Goal: Task Accomplishment & Management: Manage account settings

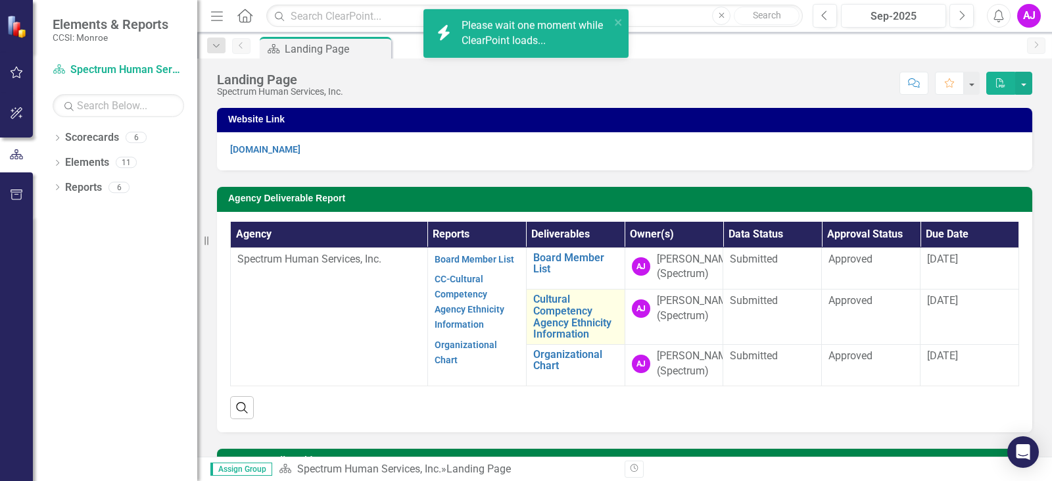
scroll to position [66, 0]
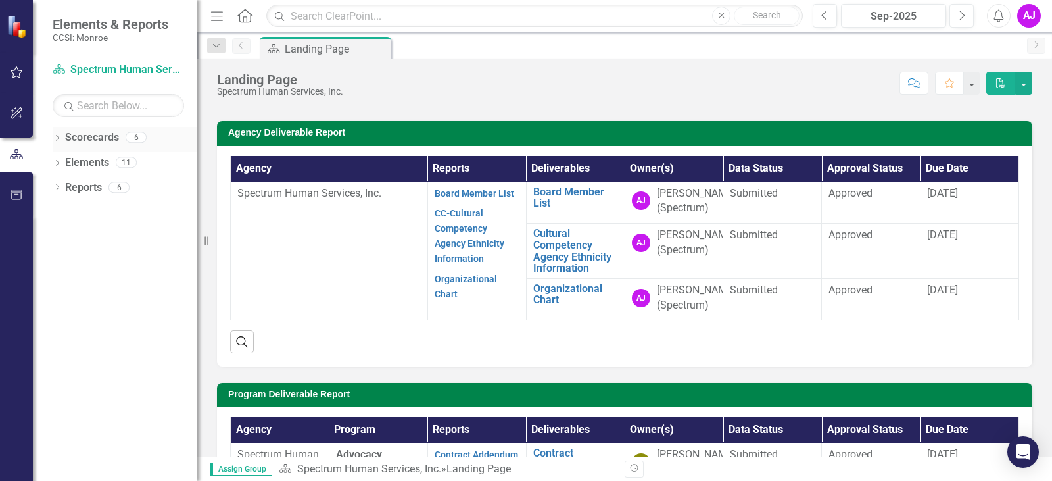
click at [58, 140] on icon "Dropdown" at bounding box center [57, 138] width 9 height 7
click at [55, 210] on icon "Dropdown" at bounding box center [57, 213] width 9 height 7
click at [55, 292] on div "Dropdown" at bounding box center [57, 288] width 9 height 11
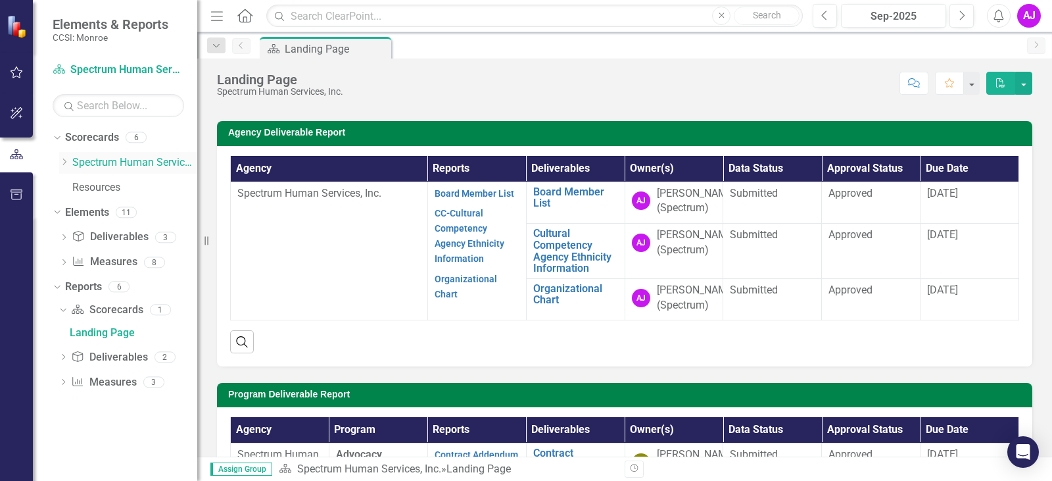
click at [65, 160] on icon at bounding box center [64, 161] width 3 height 7
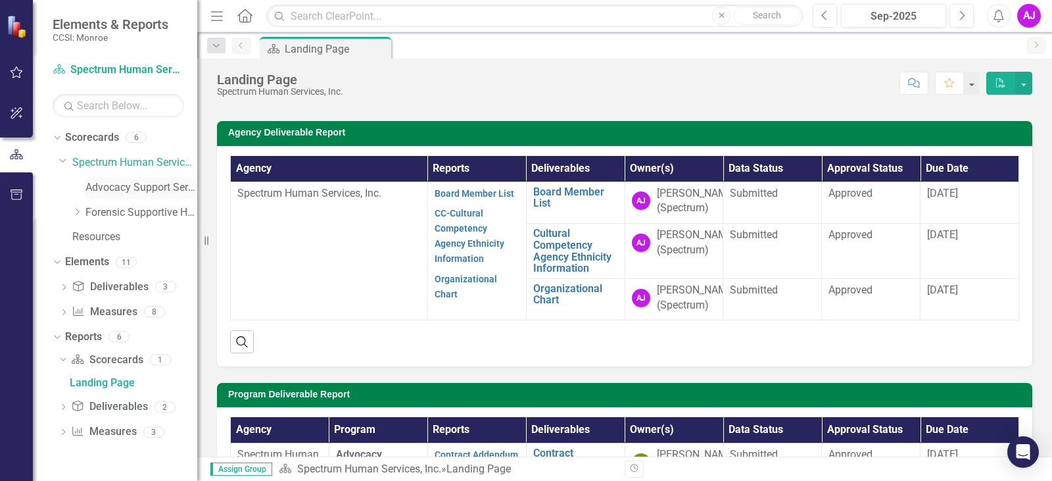
click at [116, 183] on link "Advocacy Support Services - Forensic Population" at bounding box center [141, 187] width 112 height 15
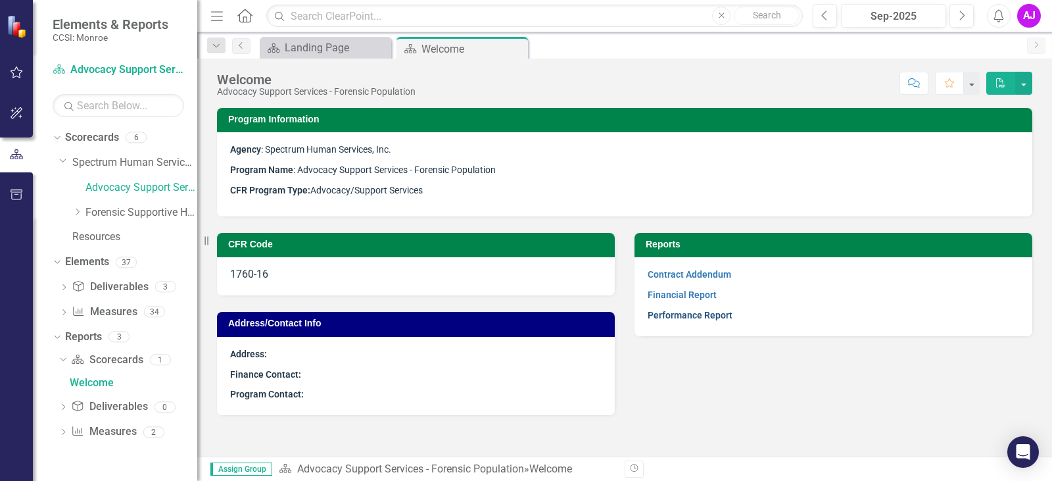
click at [687, 312] on link "Performance Report" at bounding box center [690, 315] width 85 height 11
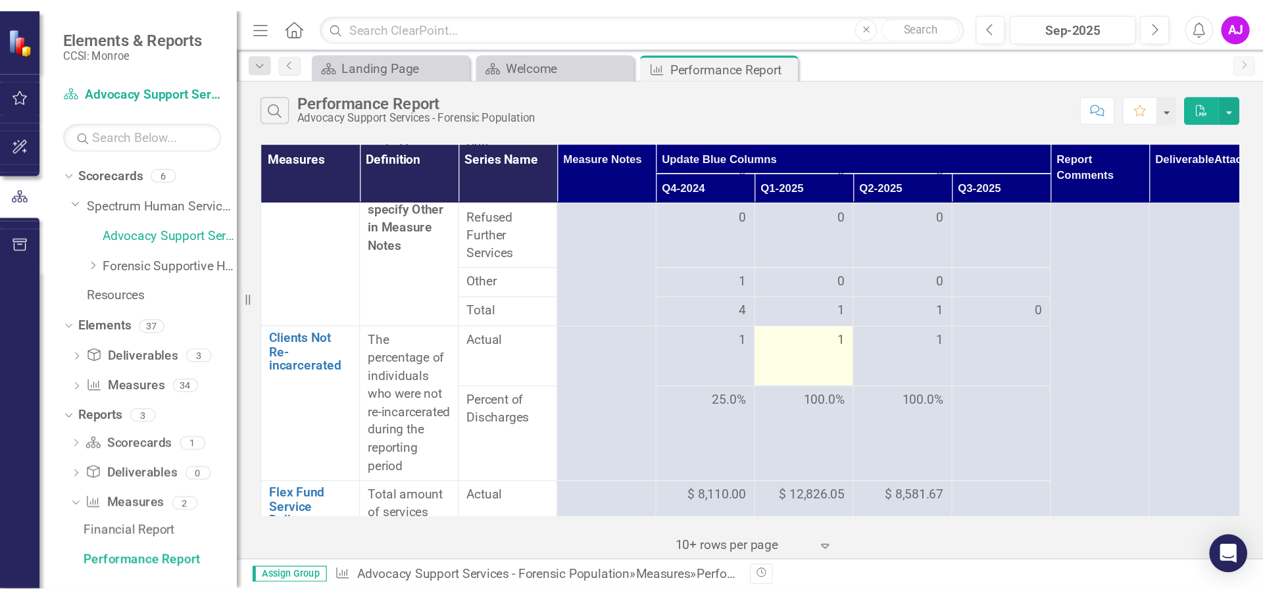
scroll to position [575, 0]
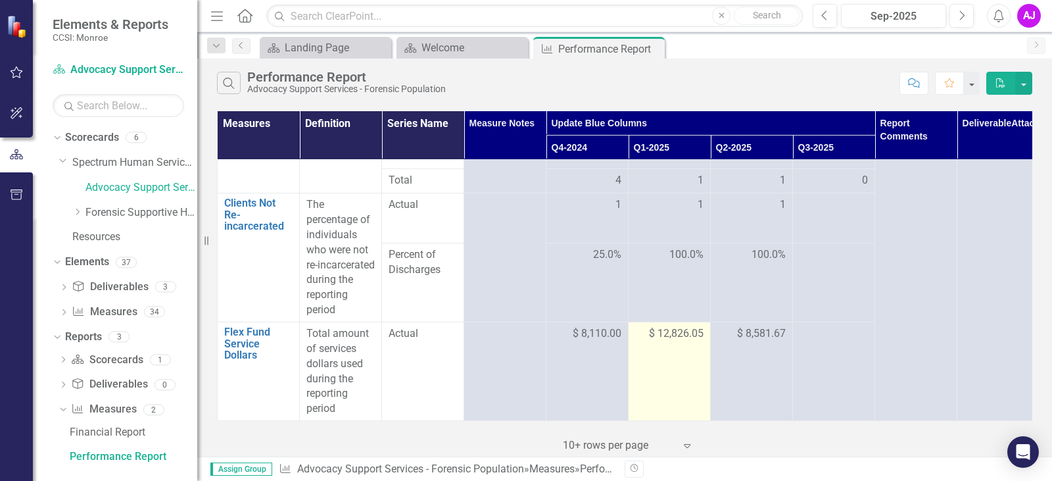
drag, startPoint x: 648, startPoint y: 322, endPoint x: 656, endPoint y: 323, distance: 7.4
click at [649, 326] on span "$ 12,826.05" at bounding box center [676, 333] width 55 height 15
drag, startPoint x: 661, startPoint y: 324, endPoint x: 708, endPoint y: 324, distance: 46.7
click at [708, 324] on td "$ 12,826.05" at bounding box center [670, 371] width 82 height 99
click at [707, 326] on td "$ 12,826.05" at bounding box center [670, 371] width 82 height 99
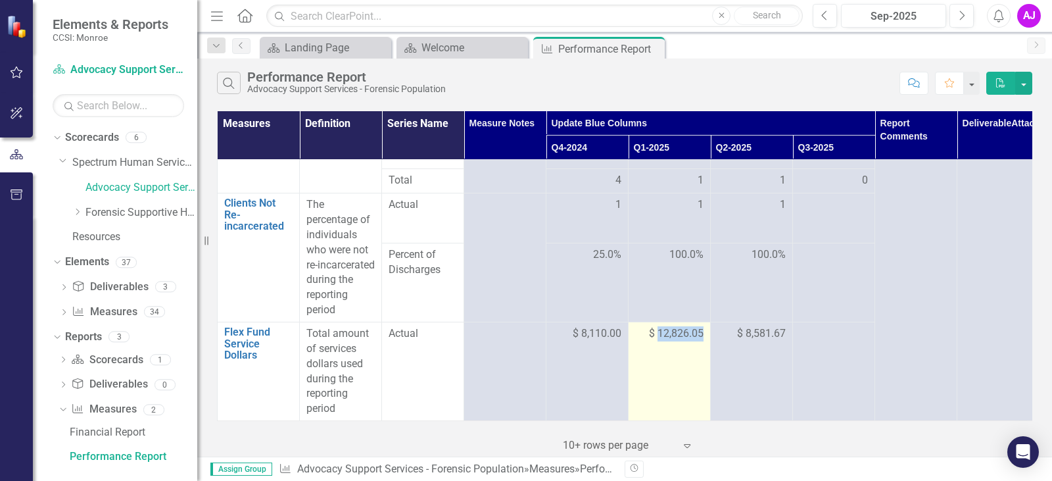
drag, startPoint x: 708, startPoint y: 320, endPoint x: 660, endPoint y: 326, distance: 48.3
click at [660, 326] on td "$ 12,826.05" at bounding box center [670, 371] width 82 height 99
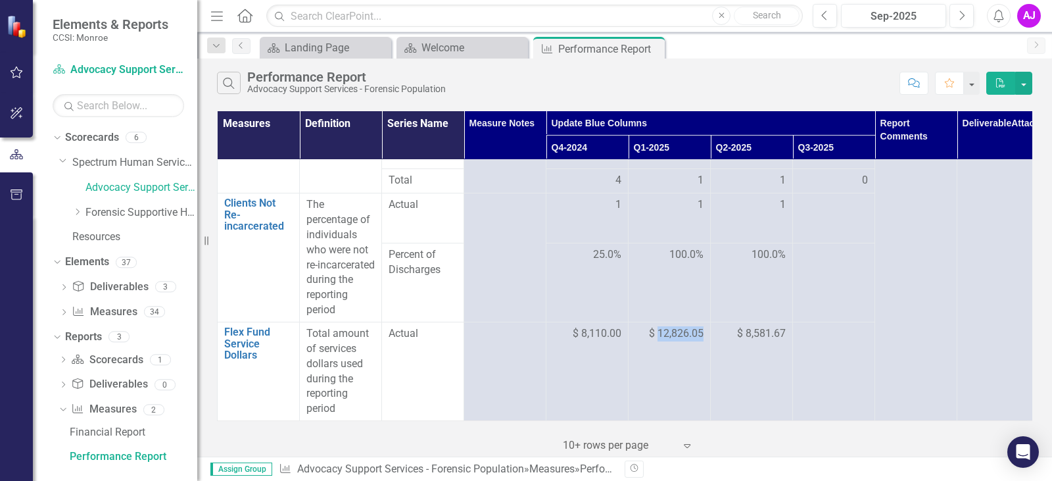
copy span "12,826.05"
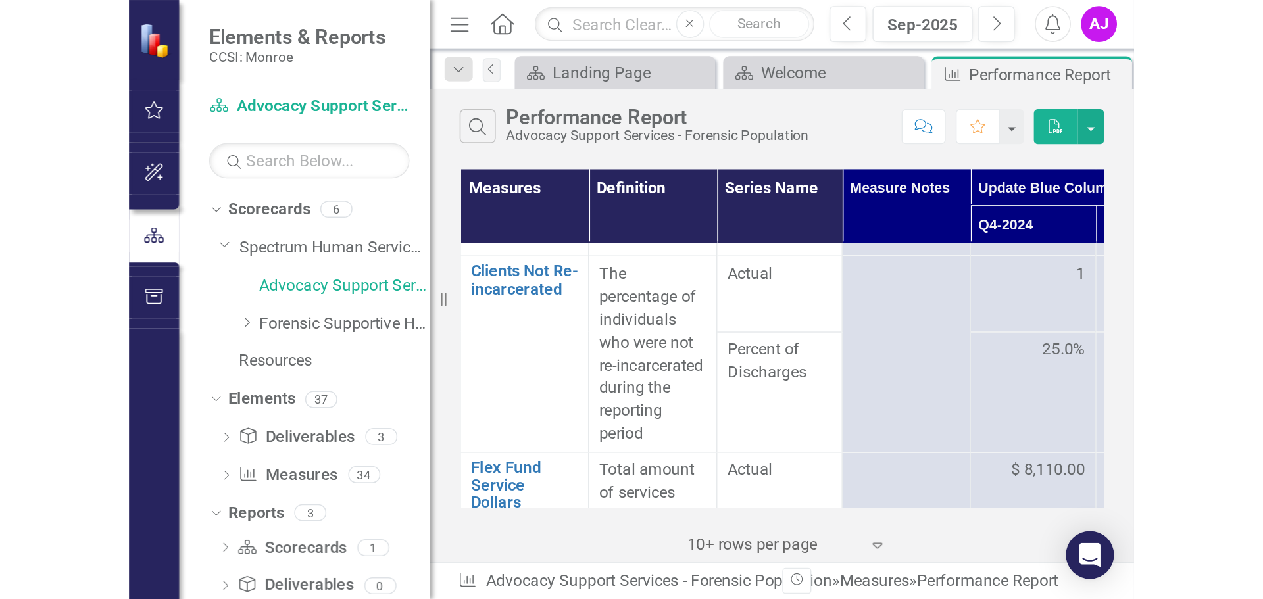
scroll to position [339, 0]
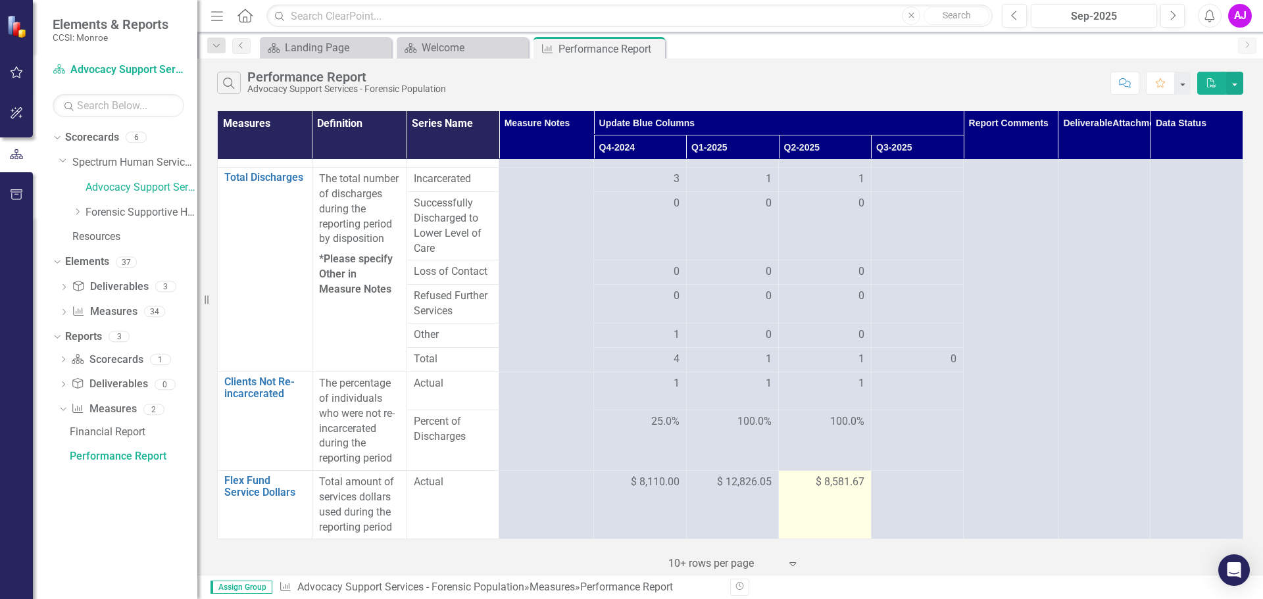
click at [823, 480] on span "$ 8,581.67" at bounding box center [839, 482] width 49 height 15
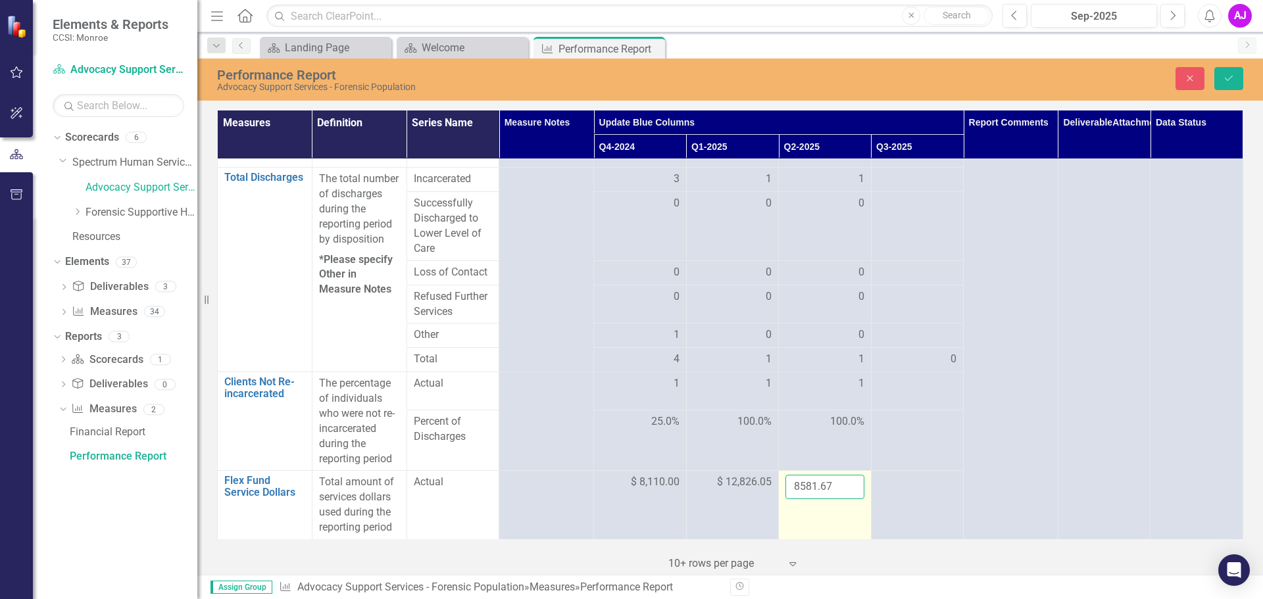
click at [823, 480] on input "8581.67" at bounding box center [824, 487] width 78 height 24
type input "10587.33"
click at [889, 480] on div at bounding box center [917, 483] width 79 height 16
click at [897, 480] on div at bounding box center [917, 483] width 79 height 16
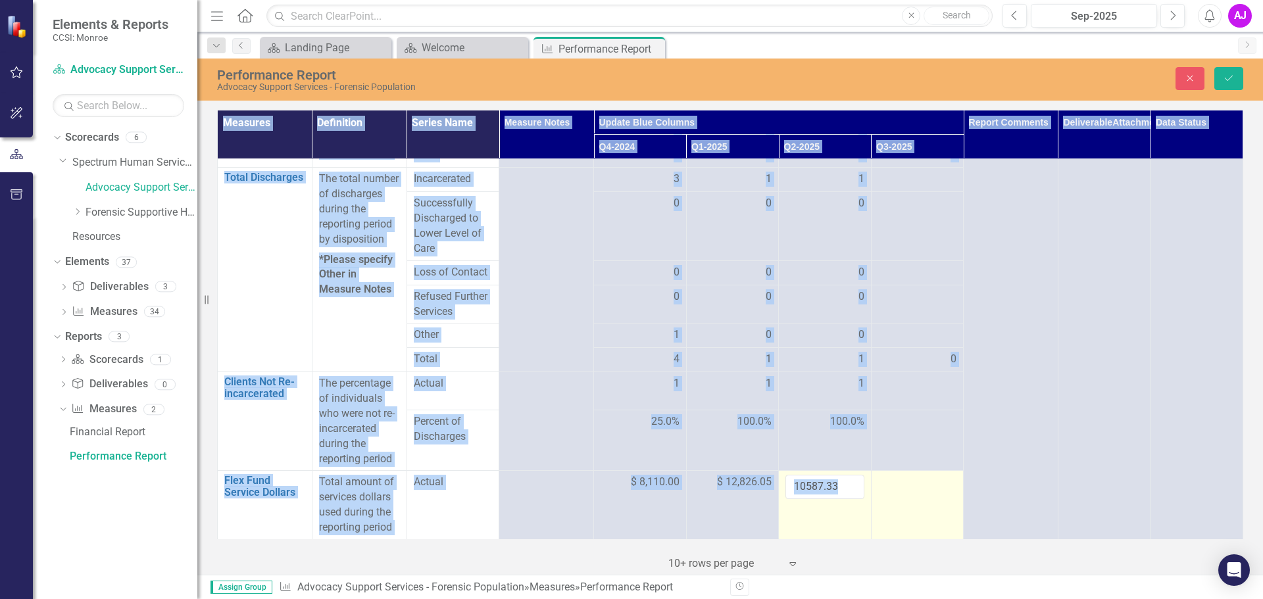
click at [897, 480] on div at bounding box center [917, 483] width 79 height 16
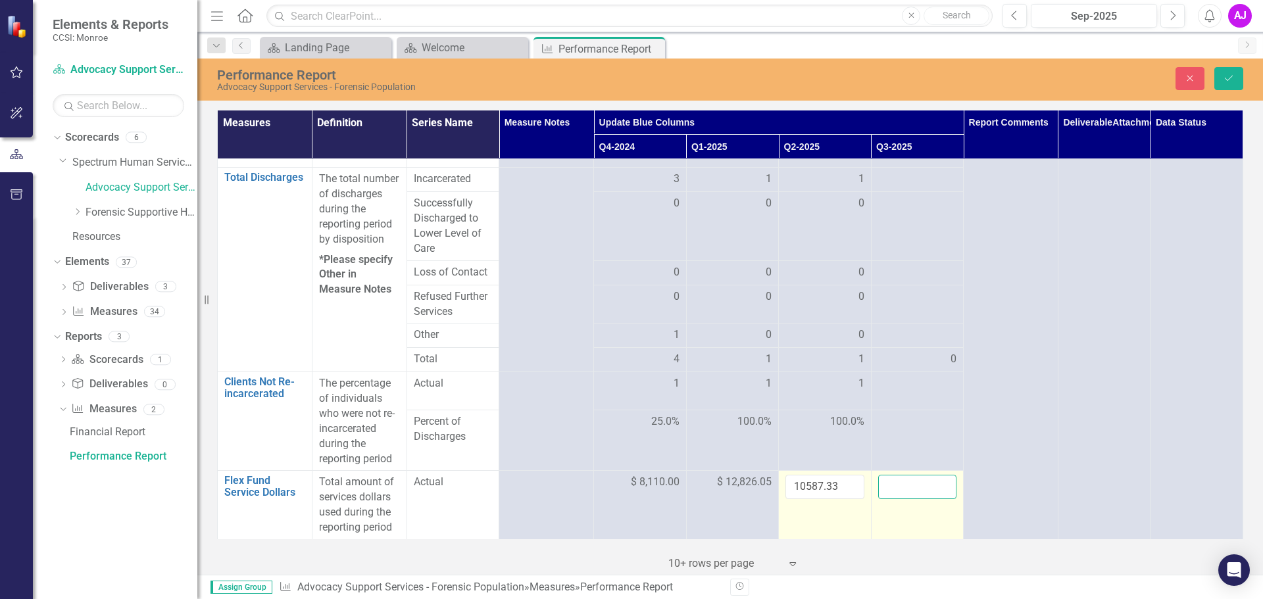
click at [885, 480] on input "number" at bounding box center [917, 487] width 79 height 24
type input "11700.19"
click at [1051, 80] on icon "Save" at bounding box center [1228, 78] width 12 height 9
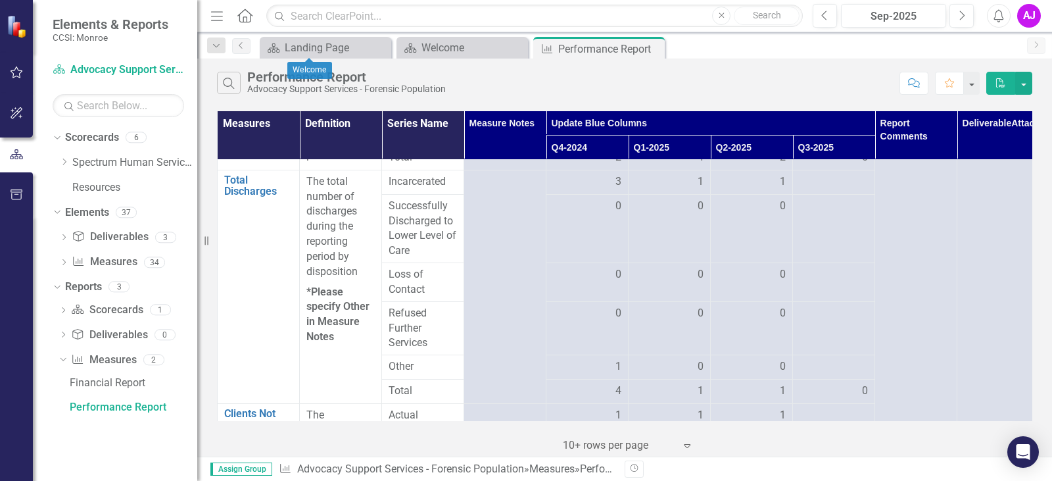
scroll to position [0, 0]
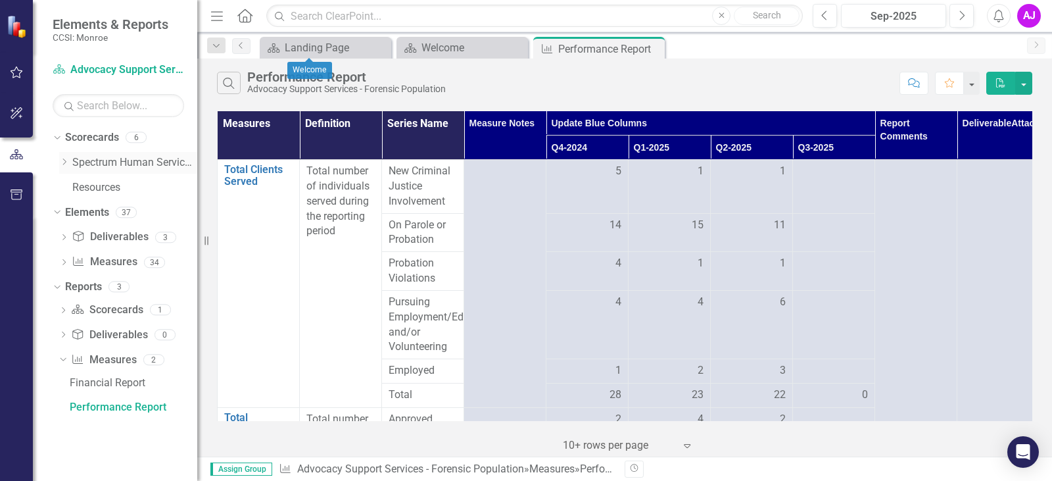
click at [61, 164] on icon "Dropdown" at bounding box center [64, 162] width 10 height 8
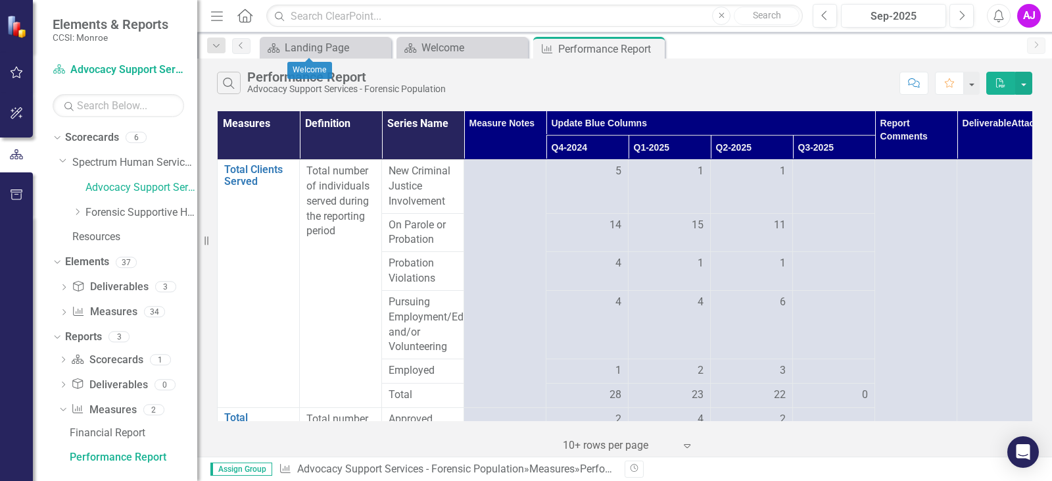
click at [101, 199] on div "Advocacy Support Services - Forensic Population" at bounding box center [134, 189] width 125 height 25
click at [112, 180] on link "Advocacy Support Services - Forensic Population" at bounding box center [141, 187] width 112 height 15
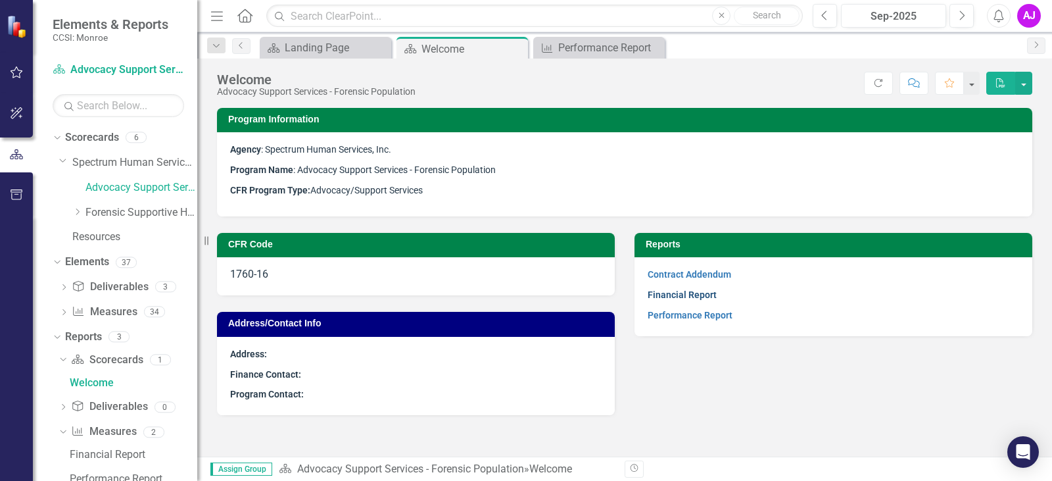
click at [689, 299] on link "Financial Report" at bounding box center [682, 294] width 69 height 11
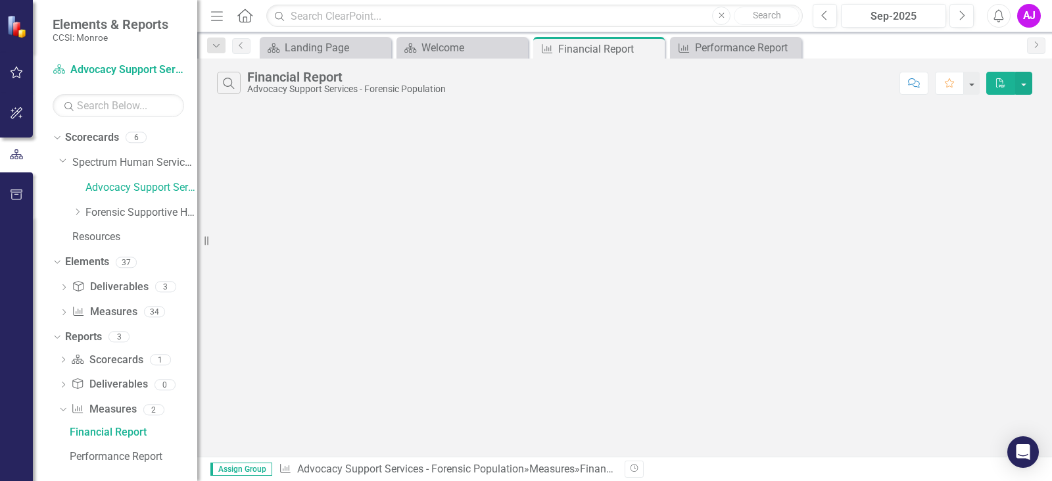
click at [848, 178] on div "Search Financial Report Advocacy Support Services - Forensic Population Comment…" at bounding box center [624, 258] width 855 height 398
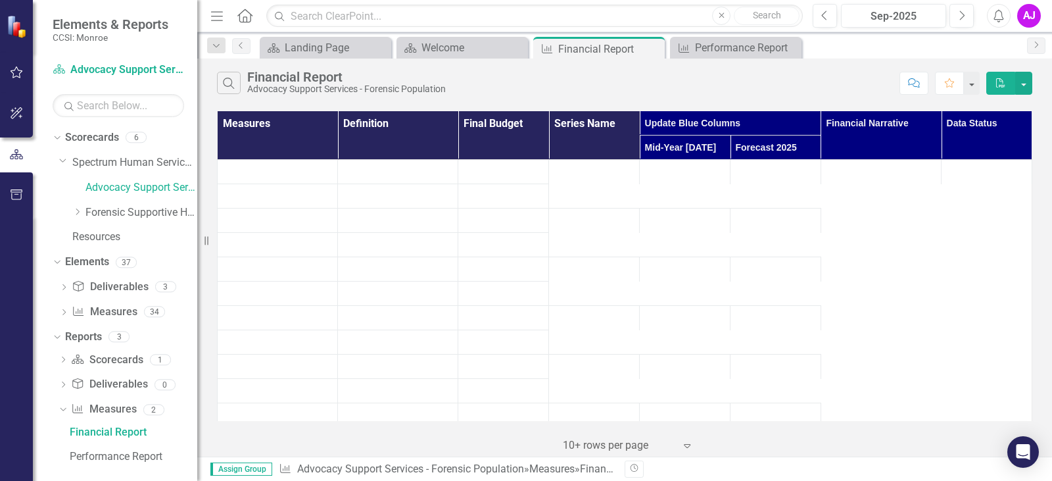
drag, startPoint x: 374, startPoint y: 251, endPoint x: 381, endPoint y: 266, distance: 17.1
click at [374, 251] on td at bounding box center [398, 245] width 120 height 24
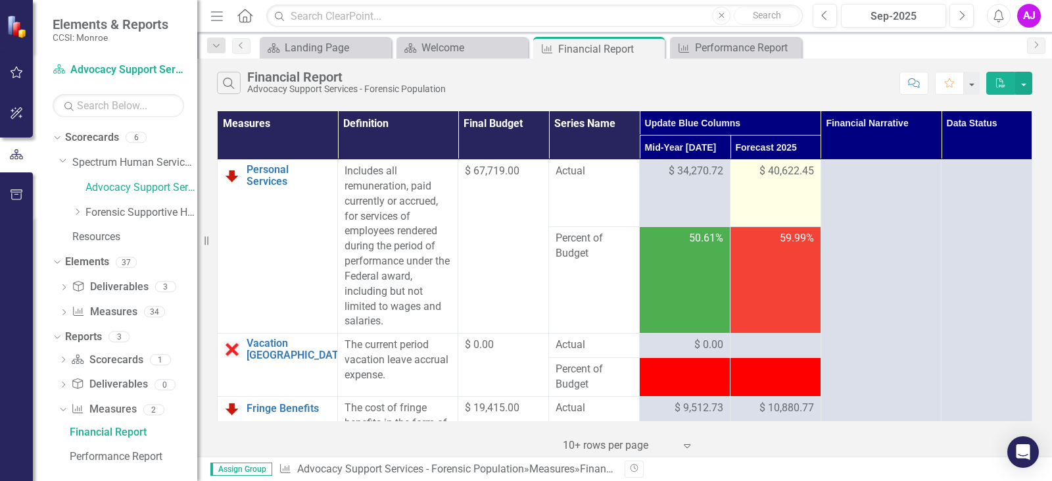
click at [771, 173] on span "$ 40,622.45" at bounding box center [787, 171] width 55 height 15
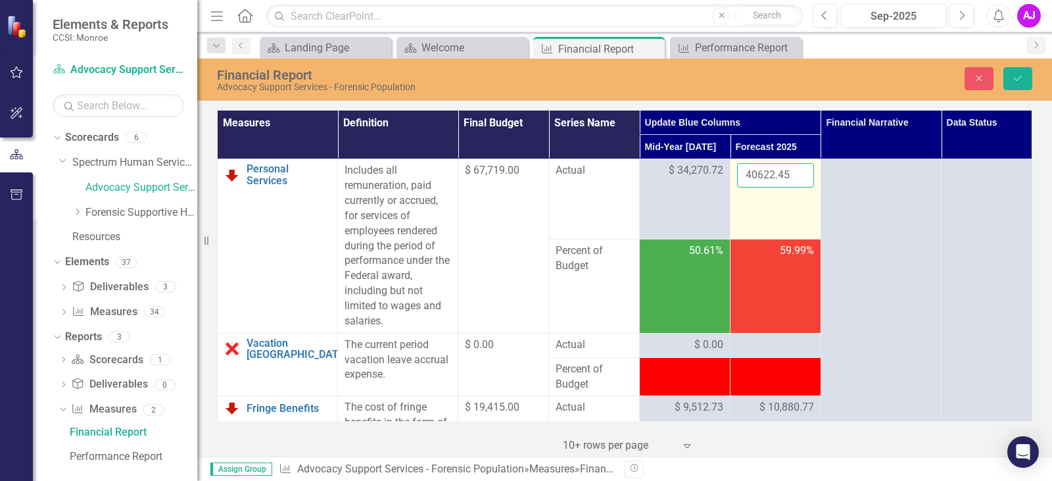
click at [771, 173] on input "40622.45" at bounding box center [775, 175] width 77 height 24
type input "71611.83"
click at [810, 329] on td "59.99%" at bounding box center [776, 286] width 91 height 94
click at [796, 355] on td at bounding box center [776, 345] width 91 height 24
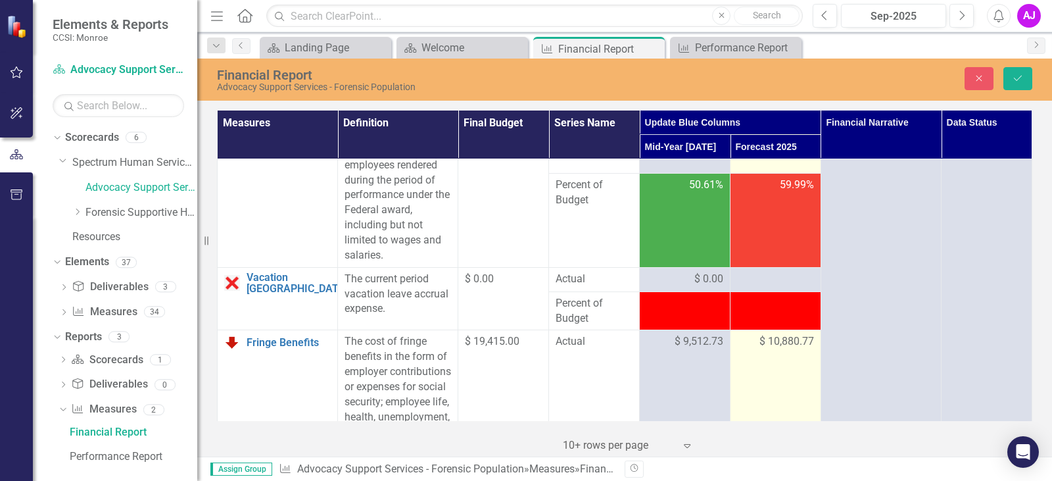
click at [777, 347] on span "$ 10,880.77" at bounding box center [787, 341] width 55 height 15
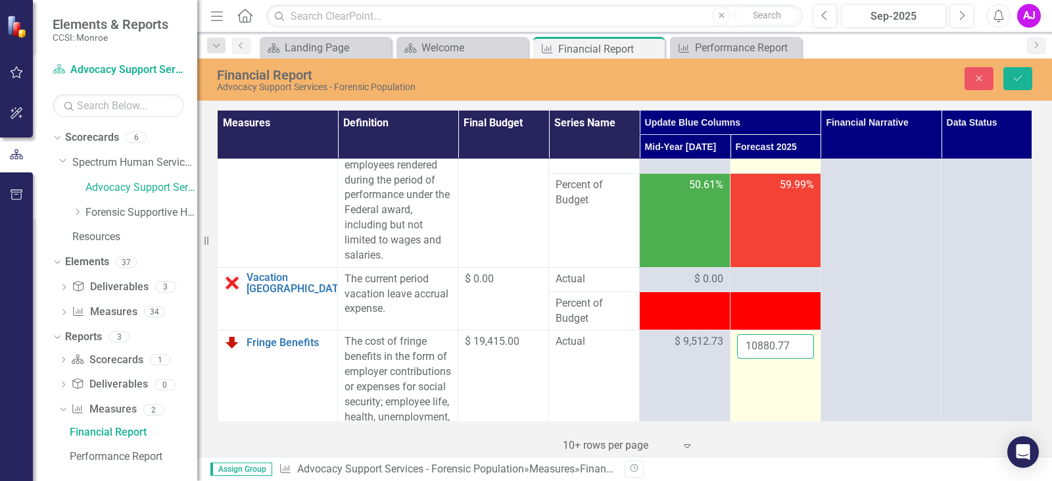
click at [778, 347] on input "10880.77" at bounding box center [775, 346] width 77 height 24
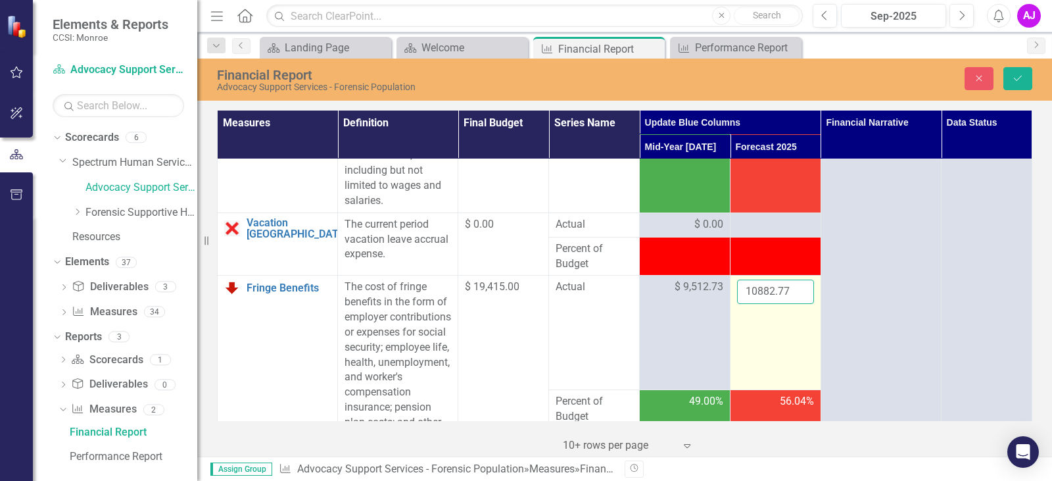
scroll to position [132, 0]
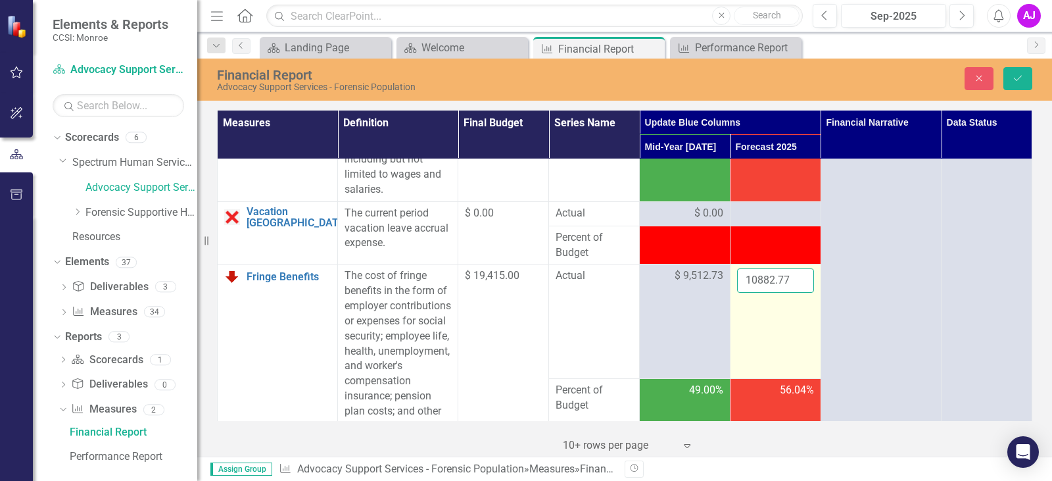
click at [747, 283] on input "10882.77" at bounding box center [775, 280] width 77 height 24
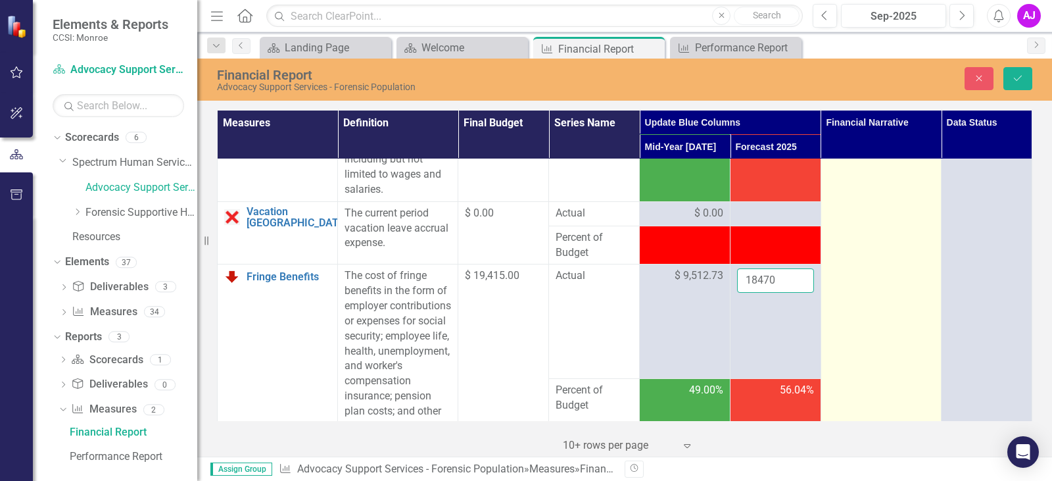
type input "18470"
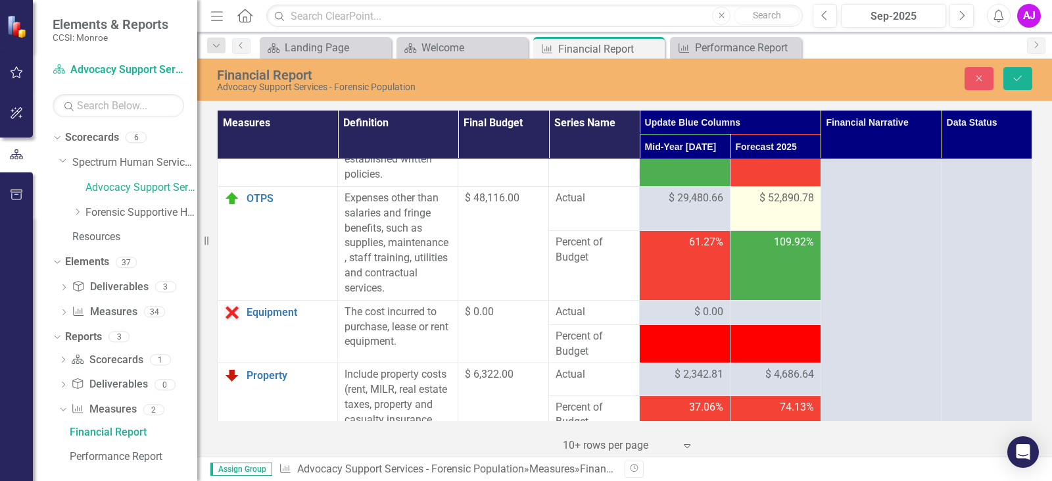
scroll to position [460, 0]
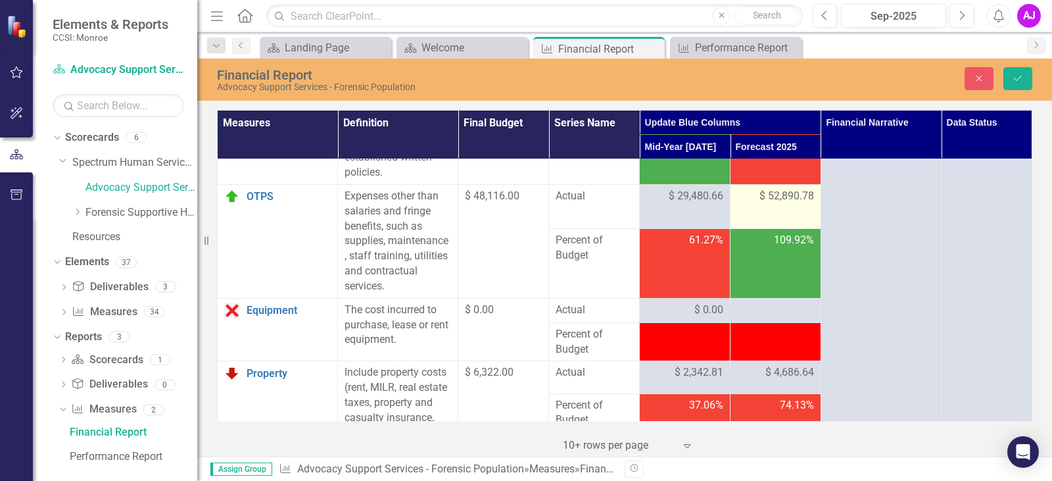
click at [769, 215] on td "$ 52,890.78" at bounding box center [776, 206] width 91 height 44
click at [773, 204] on span "$ 52,890.78" at bounding box center [787, 196] width 55 height 15
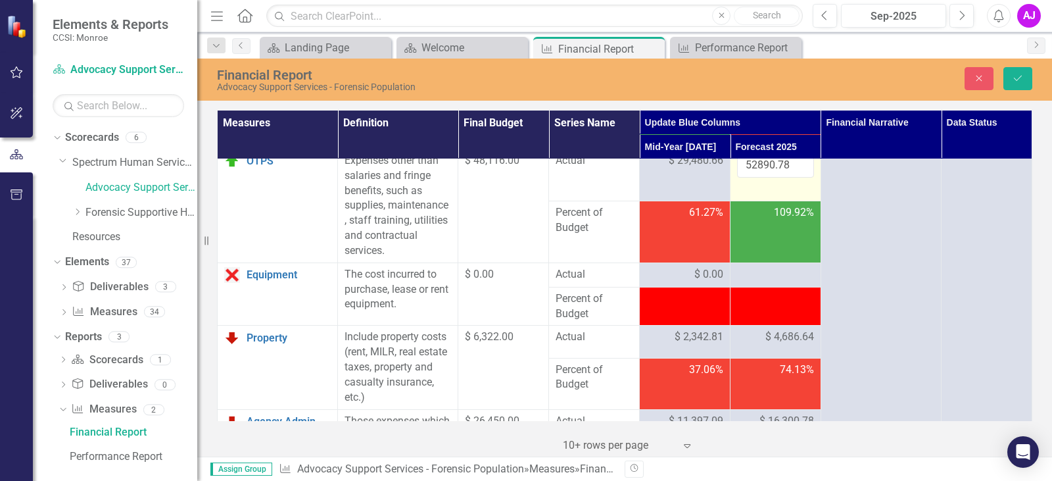
scroll to position [526, 0]
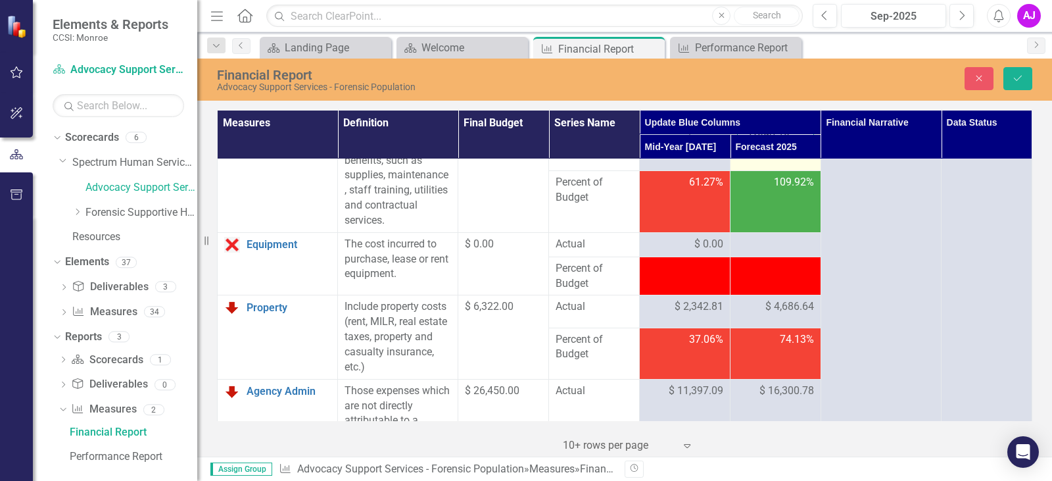
click at [756, 147] on input "52890.78" at bounding box center [775, 135] width 77 height 24
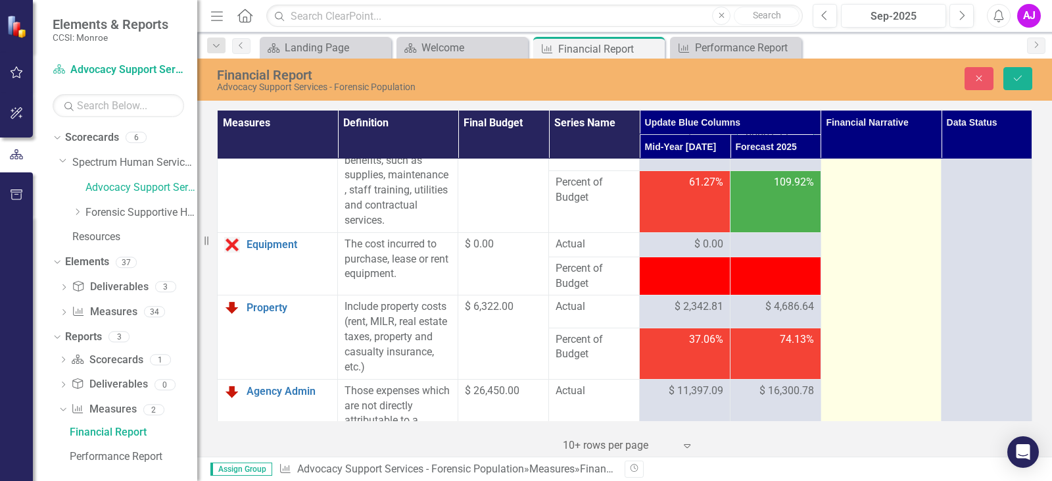
type input "60601.11"
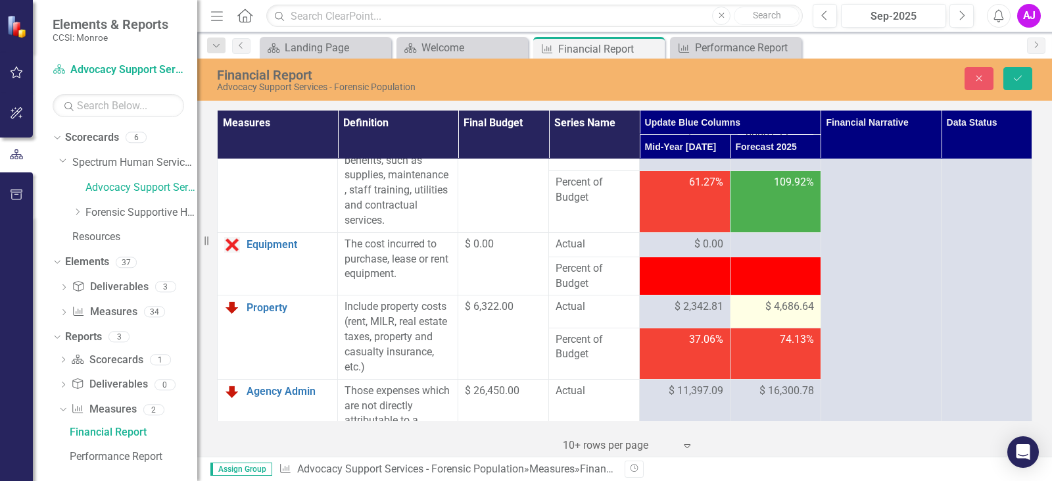
click at [792, 314] on span "$ 4,686.64" at bounding box center [789, 306] width 49 height 15
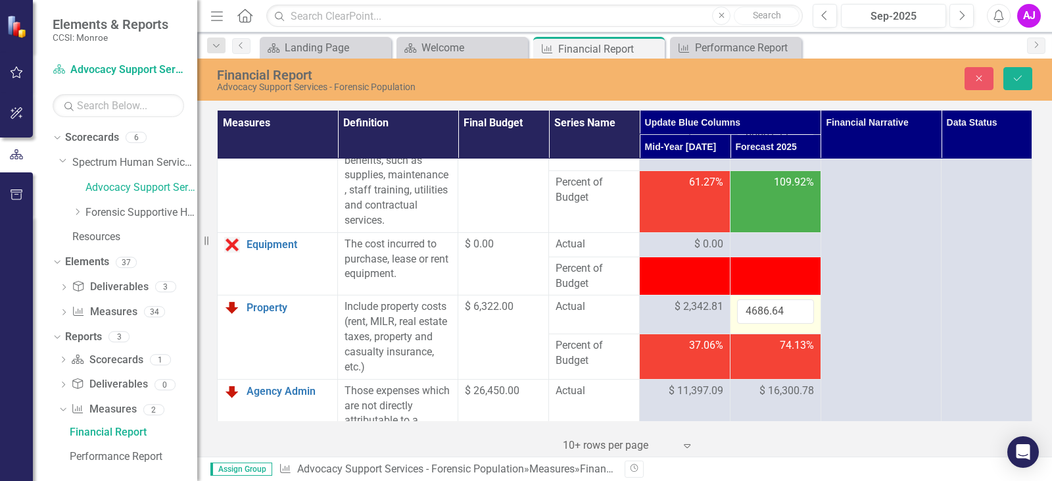
scroll to position [0, 0]
click at [778, 324] on input "4686.64" at bounding box center [775, 311] width 77 height 24
drag, startPoint x: 778, startPoint y: 341, endPoint x: 713, endPoint y: 345, distance: 64.5
click at [713, 333] on tr "Property Link Open Element Include property costs (rent, MILR, real estate taxe…" at bounding box center [625, 314] width 815 height 38
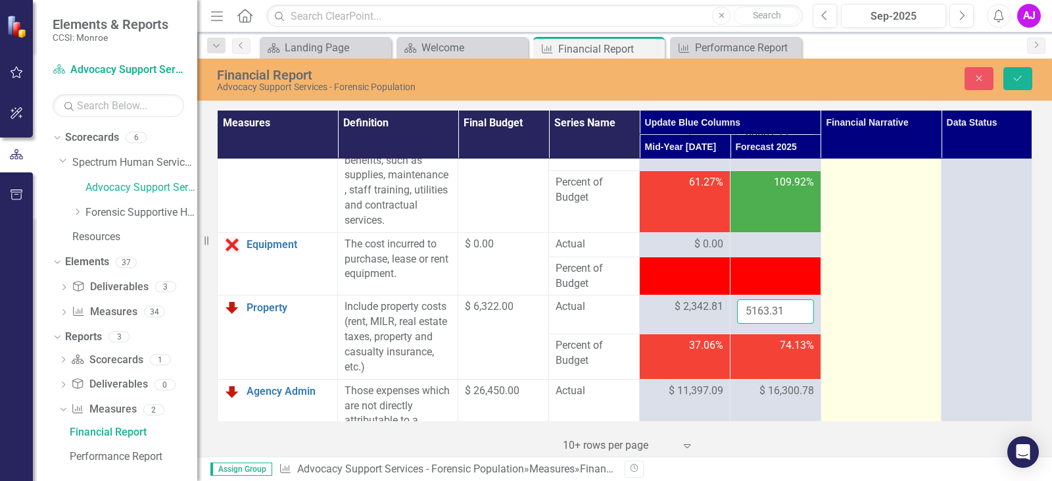
type input "5163.31"
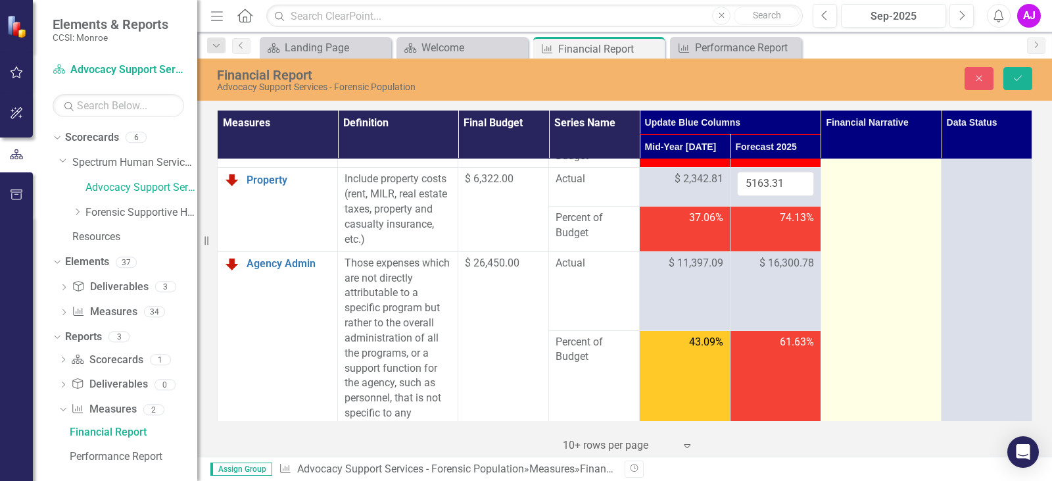
scroll to position [658, 0]
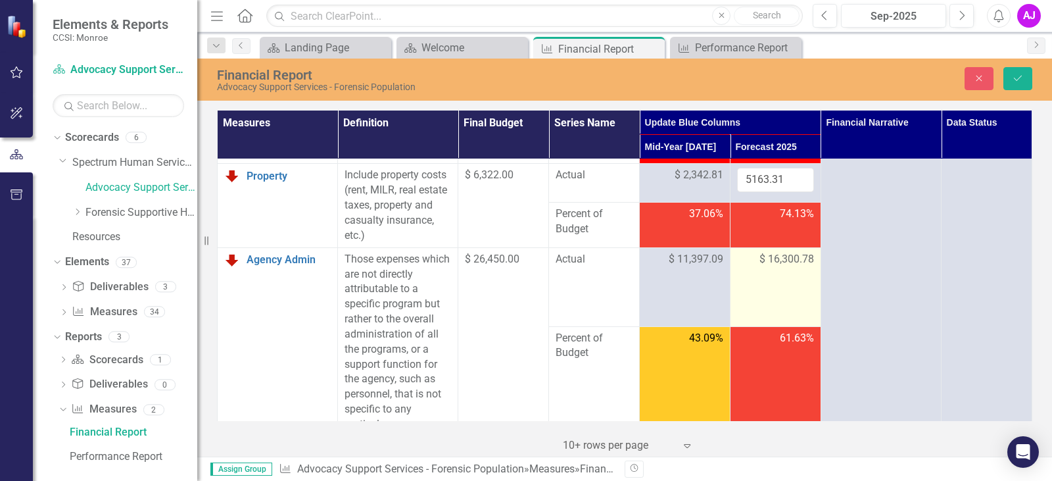
click at [787, 267] on span "$ 16,300.78" at bounding box center [787, 259] width 55 height 15
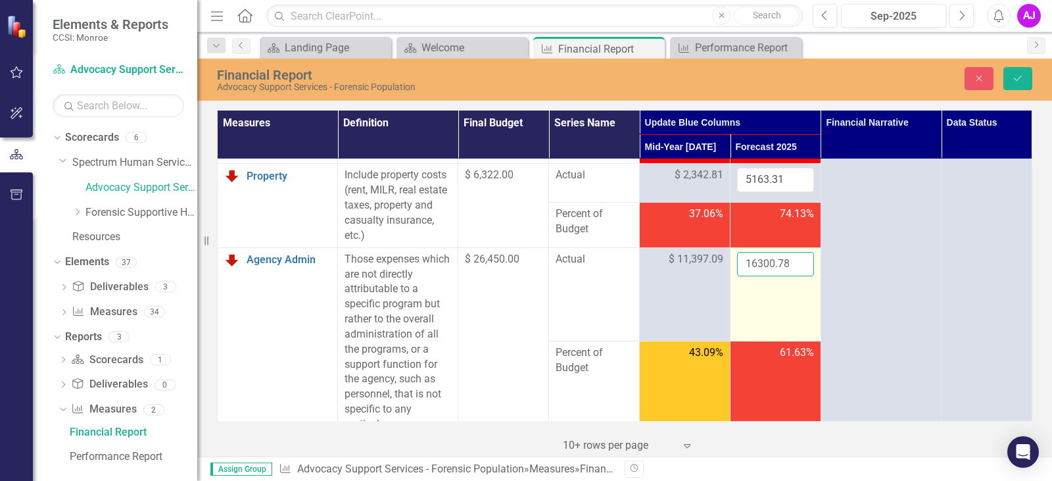
click at [762, 276] on input "16300.78" at bounding box center [775, 264] width 77 height 24
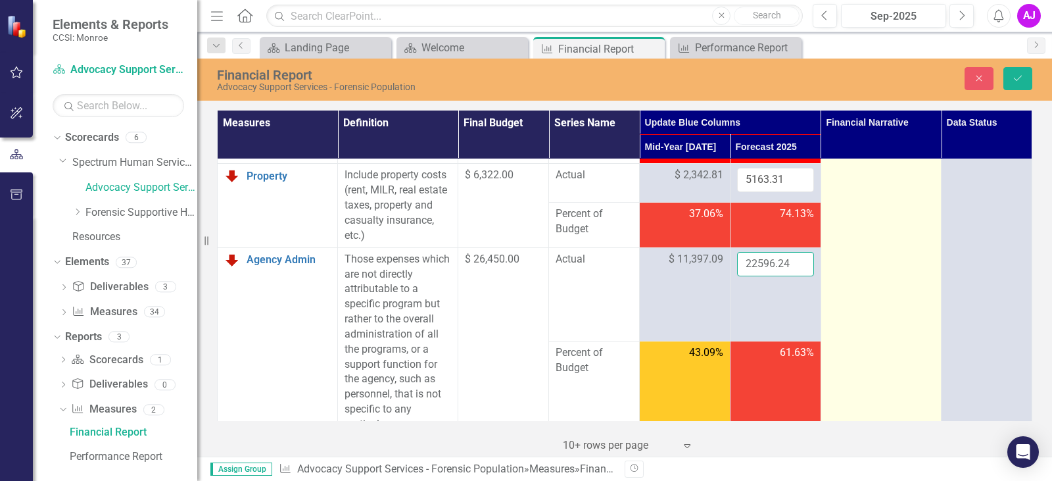
type input "22596.24"
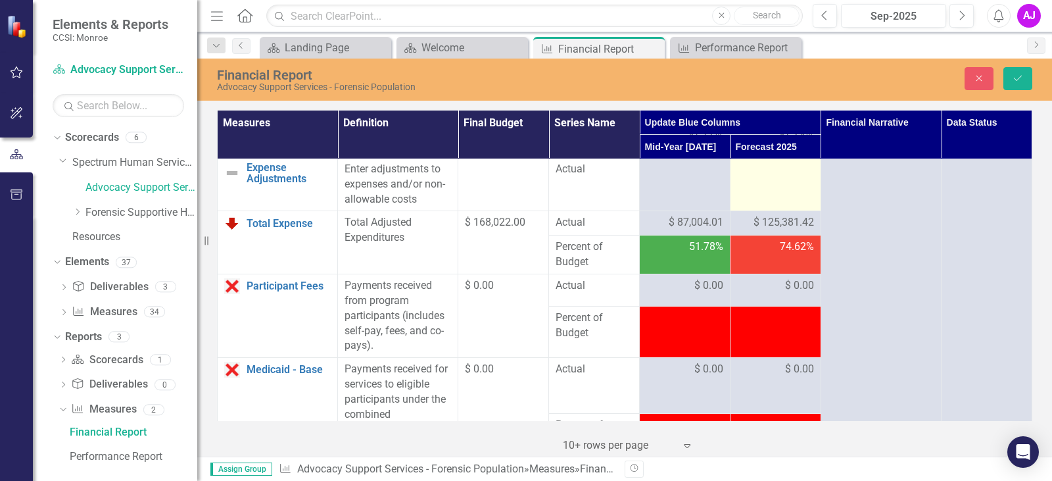
scroll to position [986, 0]
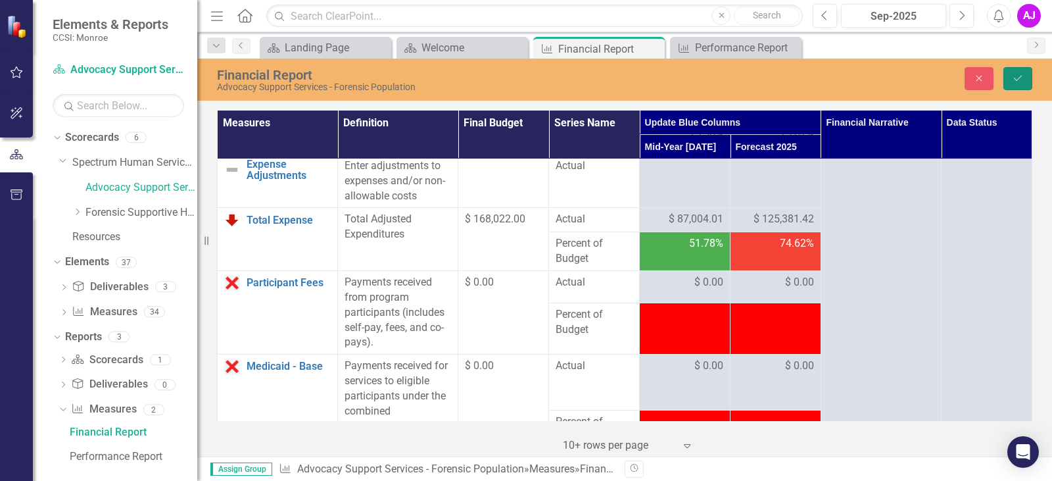
click at [1015, 72] on button "Save" at bounding box center [1017, 78] width 29 height 23
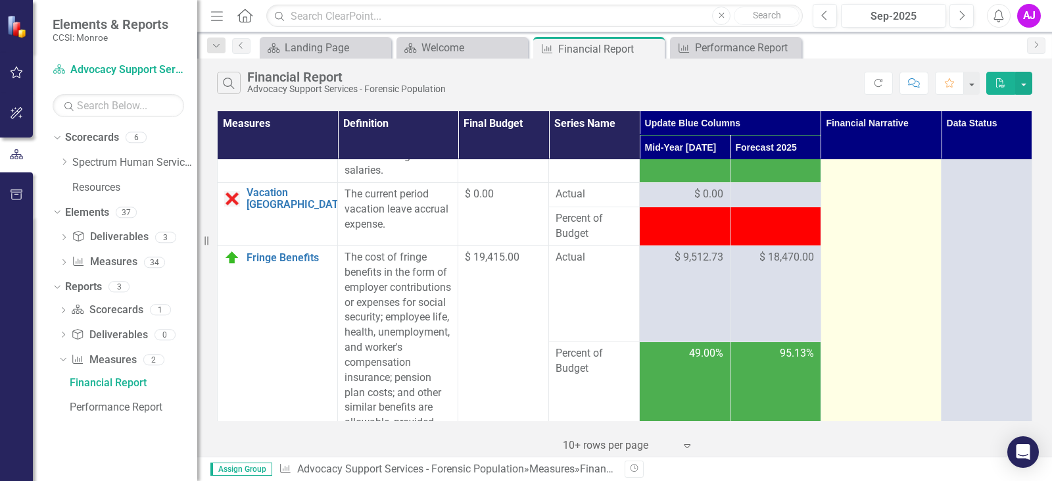
scroll to position [132, 0]
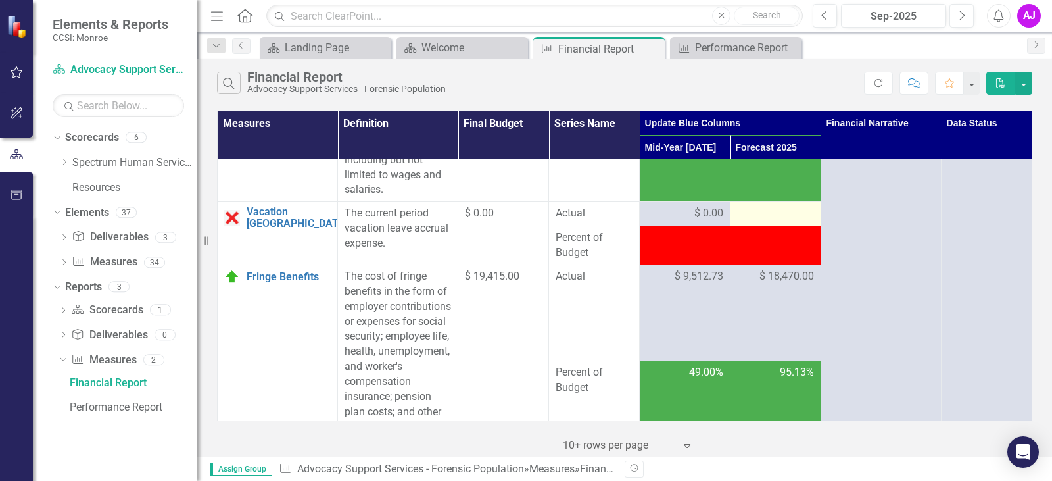
click at [769, 214] on div at bounding box center [775, 214] width 77 height 16
click at [757, 214] on div at bounding box center [775, 214] width 77 height 16
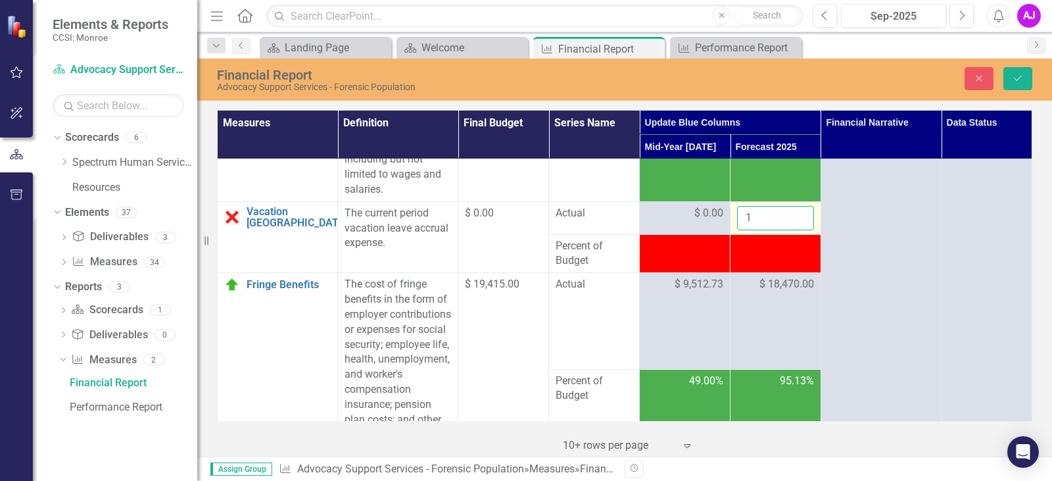
type input "1"
click at [788, 214] on input "1" at bounding box center [775, 218] width 77 height 24
type input "0"
click at [1011, 82] on button "Save" at bounding box center [1017, 78] width 29 height 23
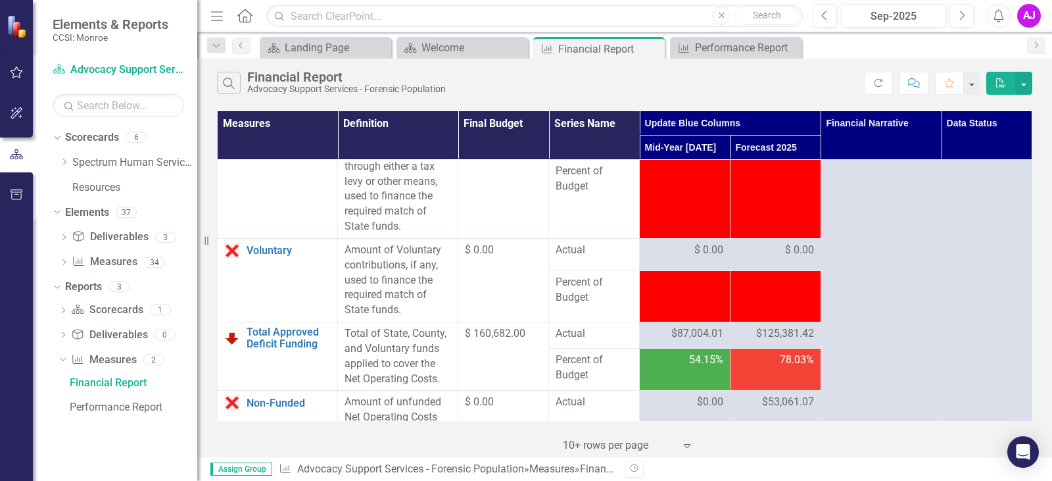
scroll to position [2433, 0]
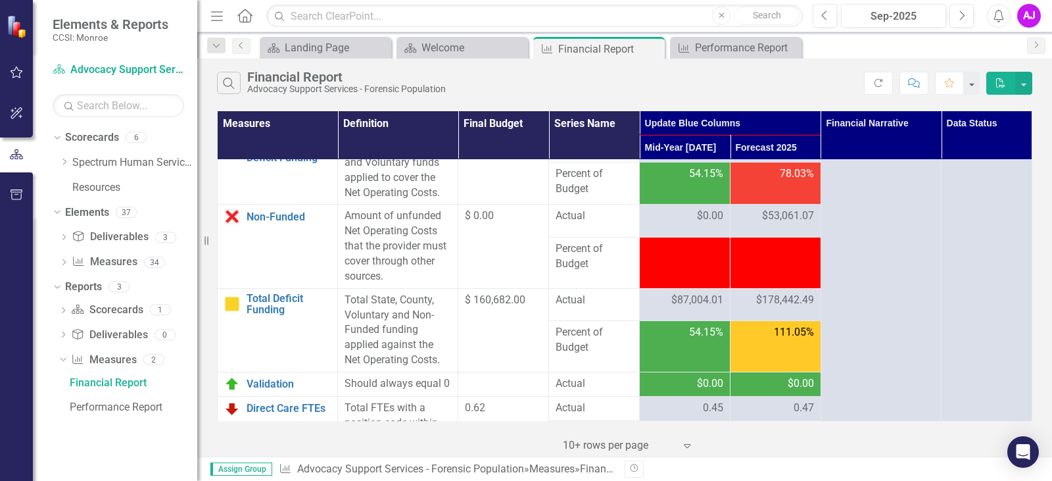
click at [798, 224] on span "$53,061.07" at bounding box center [788, 215] width 52 height 15
click at [766, 181] on div "78.03%" at bounding box center [775, 173] width 77 height 15
click at [778, 155] on span "$125,381.42" at bounding box center [785, 147] width 58 height 15
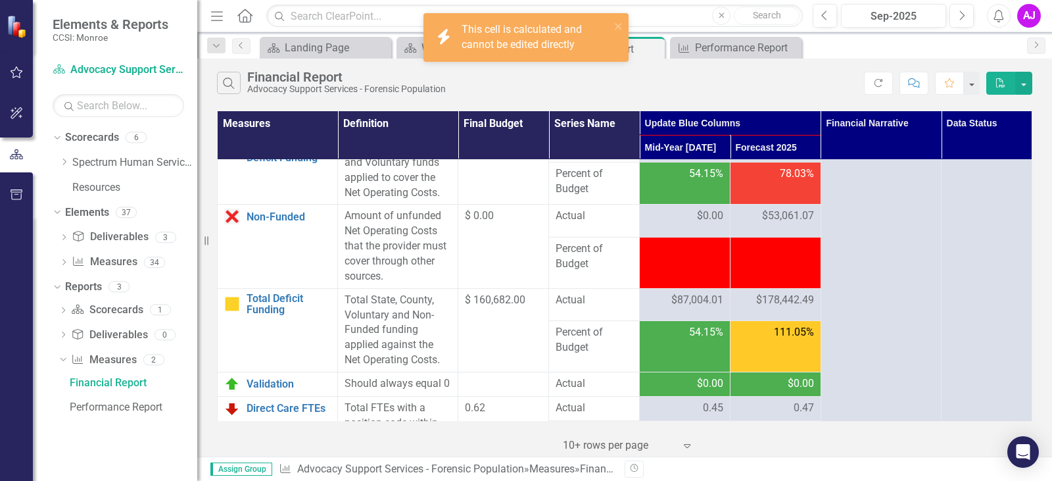
click at [777, 155] on span "$125,381.42" at bounding box center [785, 147] width 58 height 15
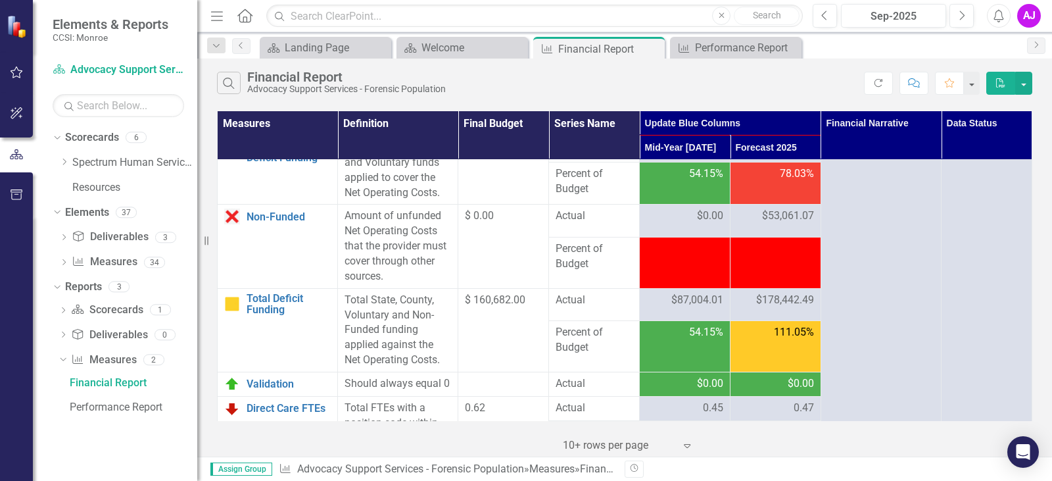
click at [782, 224] on span "$53,061.07" at bounding box center [788, 215] width 52 height 15
click at [771, 224] on span "$53,061.07" at bounding box center [788, 215] width 52 height 15
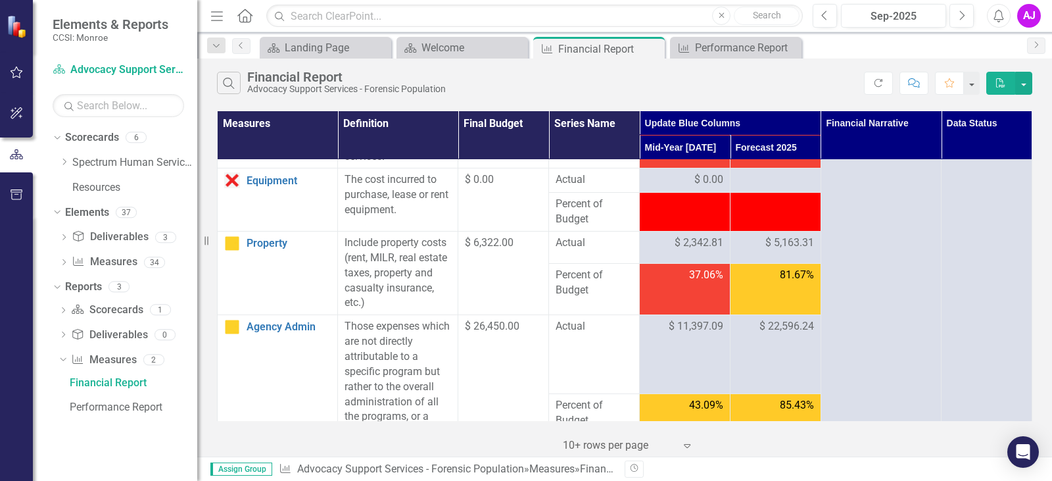
scroll to position [526, 0]
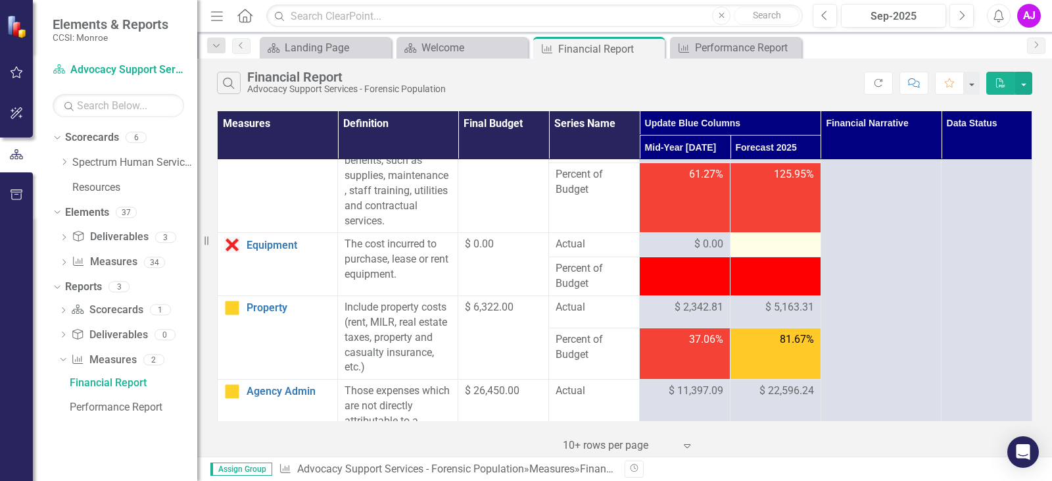
click at [773, 253] on div at bounding box center [775, 245] width 77 height 16
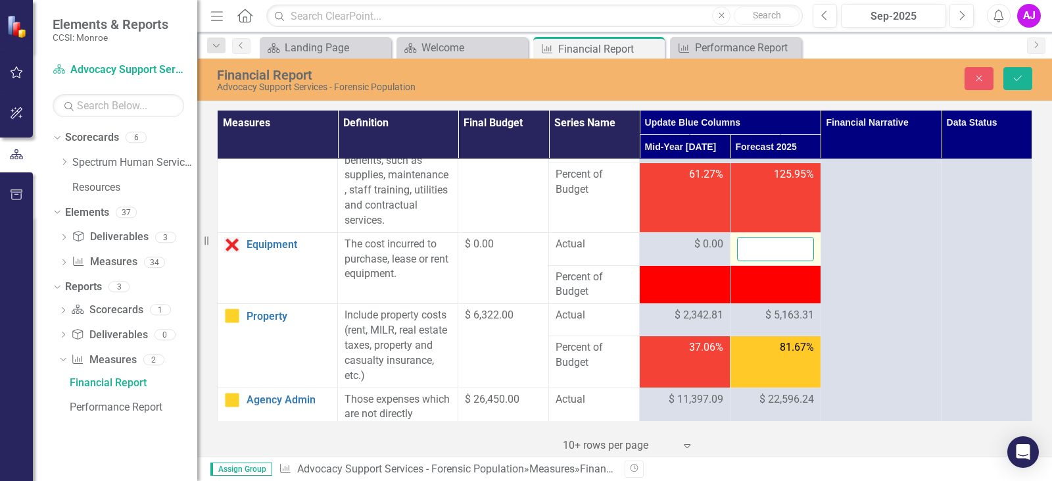
click at [775, 261] on input "number" at bounding box center [775, 249] width 77 height 24
type input "0"
click at [1019, 74] on icon "Save" at bounding box center [1018, 78] width 12 height 9
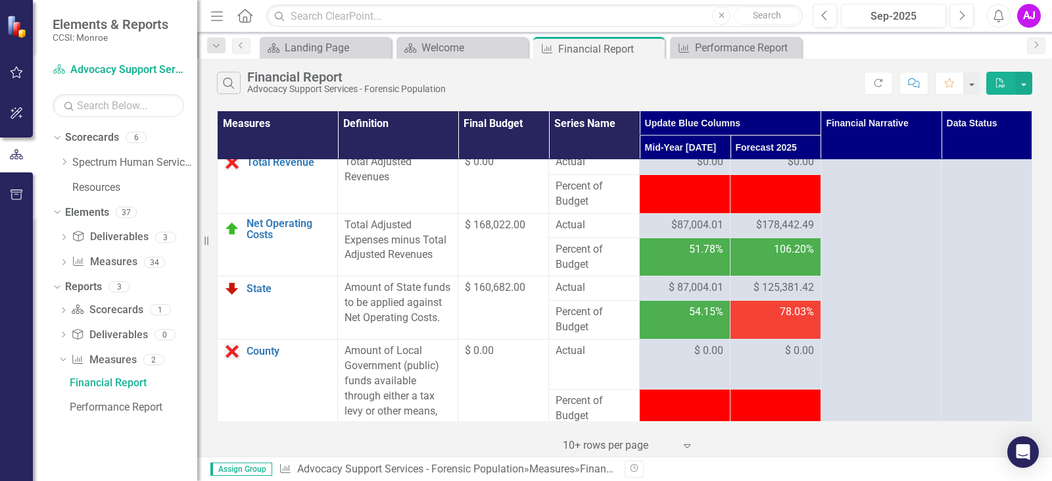
scroll to position [2039, 0]
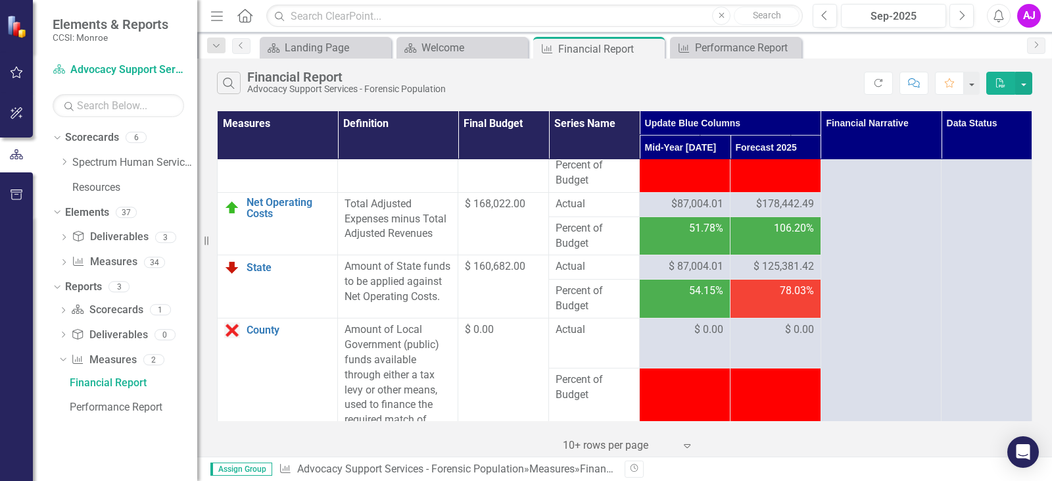
click at [658, 212] on div "$87,004.01" at bounding box center [684, 204] width 77 height 15
click at [760, 212] on span "$178,442.49" at bounding box center [785, 204] width 58 height 15
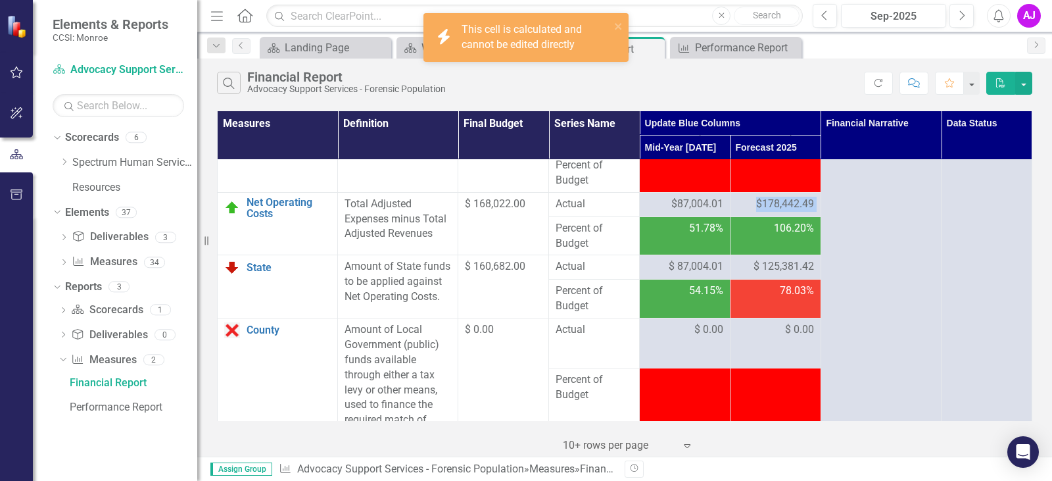
click at [760, 212] on span "$178,442.49" at bounding box center [785, 204] width 58 height 15
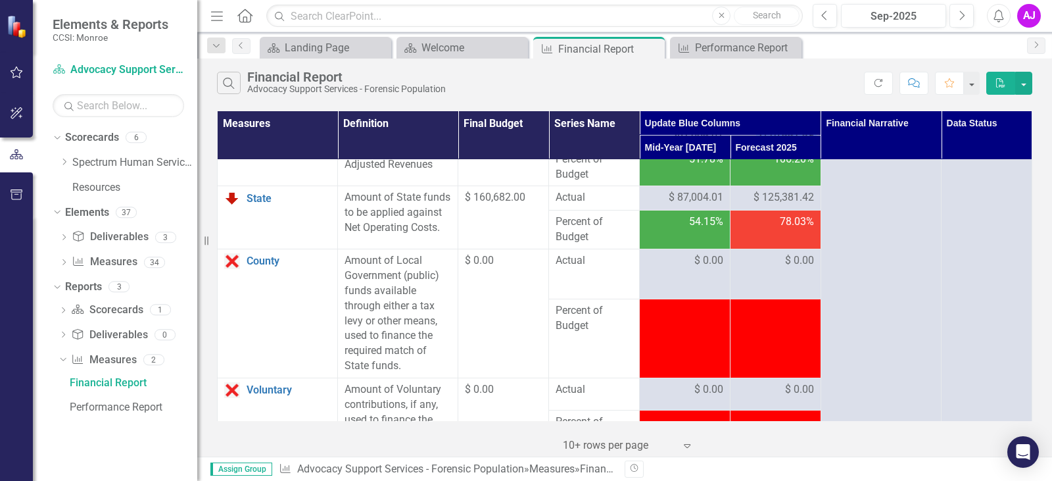
scroll to position [2104, 0]
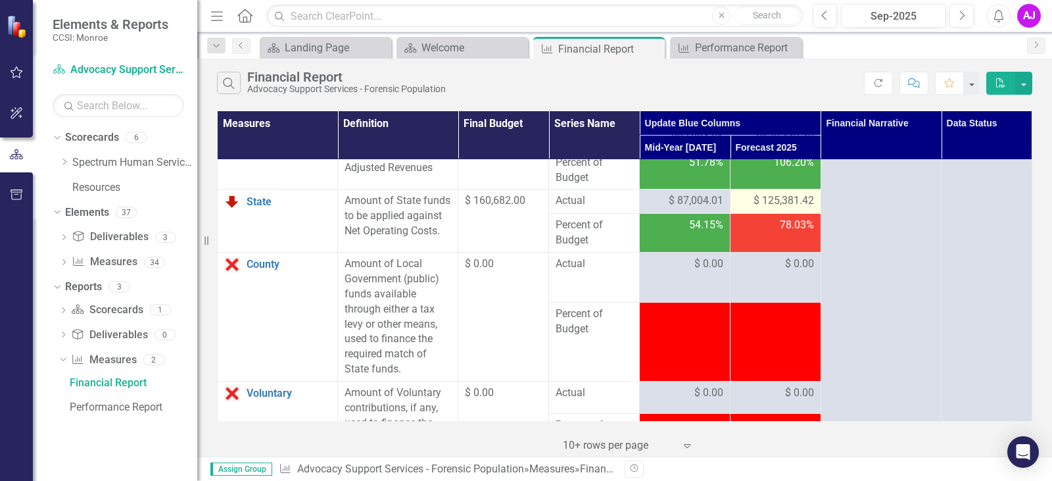
click at [790, 208] on span "$ 125,381.42" at bounding box center [784, 200] width 60 height 15
click at [788, 208] on span "$ 125,381.42" at bounding box center [784, 200] width 60 height 15
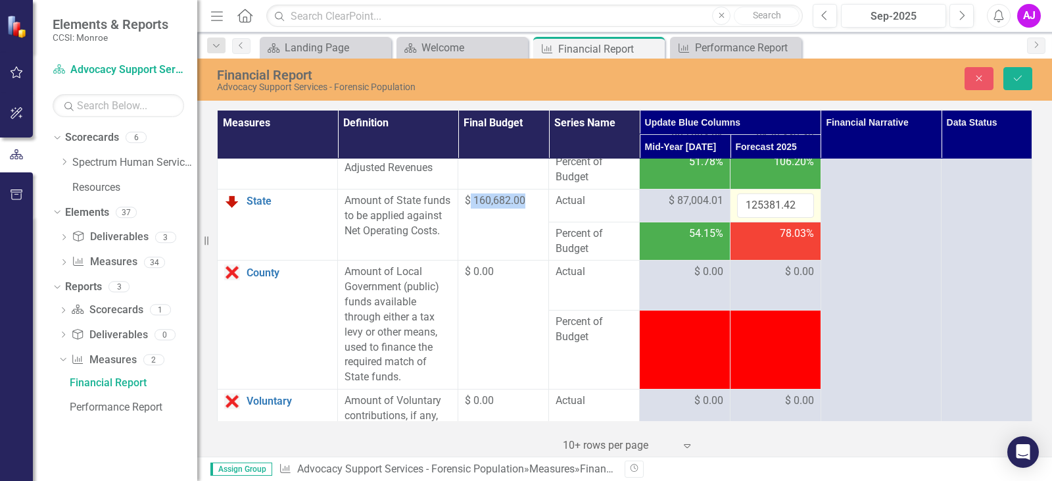
drag, startPoint x: 469, startPoint y: 243, endPoint x: 527, endPoint y: 245, distance: 58.5
click at [527, 208] on div "$ 160,682.00" at bounding box center [503, 200] width 77 height 15
click at [788, 218] on input "125380.42" at bounding box center [775, 205] width 77 height 24
click at [782, 218] on input "125380.42" at bounding box center [775, 205] width 77 height 24
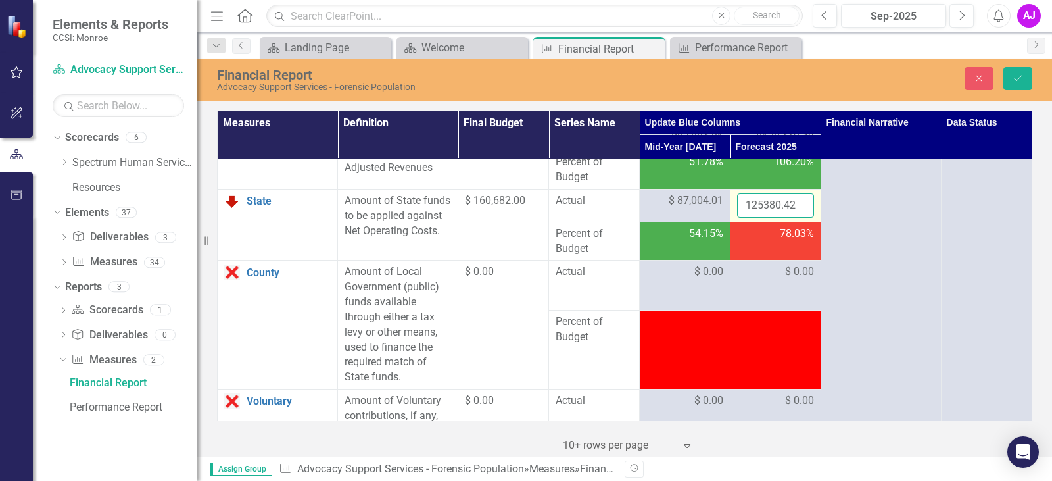
click at [782, 218] on input "125380.42" at bounding box center [775, 205] width 77 height 24
type input "160682"
click at [813, 222] on td "160682" at bounding box center [776, 205] width 91 height 33
click at [1016, 77] on icon "Save" at bounding box center [1018, 78] width 12 height 9
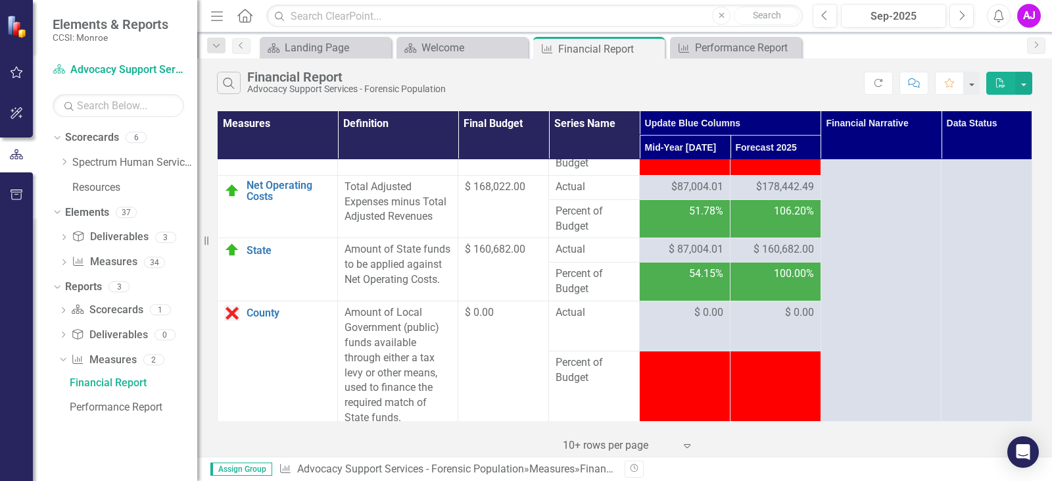
scroll to position [2039, 0]
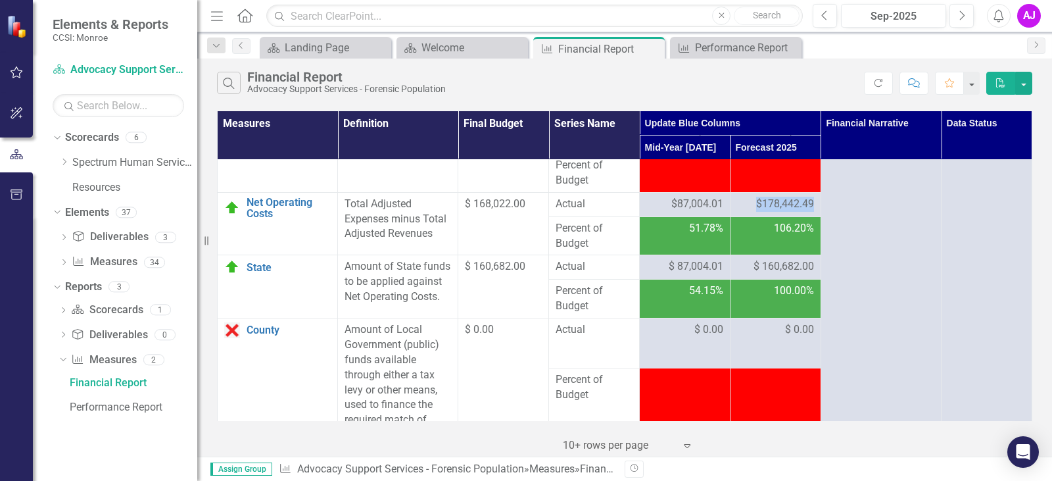
drag, startPoint x: 808, startPoint y: 245, endPoint x: 743, endPoint y: 249, distance: 64.5
click at [743, 216] on td "$178,442.49" at bounding box center [776, 204] width 91 height 24
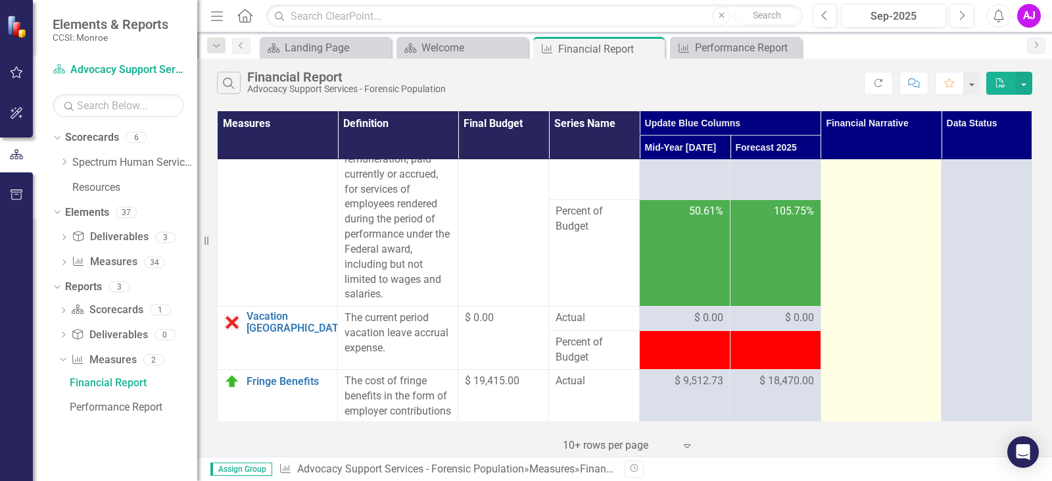
scroll to position [0, 0]
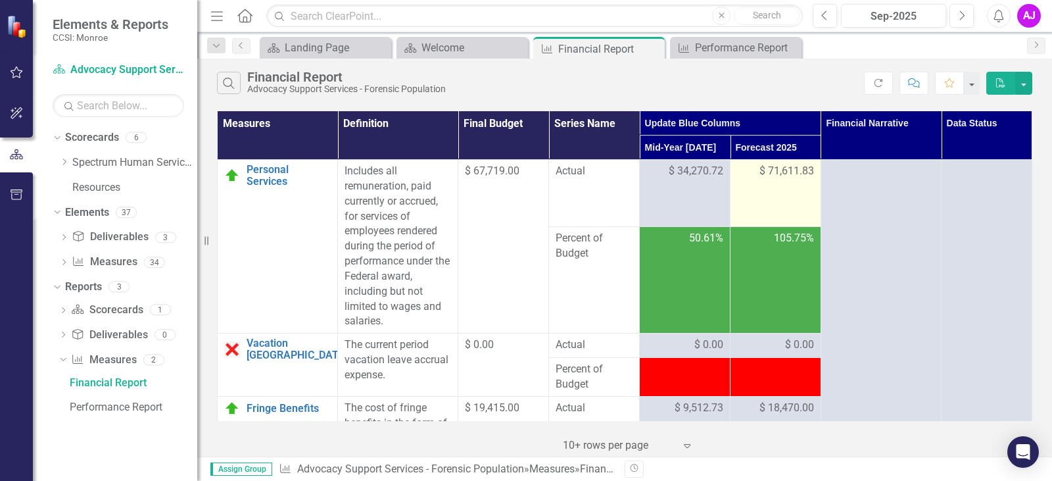
click at [767, 174] on span "$ 71,611.83" at bounding box center [787, 171] width 55 height 15
click at [786, 168] on span "$ 71,611.83" at bounding box center [787, 171] width 55 height 15
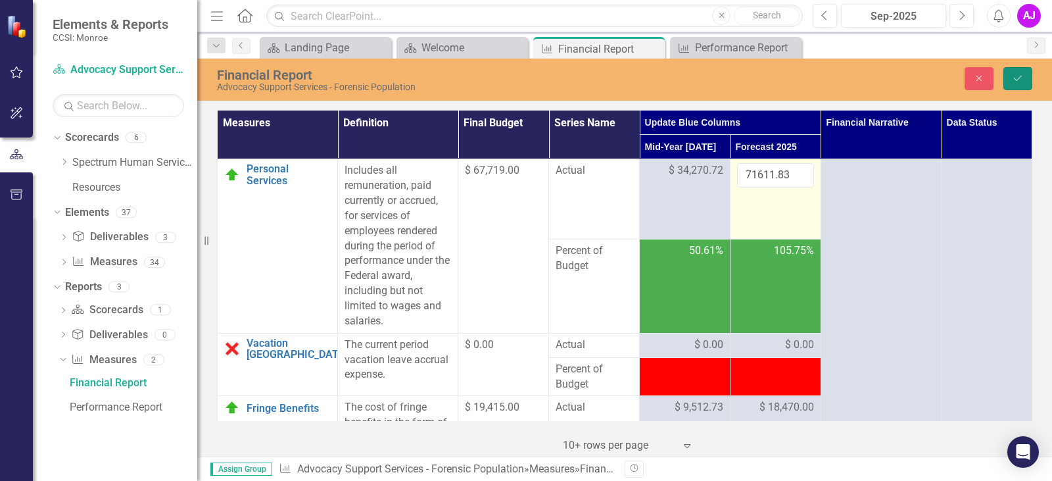
click at [1027, 76] on button "Save" at bounding box center [1017, 78] width 29 height 23
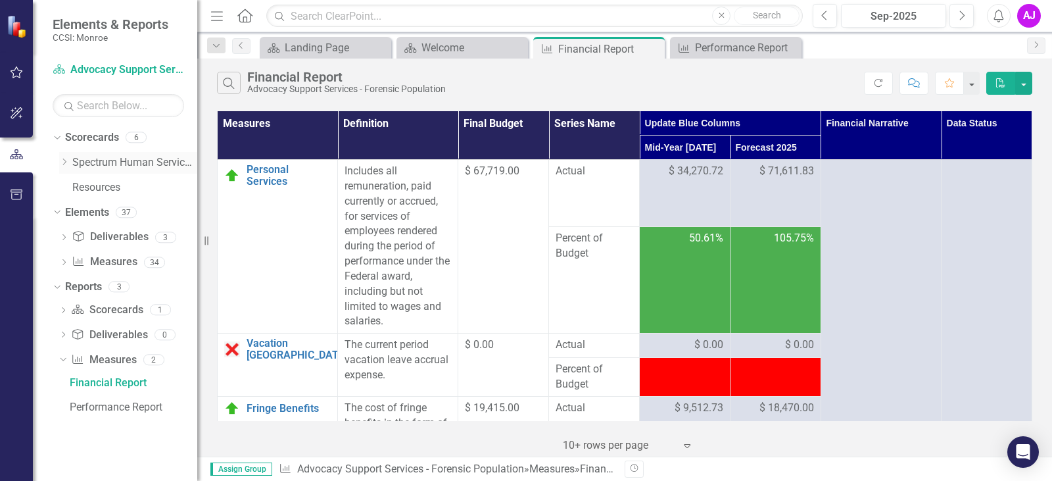
click at [65, 160] on icon "Dropdown" at bounding box center [64, 162] width 10 height 8
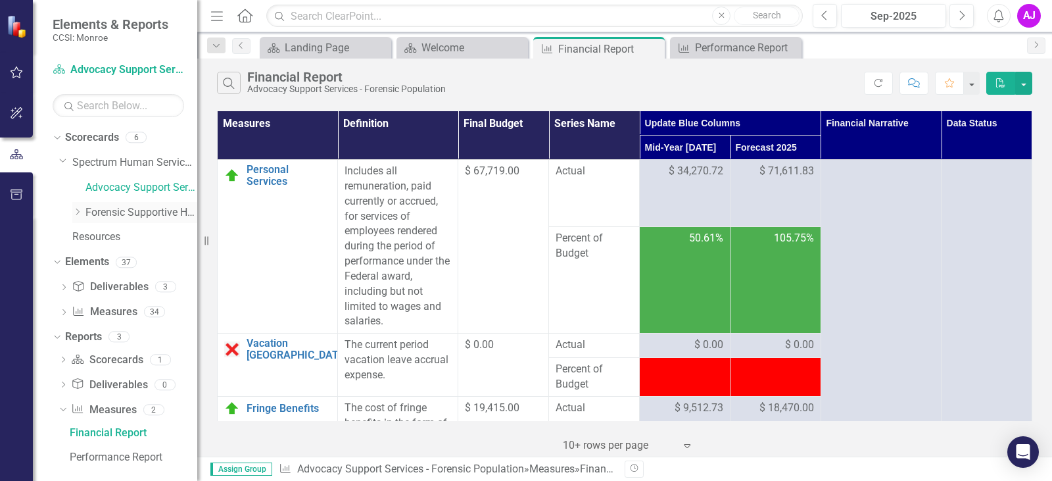
click at [82, 214] on icon "Dropdown" at bounding box center [77, 212] width 10 height 8
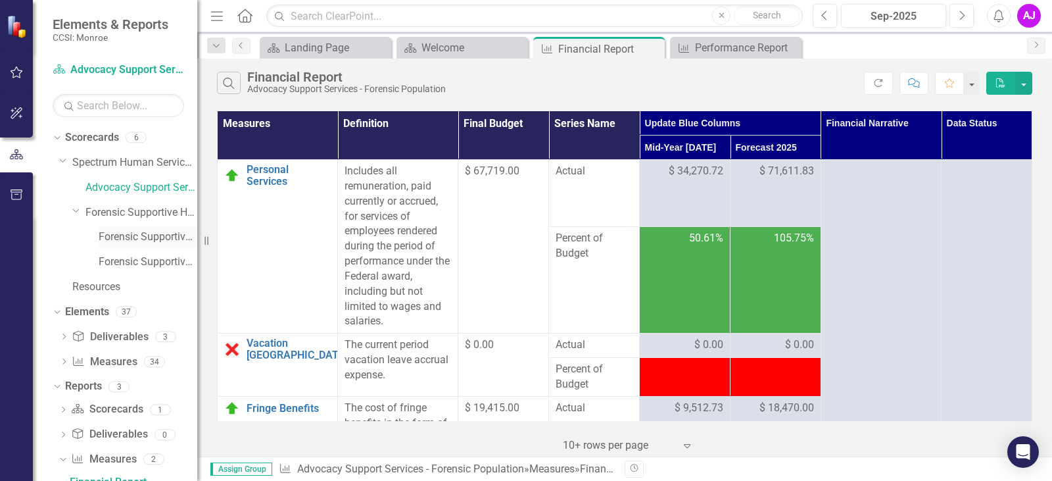
click at [140, 231] on link "Forensic Supportive Housing (Site 00 - 23 Beds)" at bounding box center [148, 237] width 99 height 15
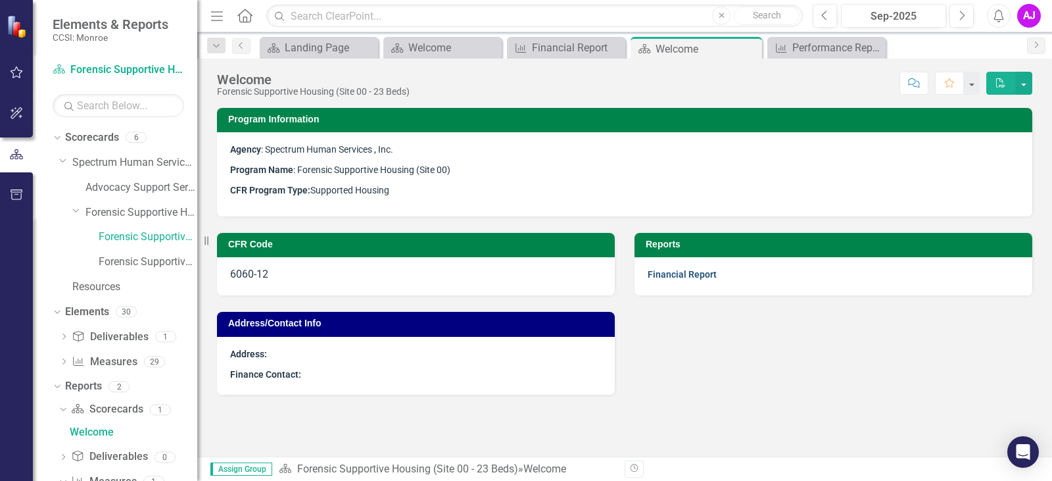
click at [705, 269] on link "Financial Report" at bounding box center [682, 274] width 69 height 11
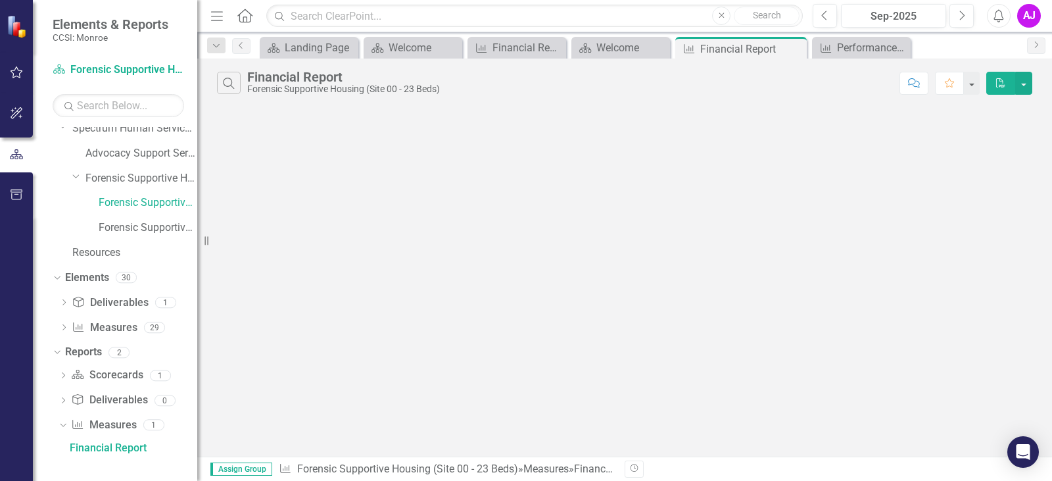
scroll to position [12, 0]
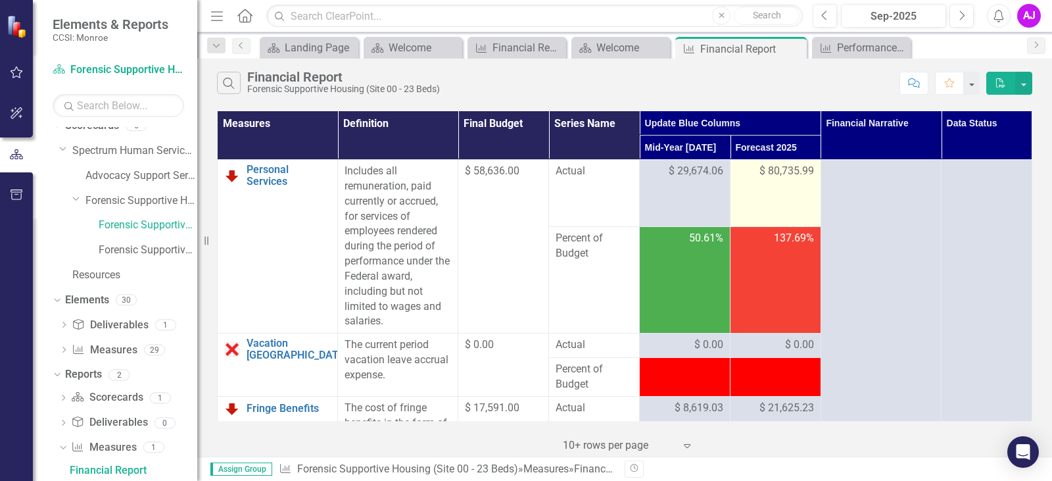
click at [781, 177] on span "$ 80,735.99" at bounding box center [787, 171] width 55 height 15
click at [782, 171] on span "$ 80,735.99" at bounding box center [787, 171] width 55 height 15
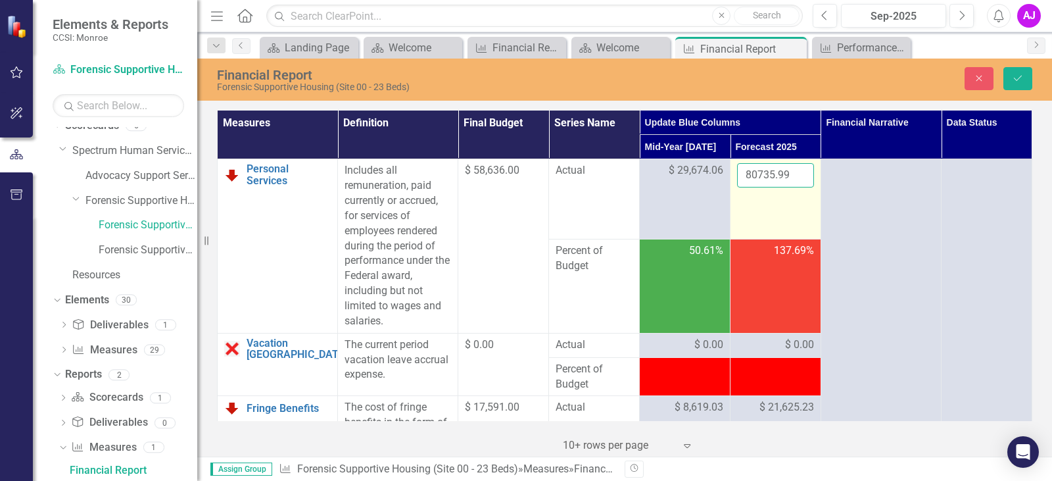
click at [751, 181] on input "80735.99" at bounding box center [775, 175] width 77 height 24
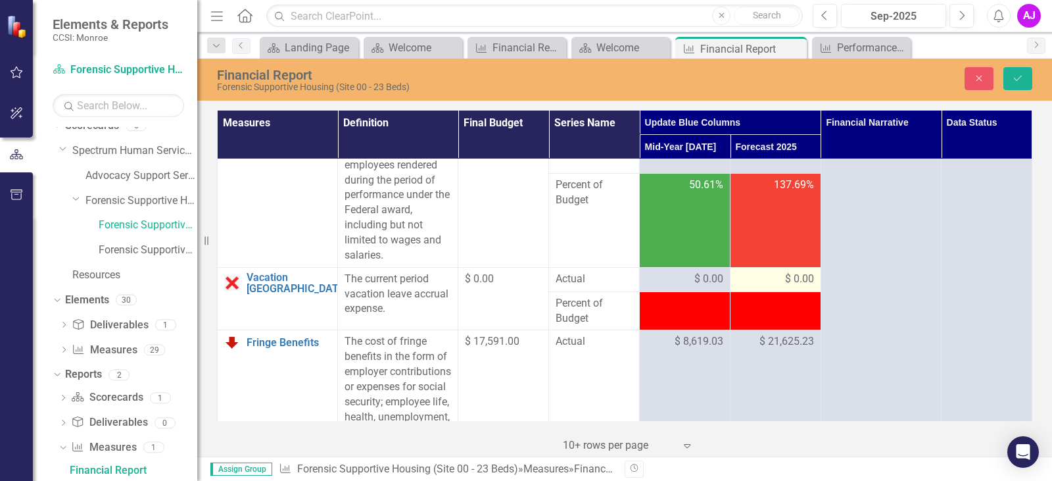
scroll to position [0, 0]
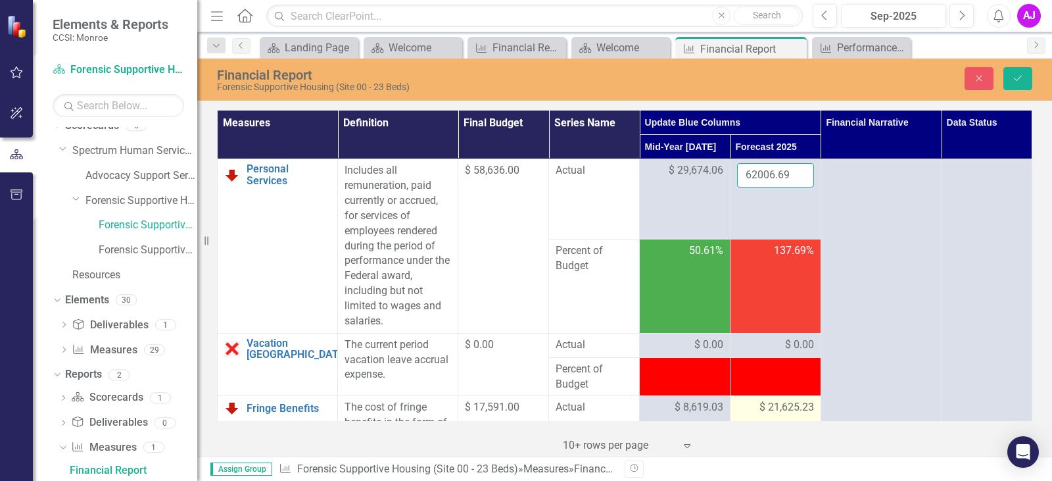
type input "62006.69"
click at [771, 406] on span "$ 21,625.23" at bounding box center [787, 407] width 55 height 15
click at [769, 408] on input "21625.23" at bounding box center [775, 412] width 77 height 24
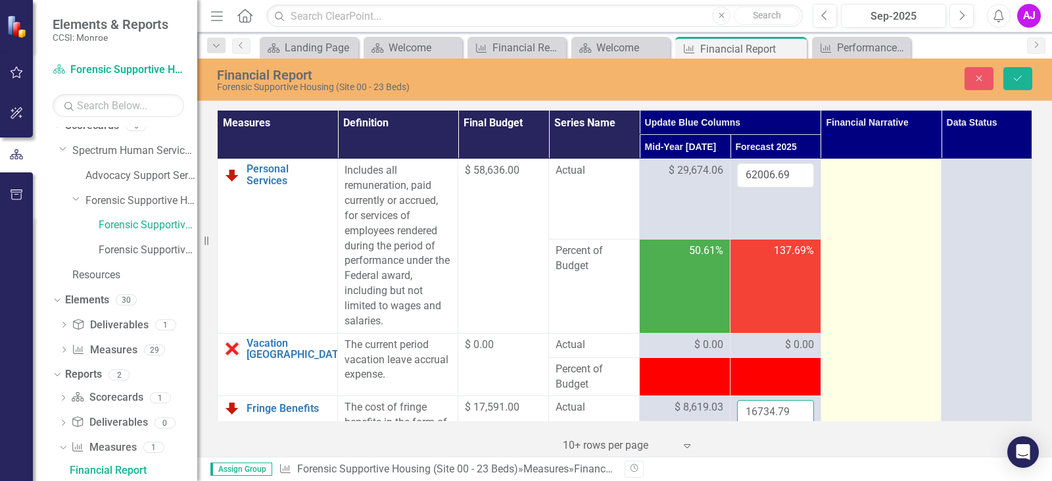
type input "16734.79"
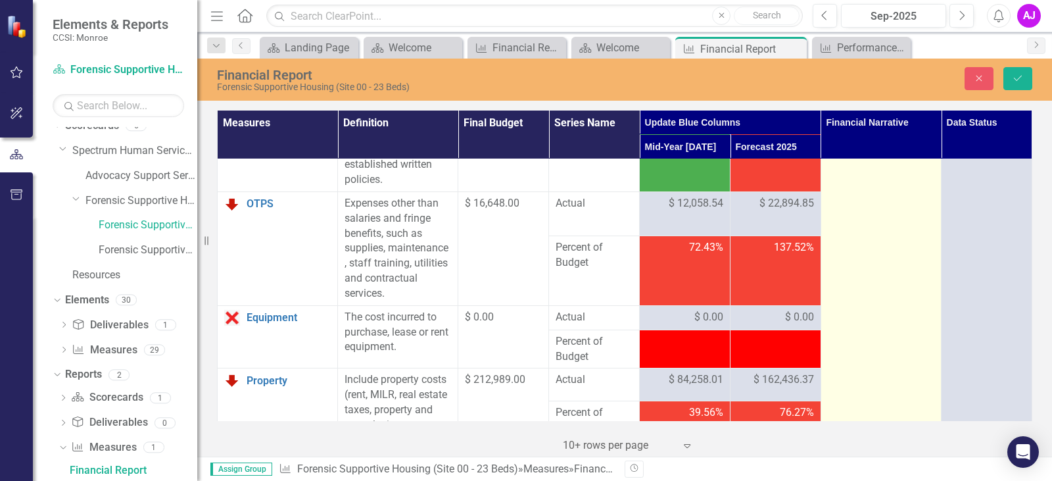
scroll to position [460, 0]
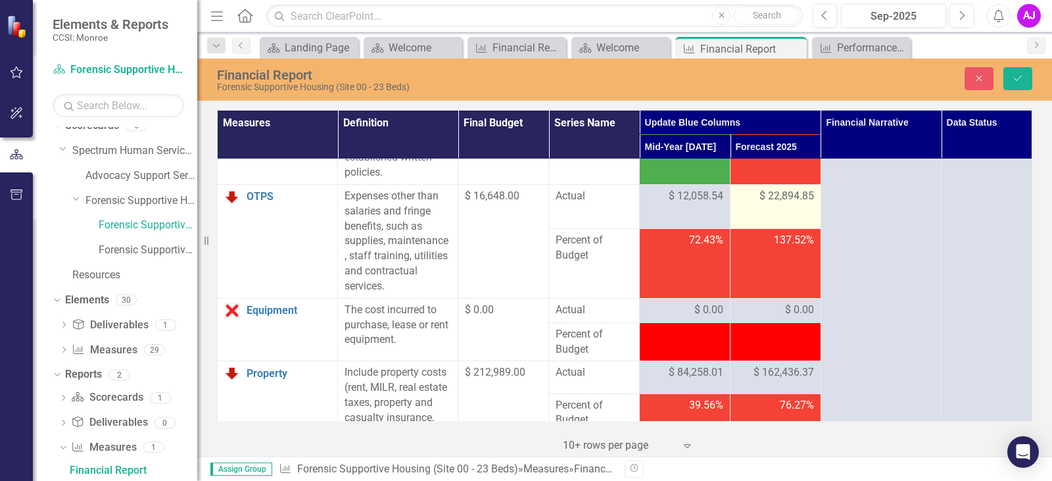
click at [794, 204] on span "$ 22,894.85" at bounding box center [787, 196] width 55 height 15
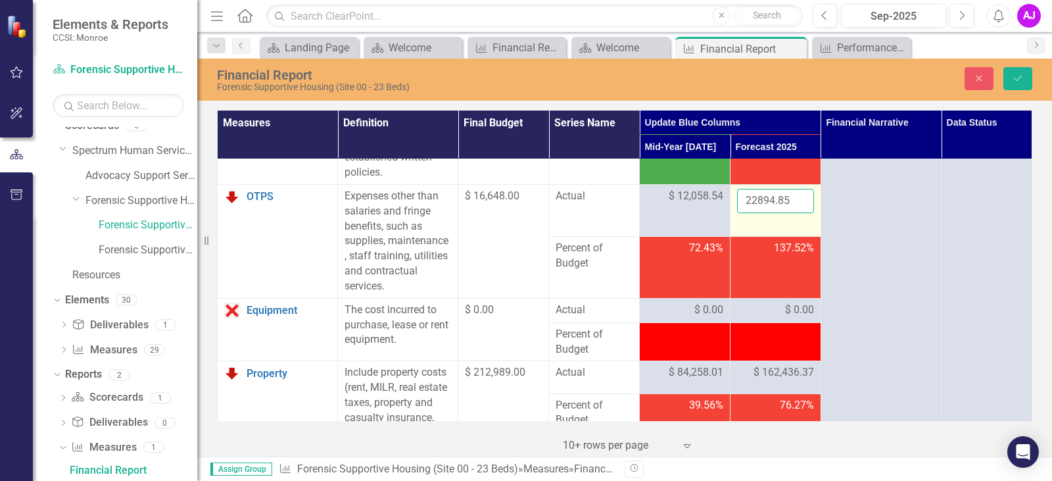
click at [755, 213] on input "22894.85" at bounding box center [775, 201] width 77 height 24
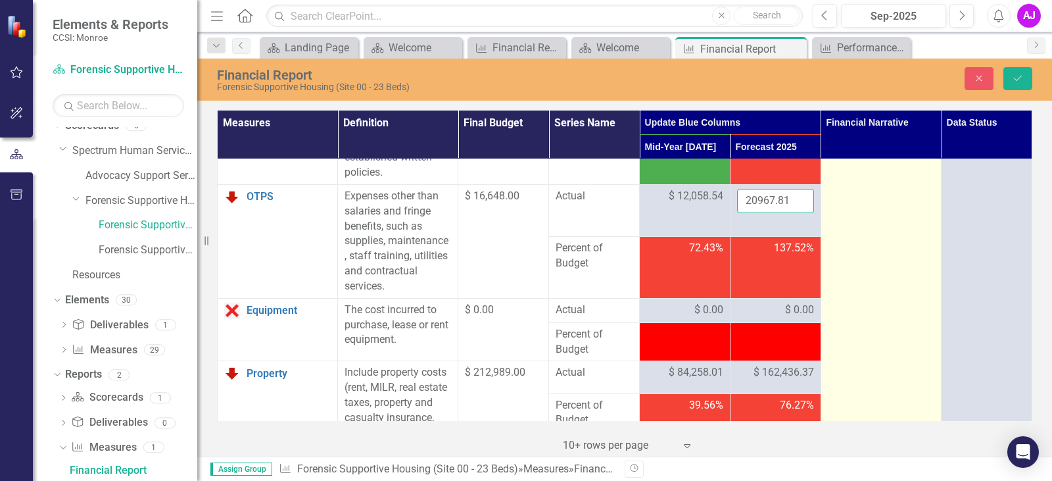
type input "20967.81"
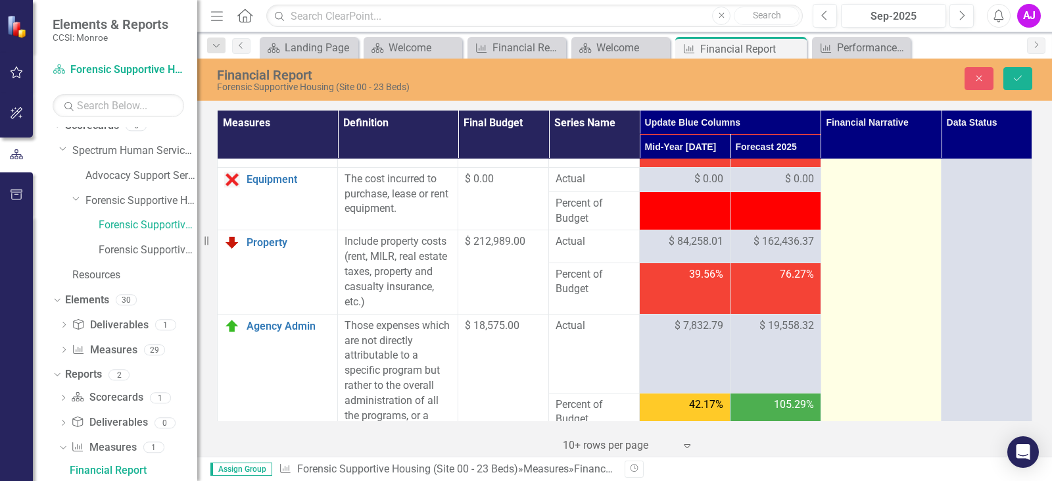
scroll to position [592, 0]
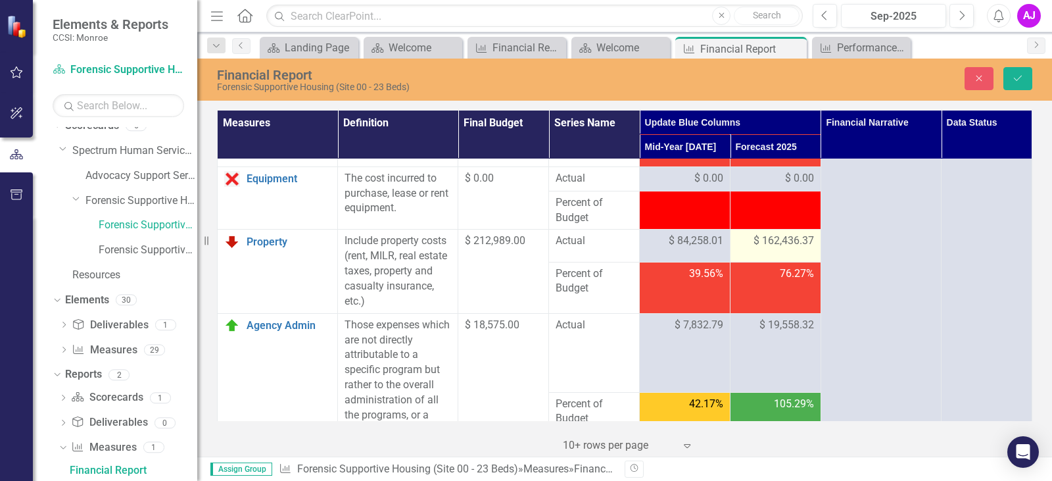
click at [788, 249] on span "$ 162,436.37" at bounding box center [784, 240] width 60 height 15
click at [784, 258] on input "162436.37" at bounding box center [775, 245] width 77 height 24
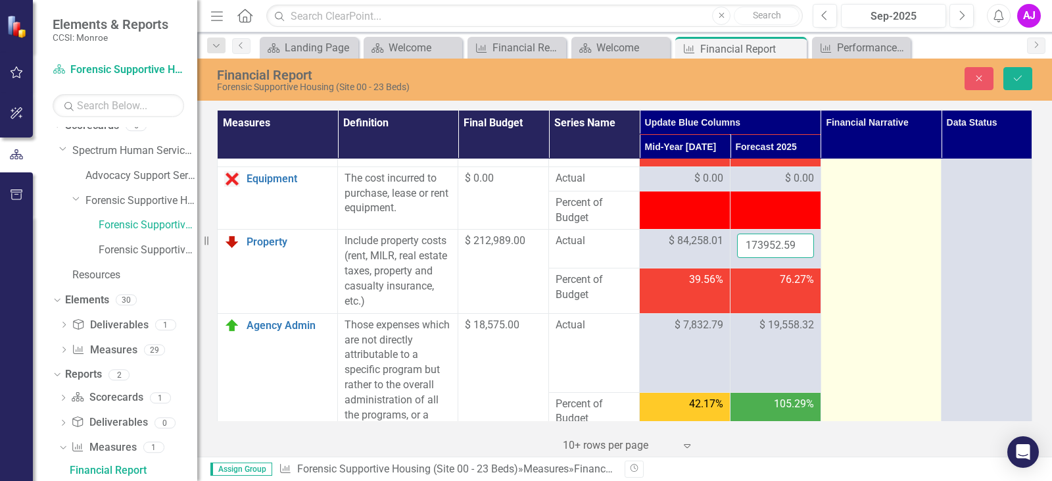
type input "173952.59"
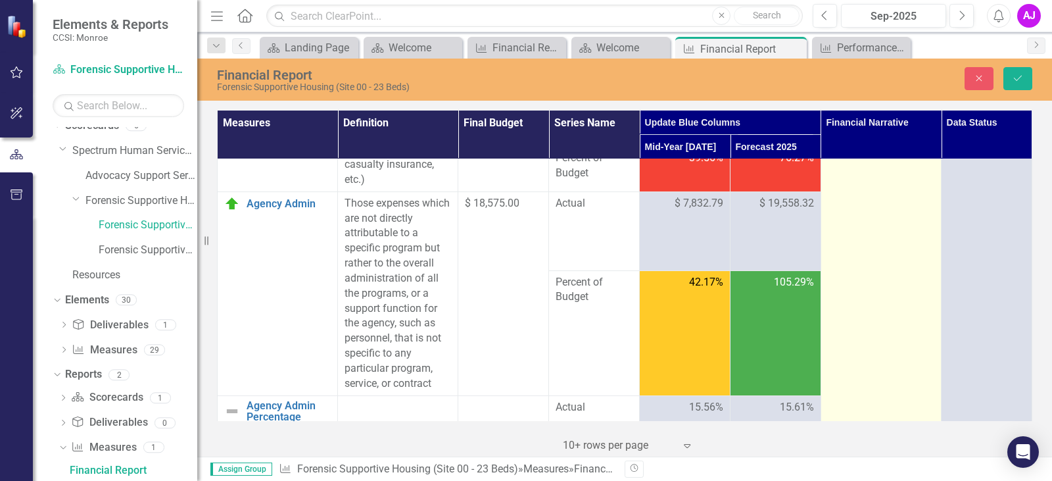
scroll to position [723, 0]
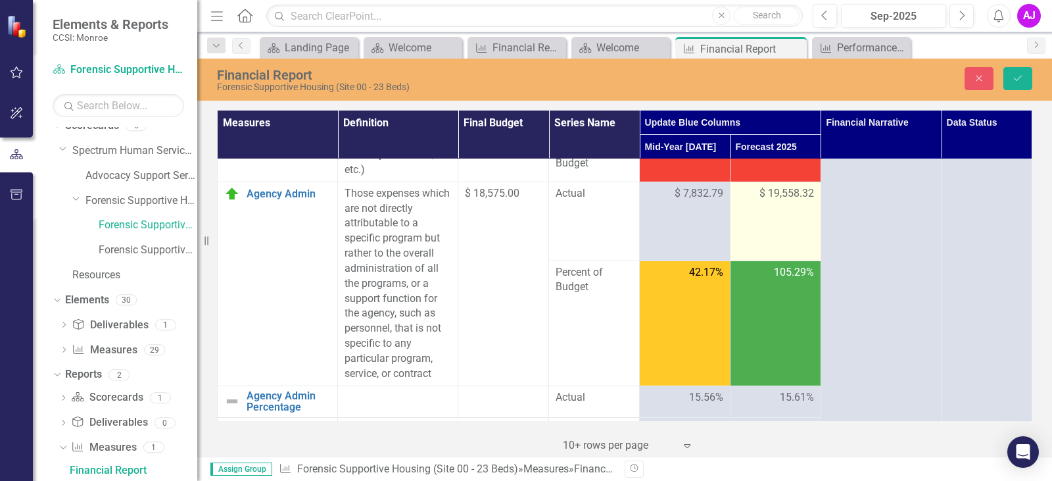
click at [797, 201] on span "$ 19,558.32" at bounding box center [787, 193] width 55 height 15
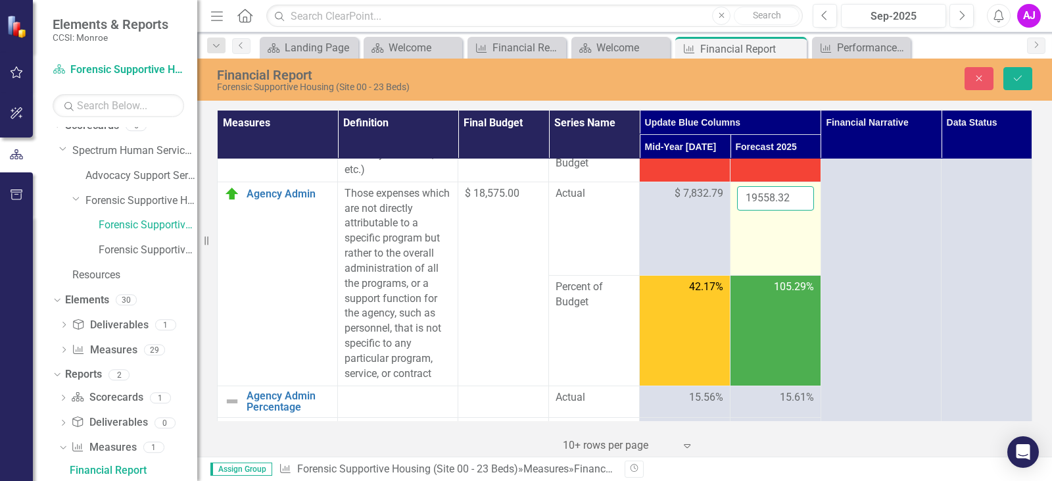
click at [774, 210] on input "19558.32" at bounding box center [775, 198] width 77 height 24
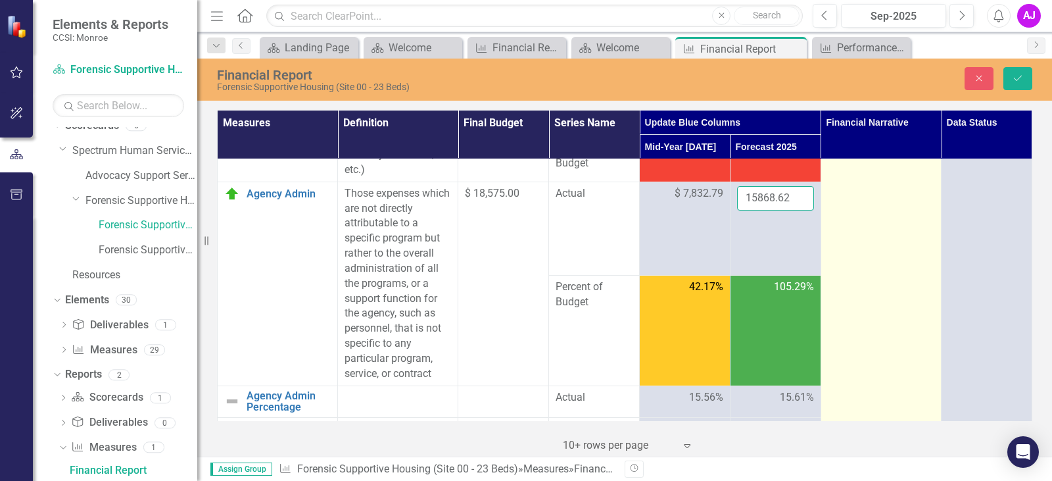
type input "15868.62"
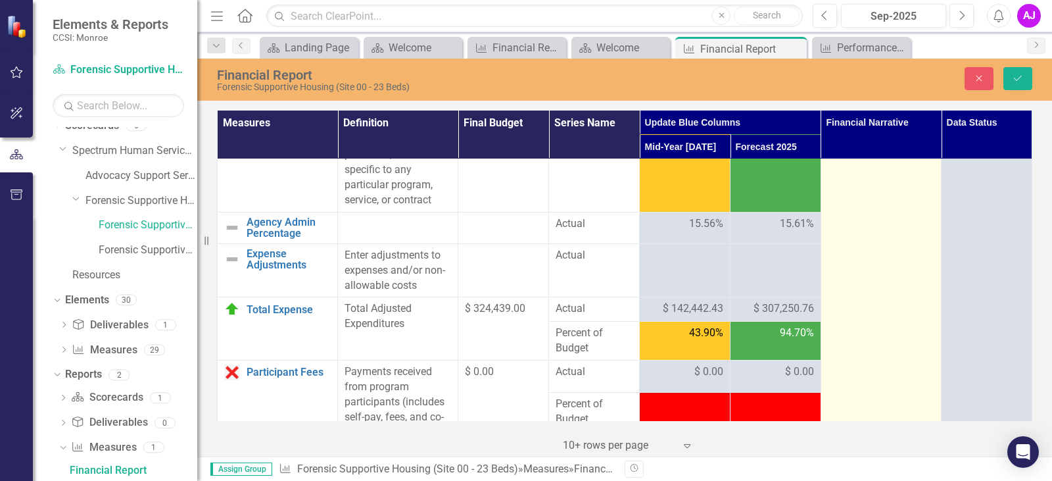
scroll to position [921, 0]
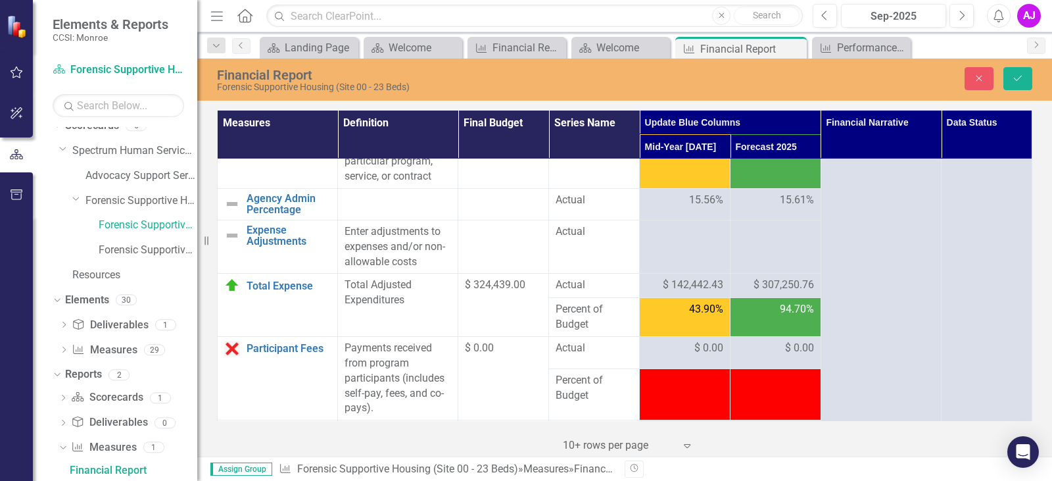
click at [779, 293] on span "$ 307,250.76" at bounding box center [784, 285] width 60 height 15
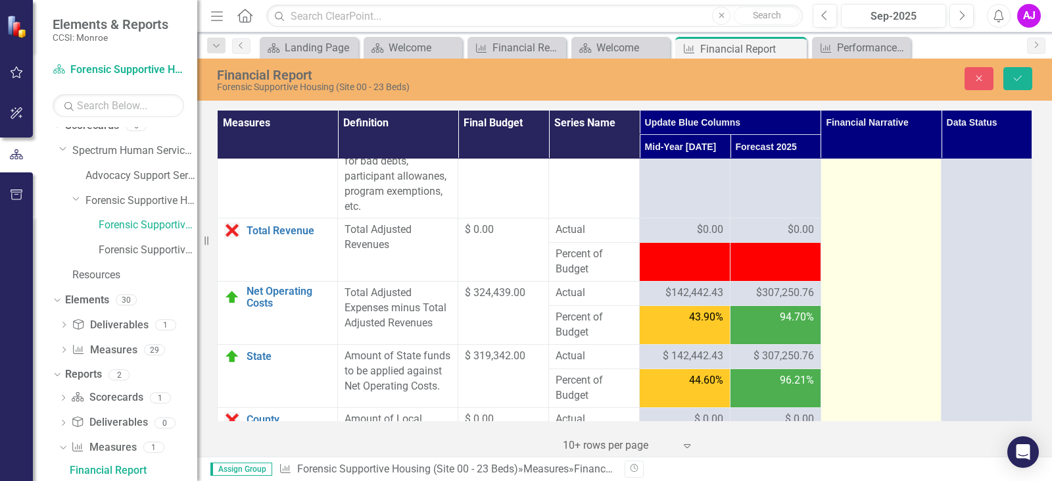
scroll to position [2039, 0]
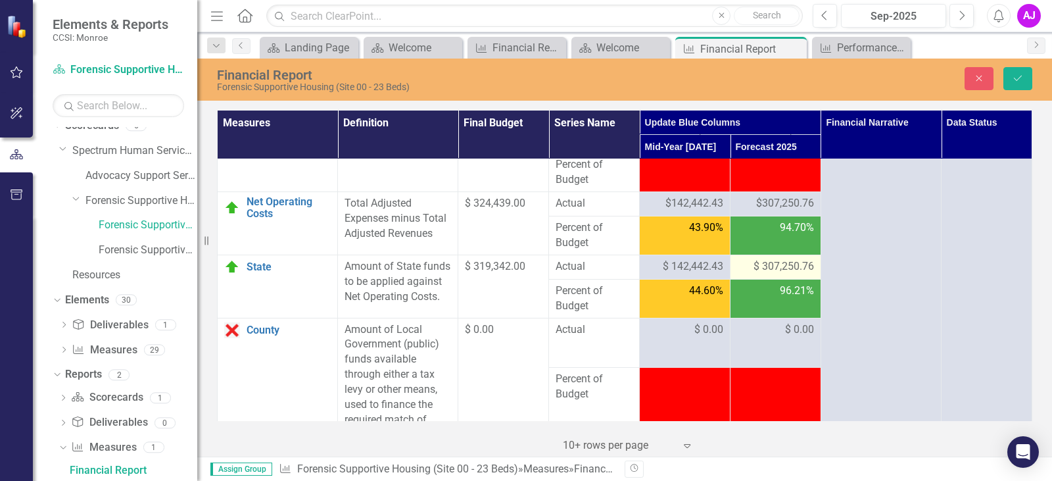
click at [770, 274] on span "$ 307,250.76" at bounding box center [784, 266] width 60 height 15
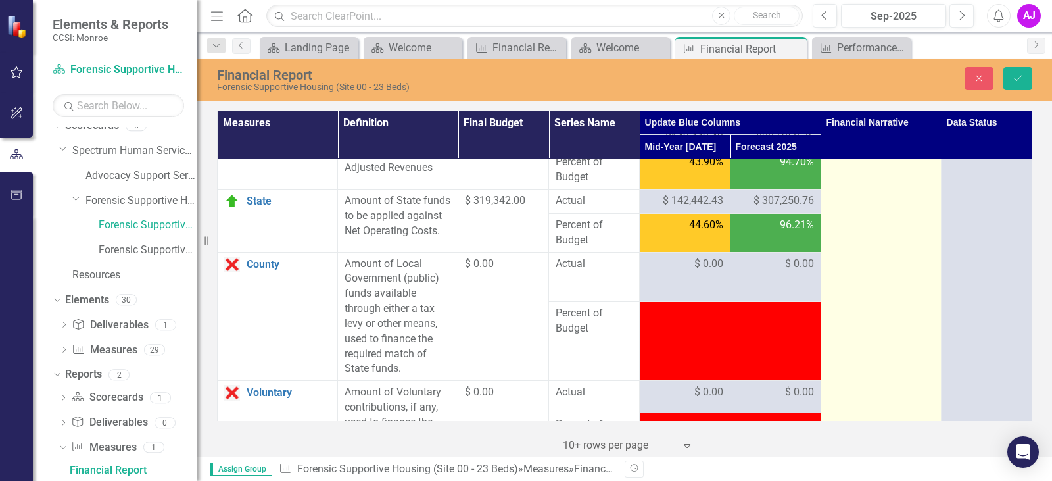
scroll to position [2367, 0]
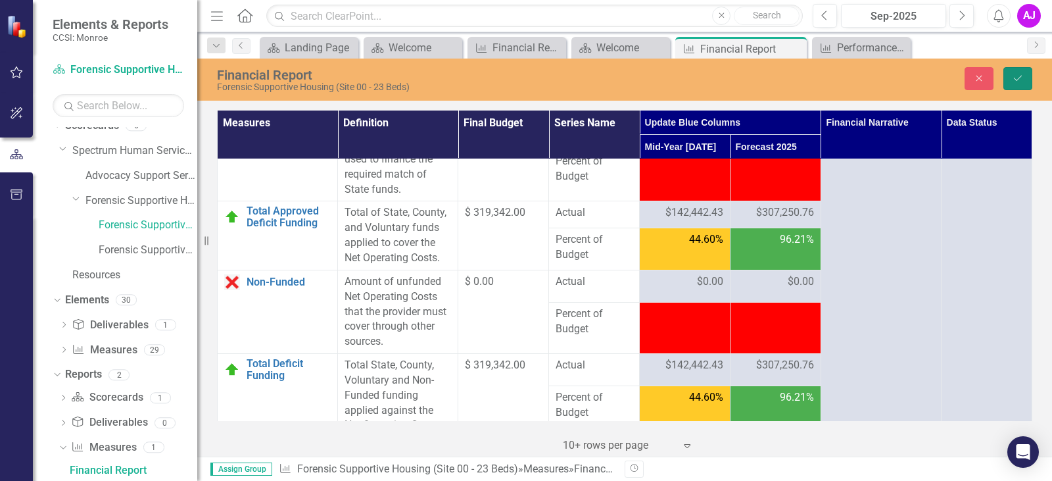
click at [1018, 83] on button "Save" at bounding box center [1017, 78] width 29 height 23
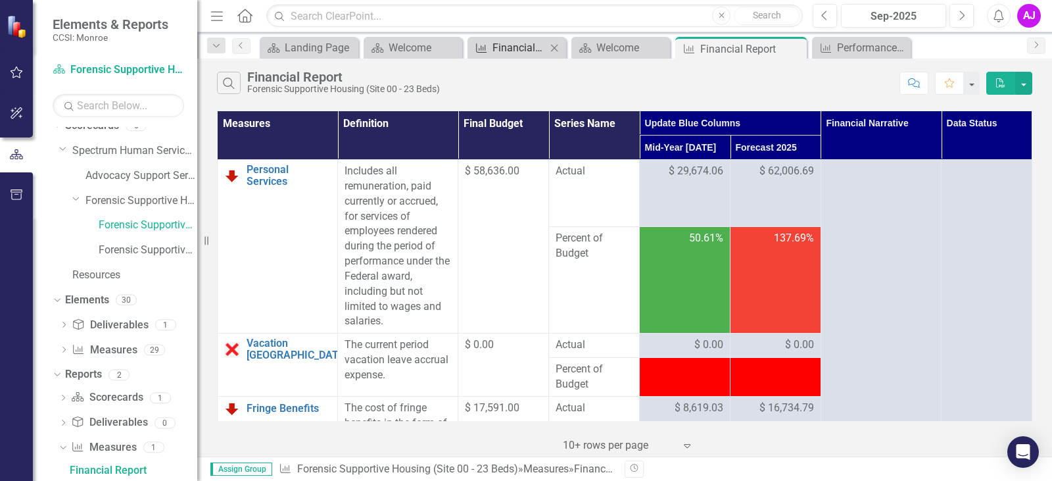
click at [516, 47] on div "Financial Report" at bounding box center [520, 47] width 54 height 16
drag, startPoint x: 516, startPoint y: 47, endPoint x: 952, endPoint y: 476, distance: 611.5
click at [516, 47] on div "Financial Report" at bounding box center [520, 47] width 54 height 16
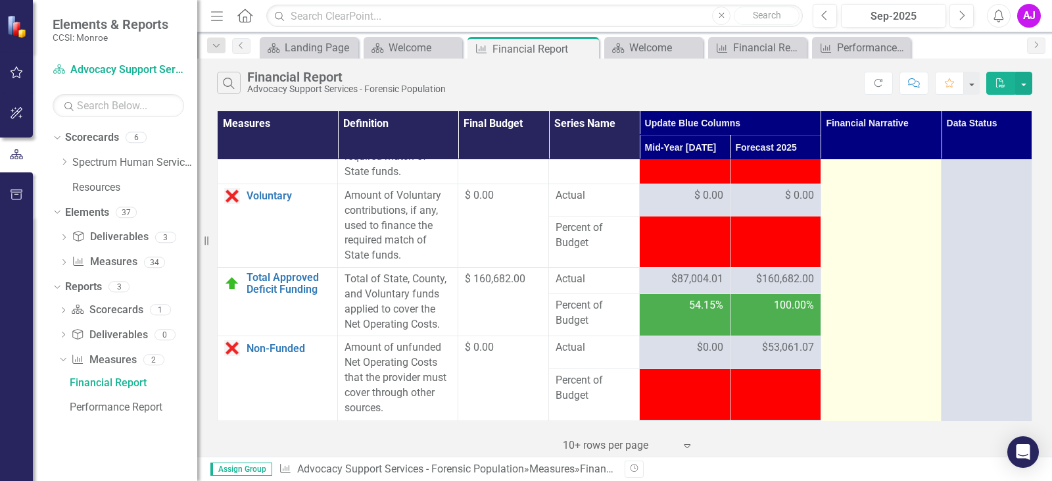
scroll to position [2433, 0]
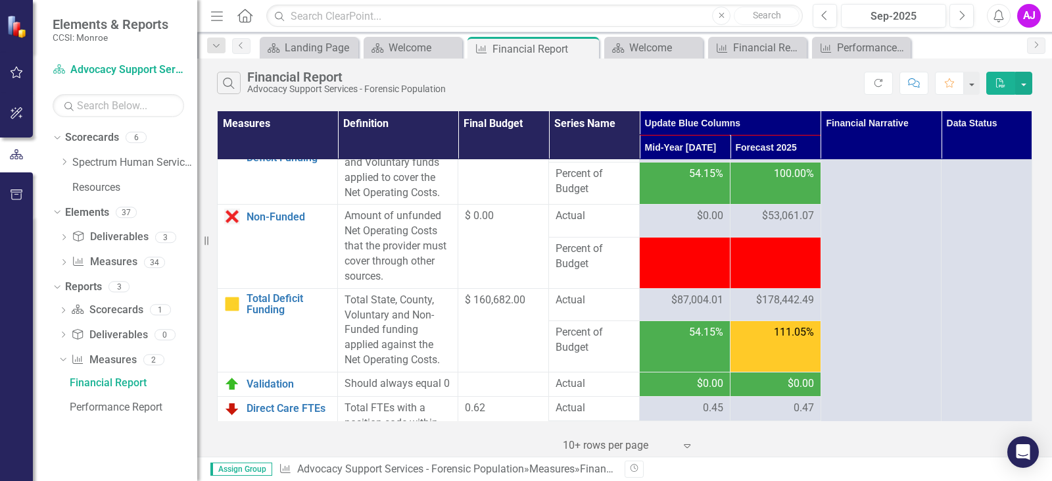
click at [777, 224] on span "$53,061.07" at bounding box center [788, 215] width 52 height 15
click at [772, 224] on span "$53,061.07" at bounding box center [788, 215] width 52 height 15
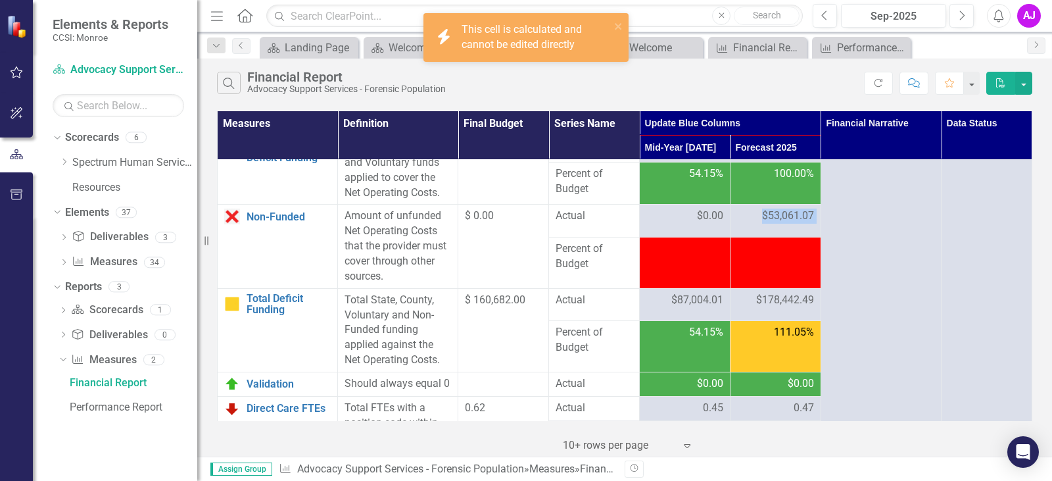
click at [772, 224] on span "$53,061.07" at bounding box center [788, 215] width 52 height 15
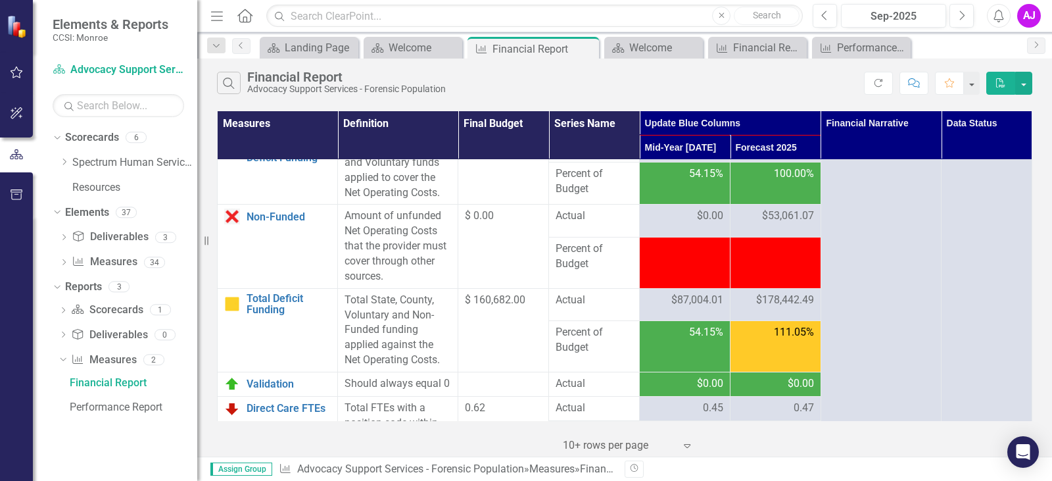
click at [802, 308] on span "$178,442.49" at bounding box center [785, 300] width 58 height 15
drag, startPoint x: 750, startPoint y: 263, endPoint x: 811, endPoint y: 268, distance: 62.0
click at [811, 237] on td "$53,061.07" at bounding box center [776, 221] width 91 height 32
click at [810, 320] on td "$178,442.49" at bounding box center [776, 304] width 91 height 32
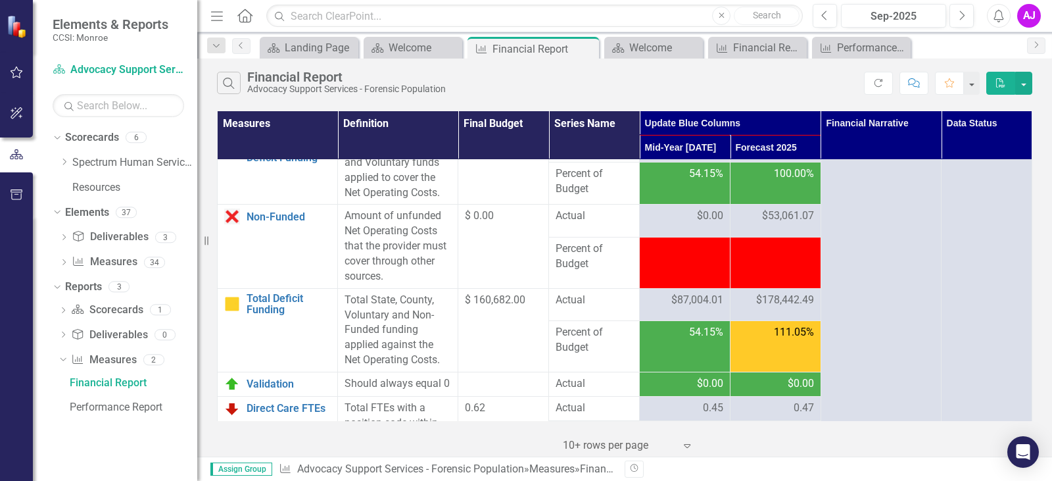
click at [788, 308] on span "$178,442.49" at bounding box center [785, 300] width 58 height 15
click at [774, 308] on span "$178,442.49" at bounding box center [785, 300] width 58 height 15
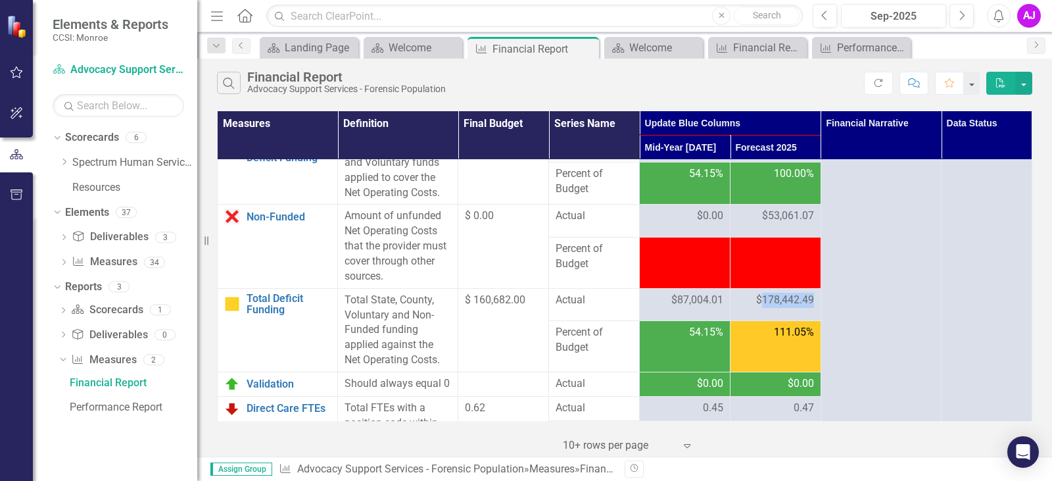
click at [774, 308] on span "$178,442.49" at bounding box center [785, 300] width 58 height 15
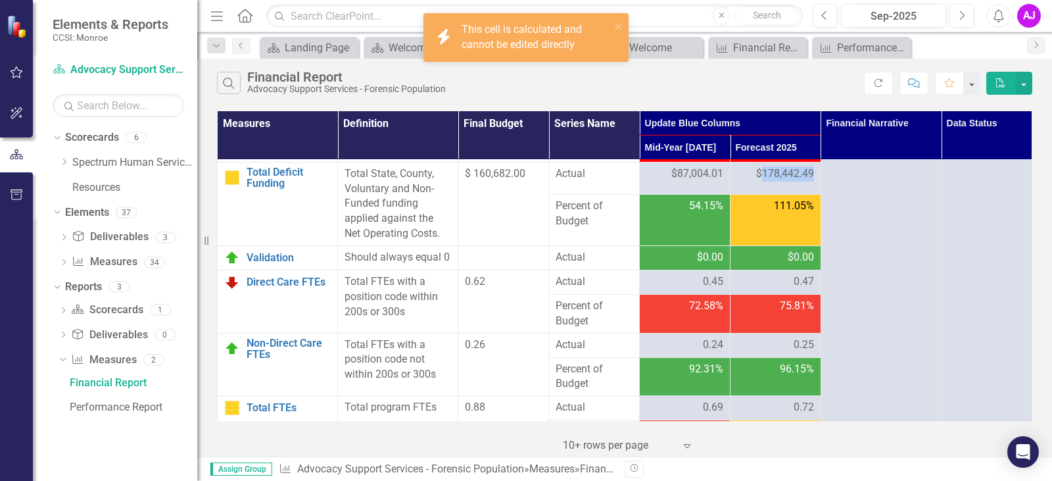
scroll to position [2565, 0]
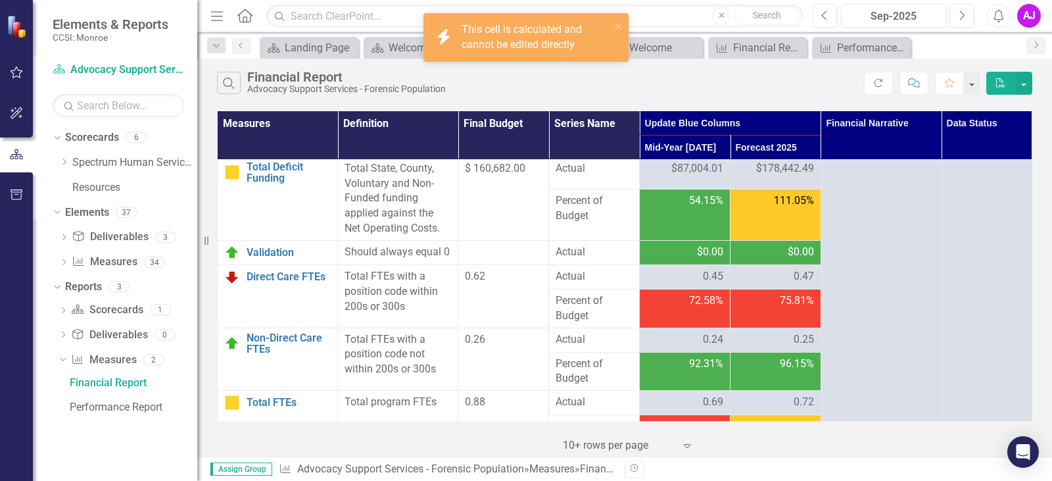
click at [792, 260] on span "$0.00" at bounding box center [801, 252] width 26 height 15
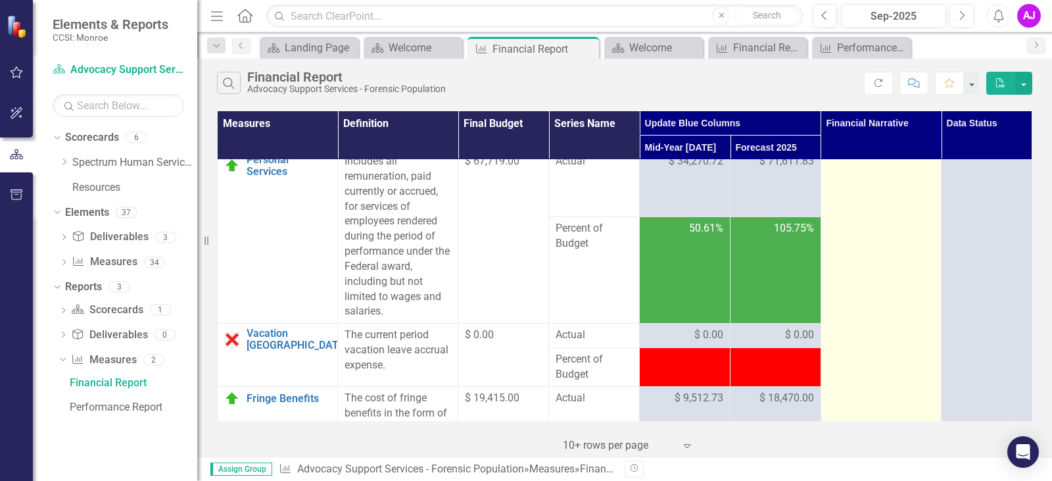
scroll to position [0, 0]
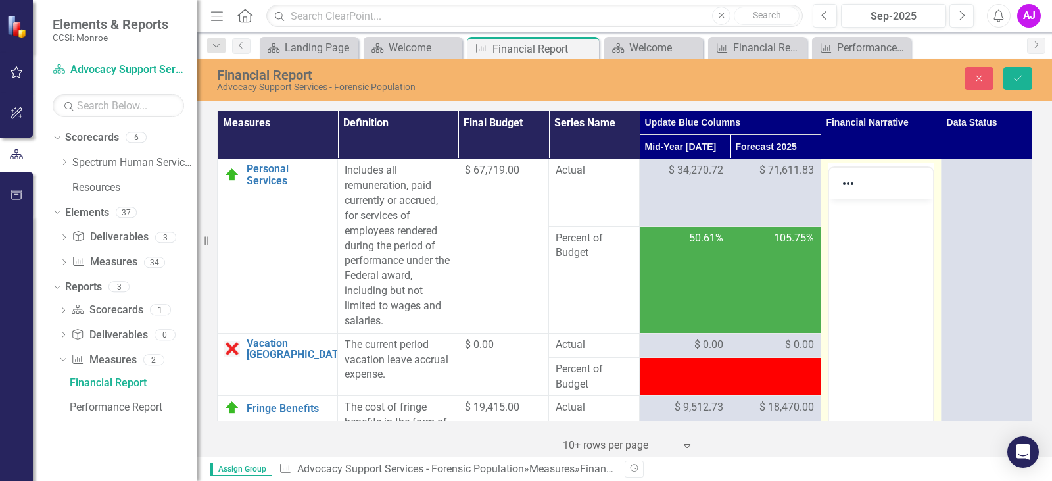
click at [858, 172] on div at bounding box center [848, 183] width 38 height 26
click at [855, 185] on div at bounding box center [848, 183] width 38 height 26
click at [842, 185] on icon "Reveal or hide additional toolbar items" at bounding box center [848, 184] width 16 height 16
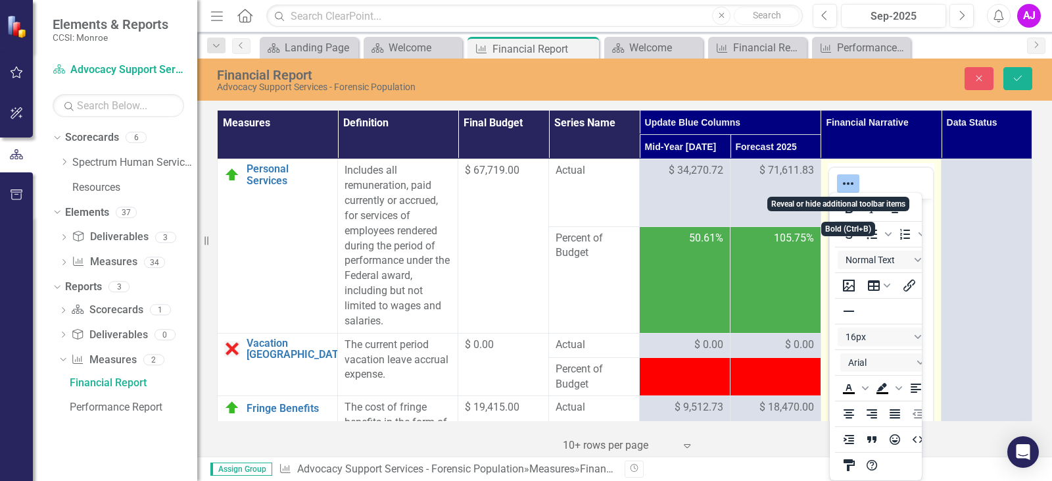
click at [842, 185] on icon "Reveal or hide additional toolbar items" at bounding box center [848, 184] width 16 height 16
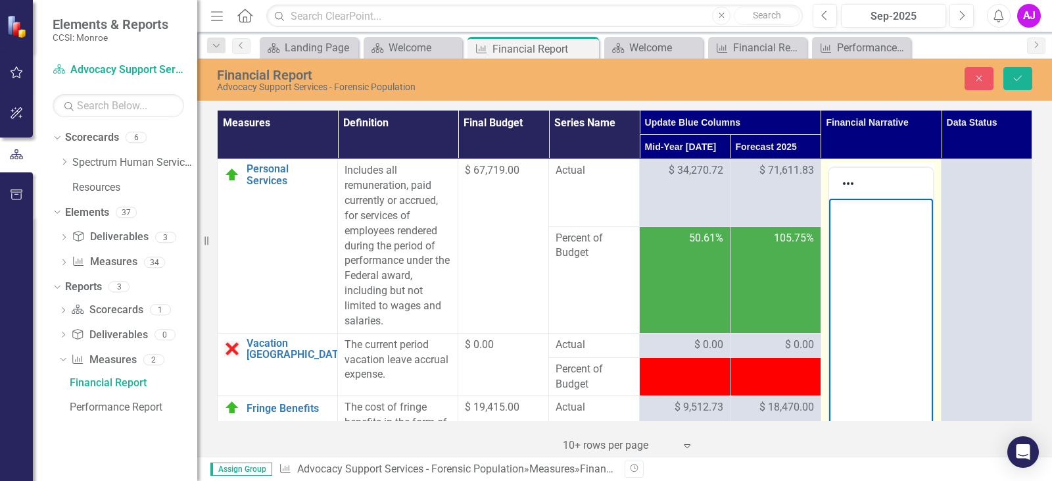
click at [846, 227] on body "Rich Text Area. Press ALT-0 for help." at bounding box center [881, 297] width 104 height 197
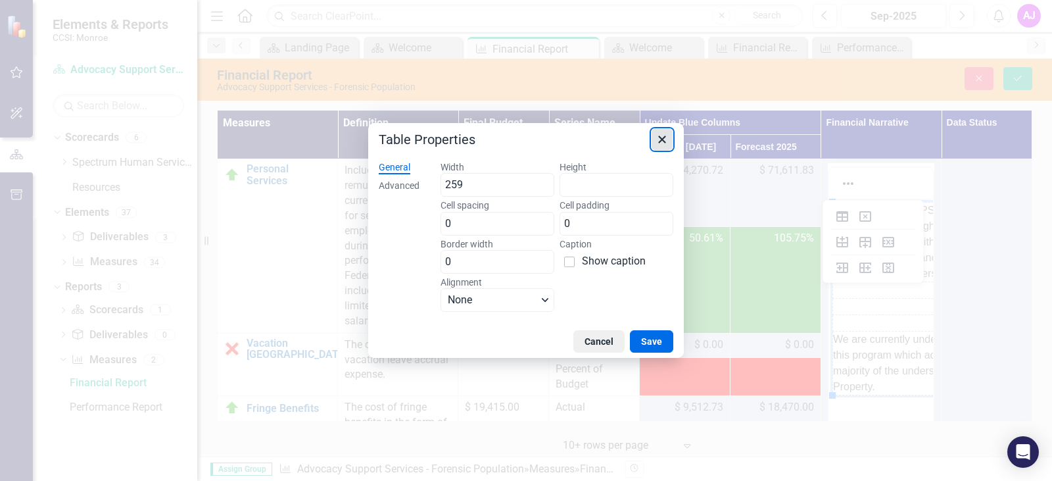
click at [663, 145] on icon "Close" at bounding box center [662, 140] width 16 height 16
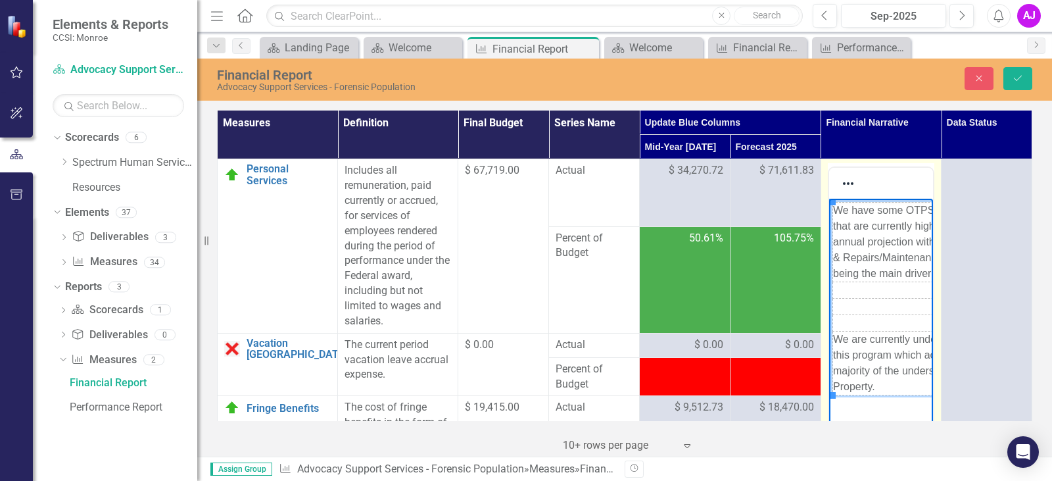
click at [882, 319] on td "Rich Text Area. Press ALT-0 for help." at bounding box center [918, 323] width 170 height 16
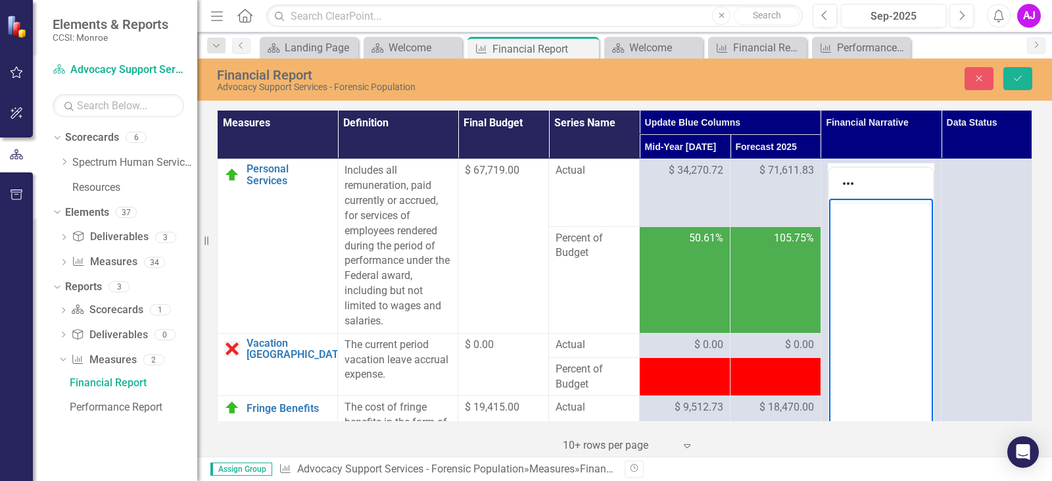
click at [881, 256] on body "Rich Text Area. Press ALT-0 for help." at bounding box center [881, 297] width 104 height 197
paste body "Rich Text Area. Press ALT-0 for help."
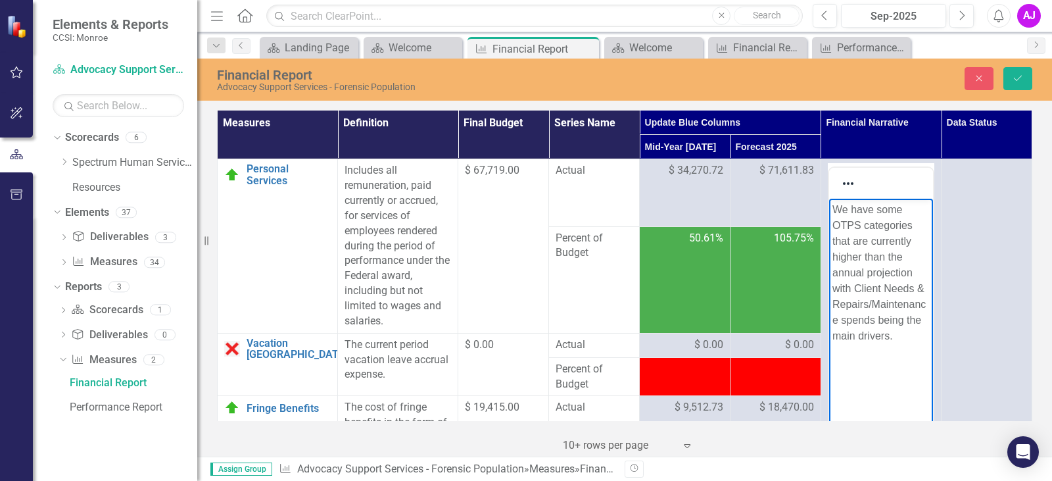
click at [894, 377] on body "We have some OTPS categories that are currently higher than the annual projecti…" at bounding box center [881, 305] width 104 height 212
click at [858, 358] on p "Rich Text Area. Press ALT-0 for help." at bounding box center [880, 362] width 97 height 16
click at [1025, 87] on button "Save" at bounding box center [1017, 78] width 29 height 23
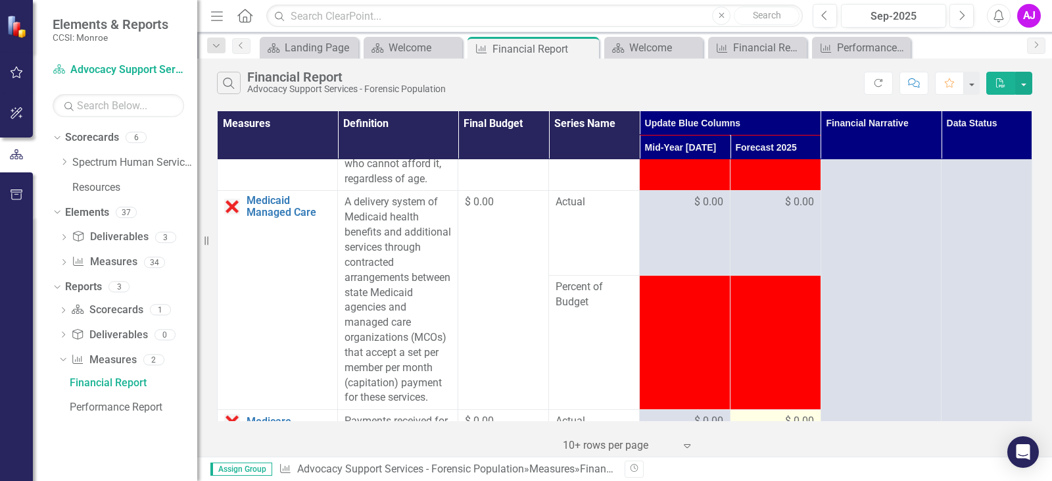
scroll to position [1447, 0]
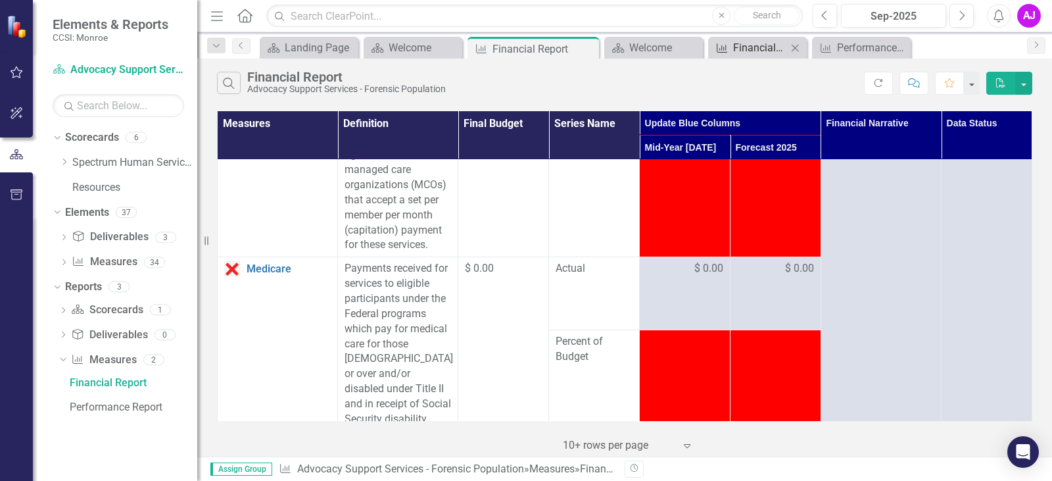
click at [765, 47] on div "Financial Report" at bounding box center [760, 47] width 54 height 16
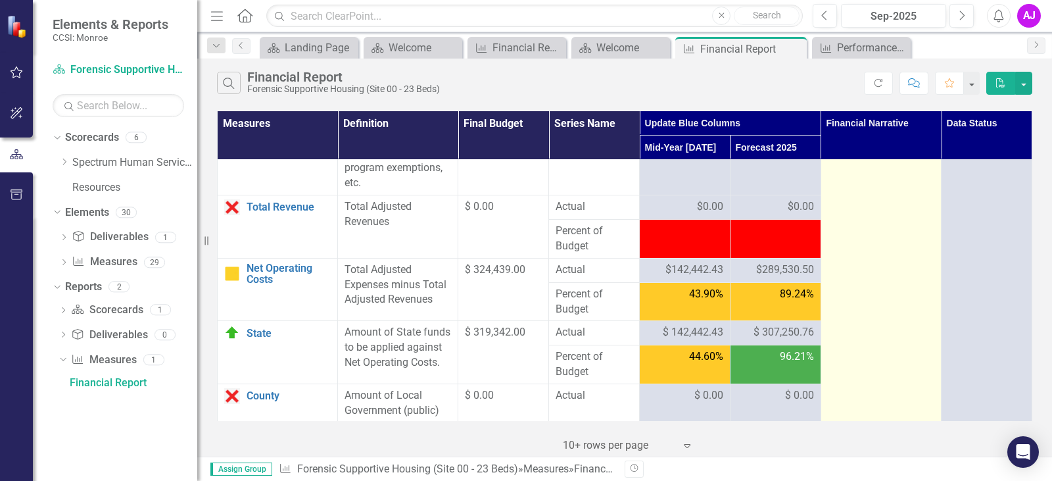
scroll to position [2104, 0]
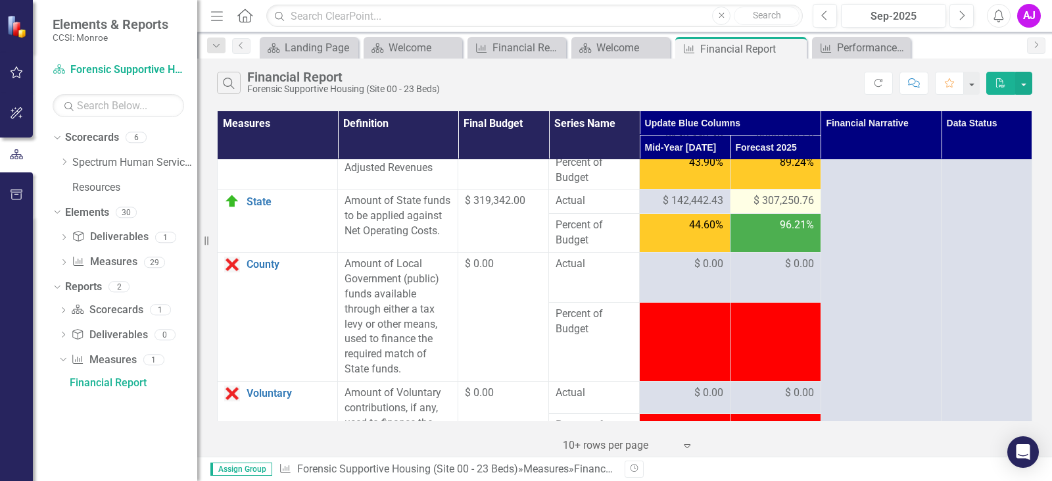
click at [790, 208] on span "$ 307,250.76" at bounding box center [784, 200] width 60 height 15
click at [783, 208] on span "$ 307,250.76" at bounding box center [784, 200] width 60 height 15
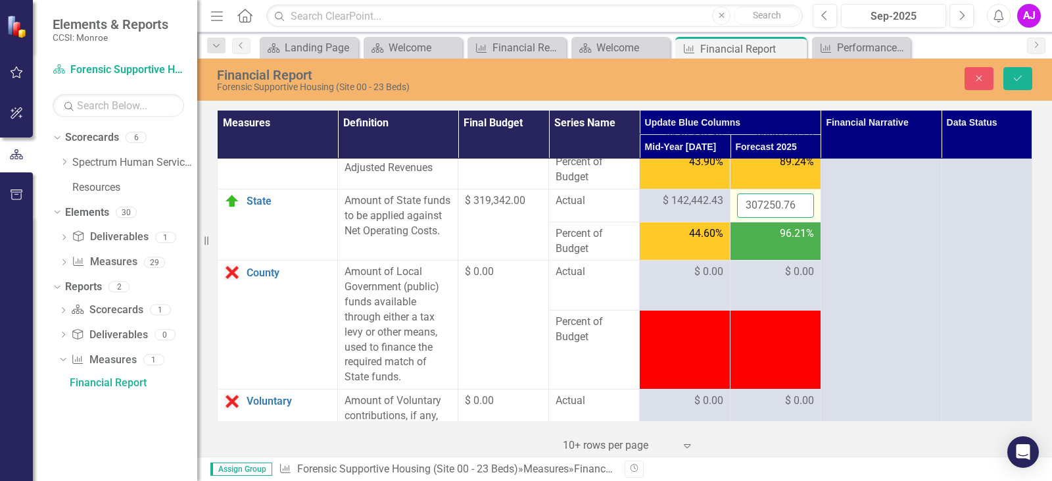
click at [785, 218] on input "307250.76" at bounding box center [775, 205] width 77 height 24
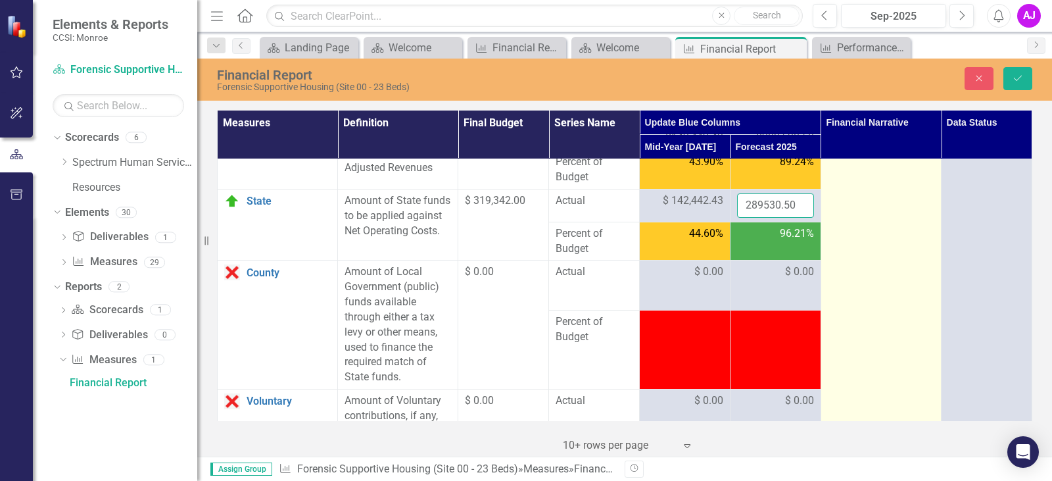
type input "289530.50"
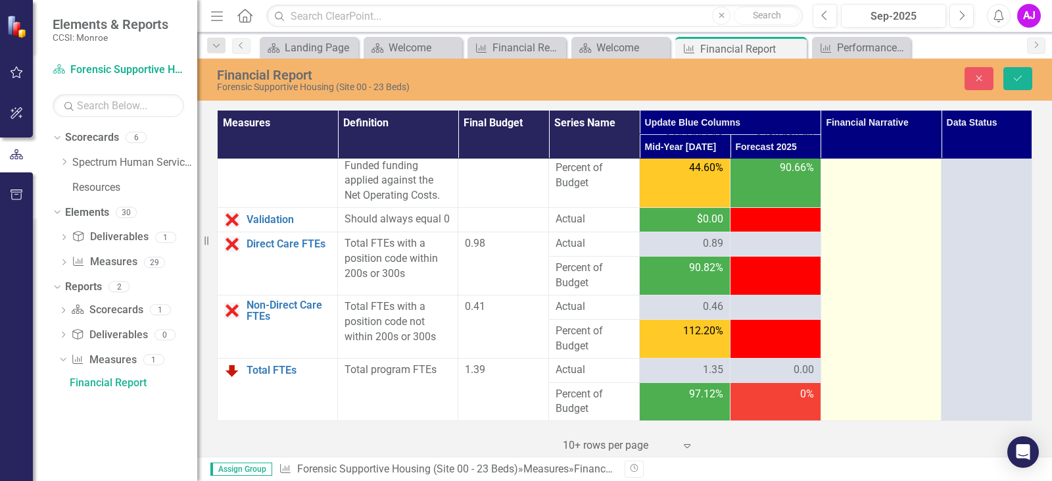
scroll to position [2650, 0]
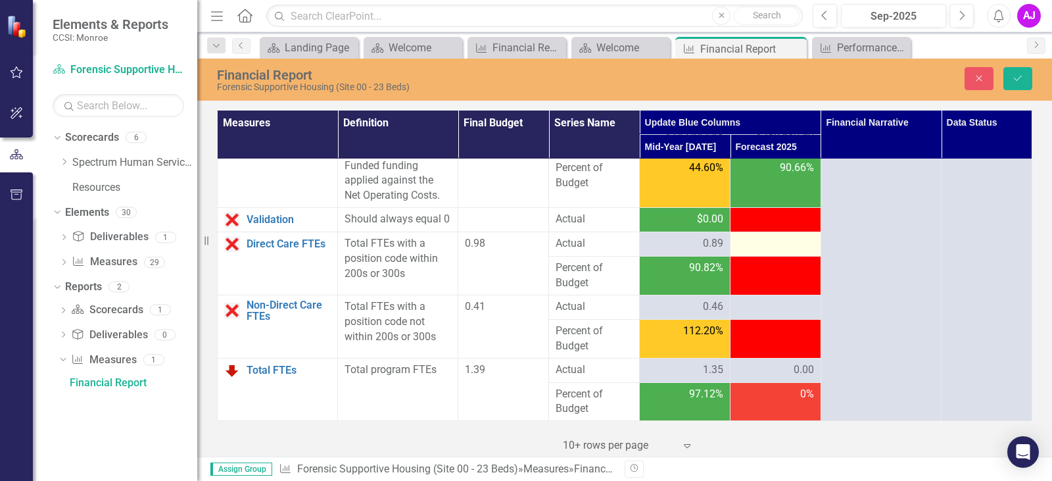
click at [794, 246] on div at bounding box center [775, 244] width 77 height 16
click at [761, 241] on div at bounding box center [775, 244] width 77 height 16
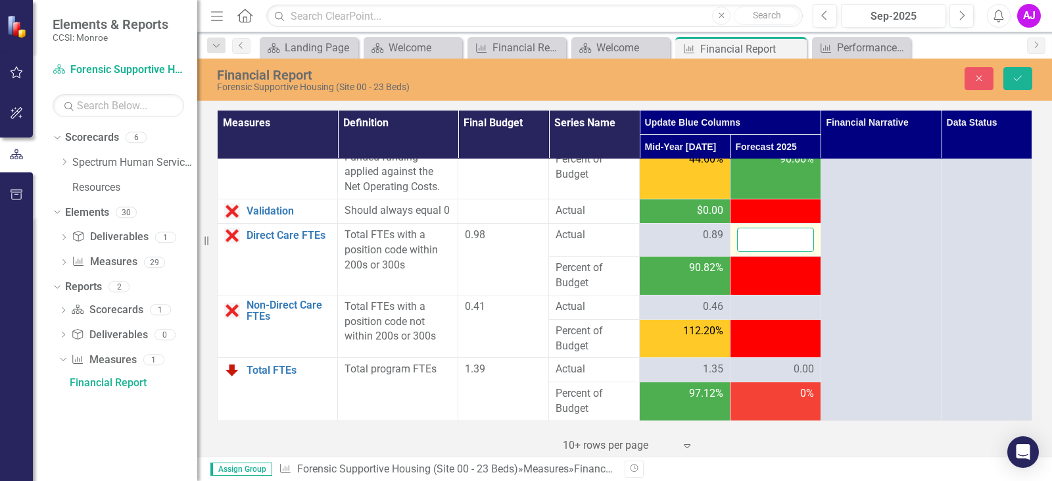
click at [744, 248] on input "number" at bounding box center [775, 240] width 77 height 24
type input "0.94"
click at [781, 306] on td at bounding box center [776, 307] width 91 height 24
click at [773, 314] on div at bounding box center [775, 307] width 77 height 16
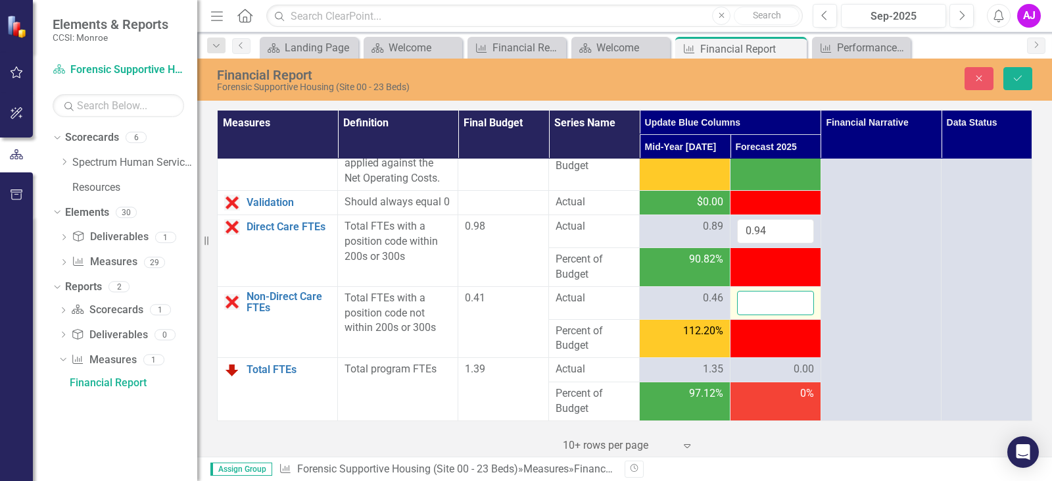
click at [769, 314] on input "number" at bounding box center [775, 303] width 77 height 24
type input "0.49"
click at [778, 377] on div "0.00" at bounding box center [775, 369] width 77 height 15
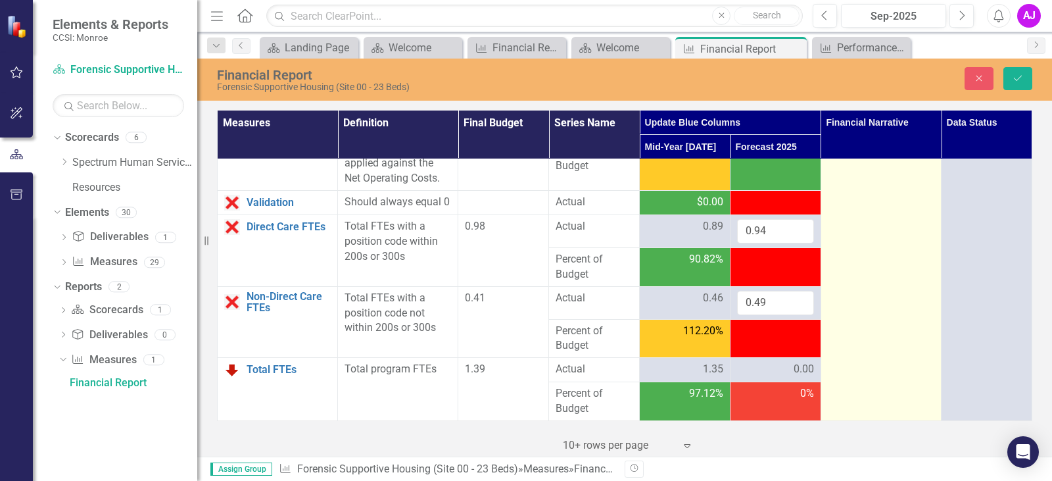
scroll to position [2667, 0]
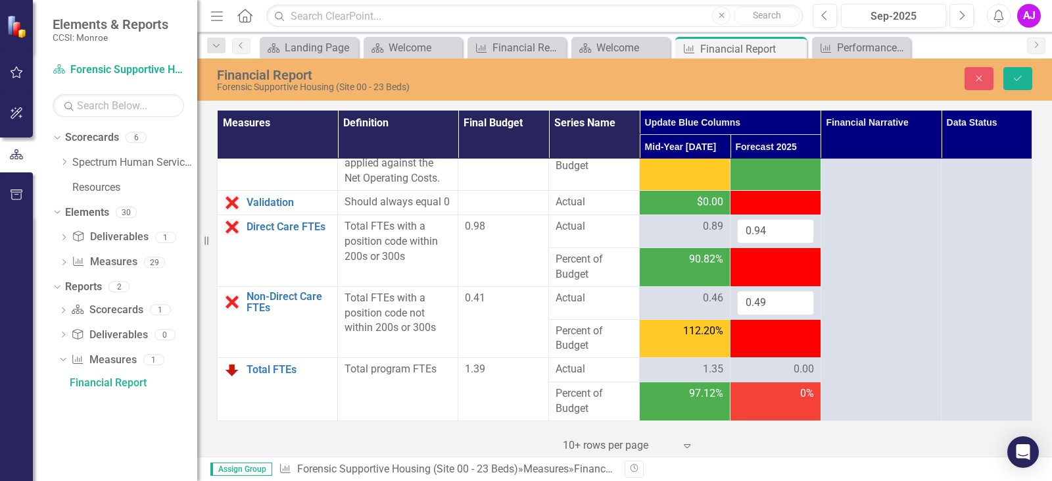
click at [802, 371] on span "0.00" at bounding box center [804, 369] width 20 height 15
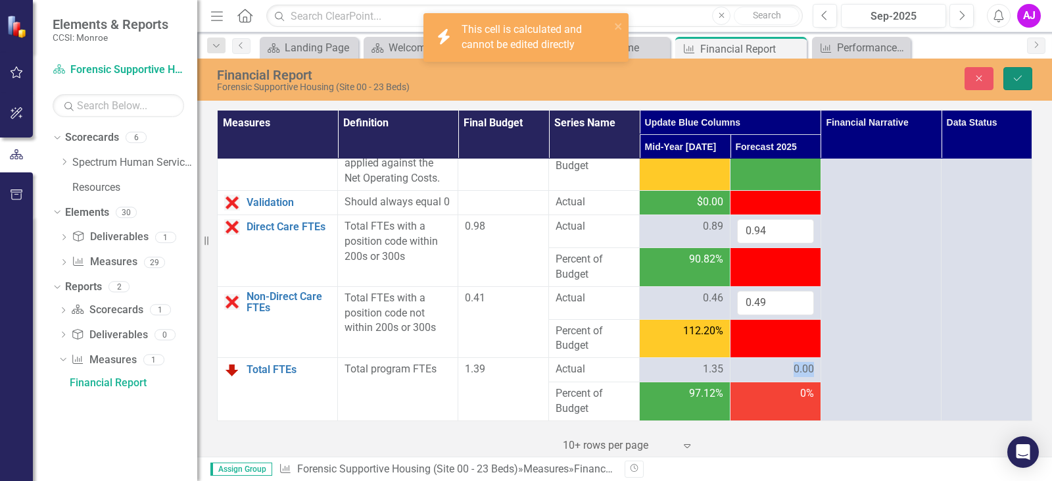
click at [1007, 73] on button "Save" at bounding box center [1017, 78] width 29 height 23
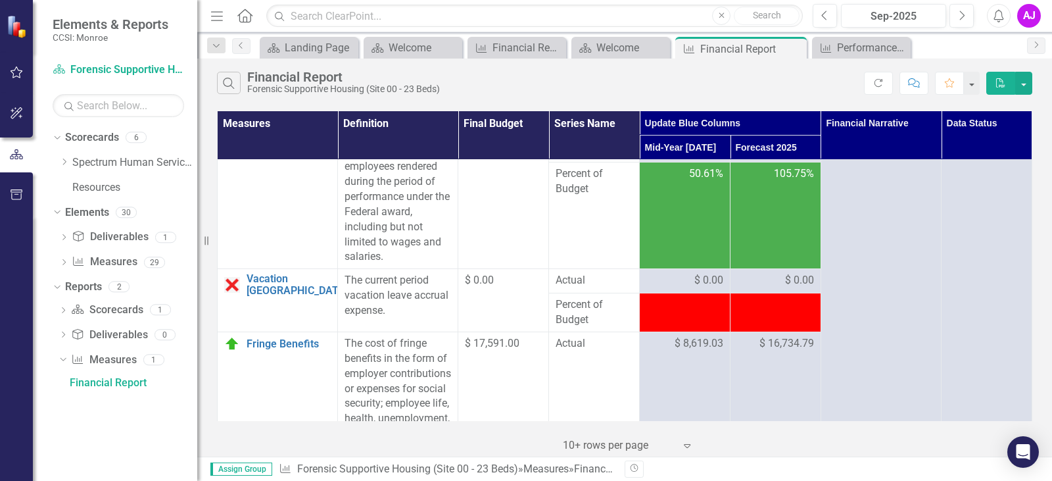
scroll to position [0, 0]
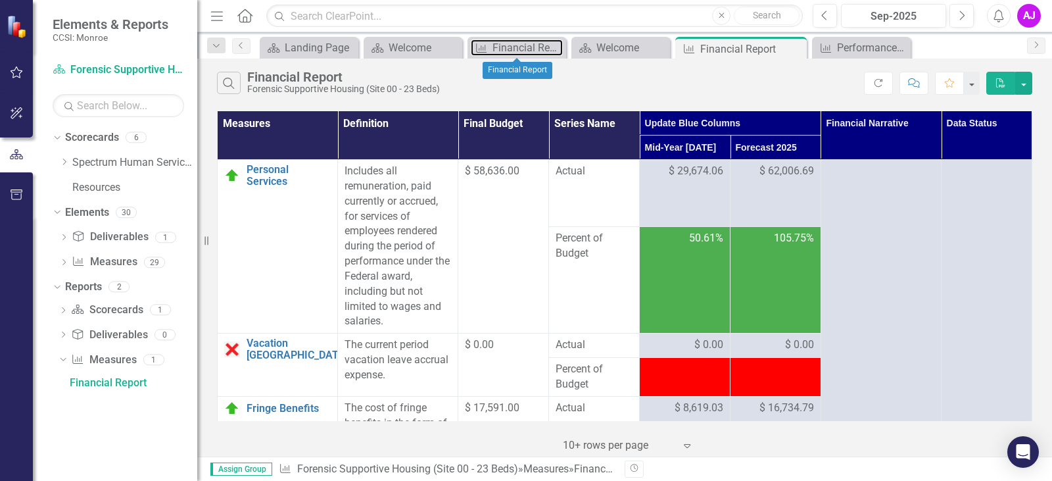
drag, startPoint x: 521, startPoint y: 47, endPoint x: 820, endPoint y: 458, distance: 507.8
click at [521, 47] on div "Financial Report" at bounding box center [528, 47] width 70 height 16
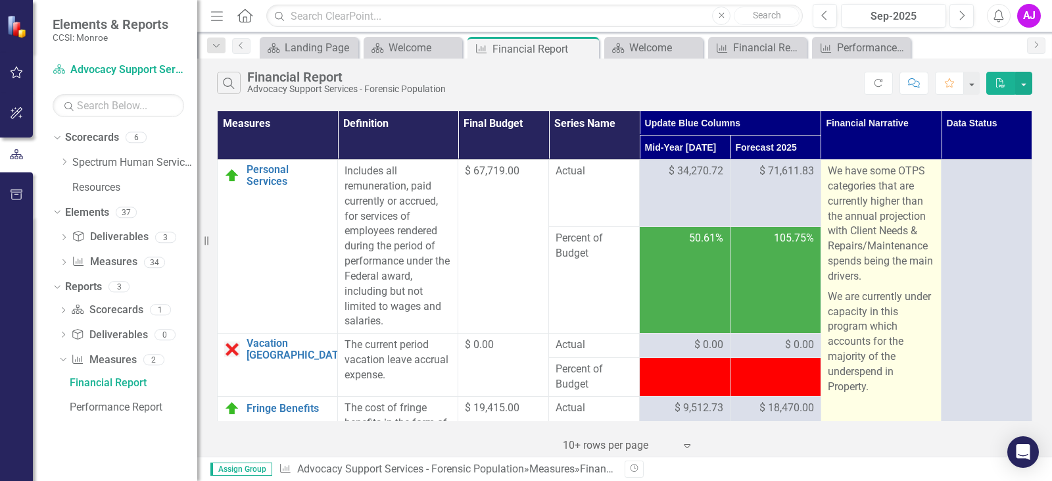
click at [871, 384] on p "We are currently under capacity in this program which accounts for the majority…" at bounding box center [881, 342] width 107 height 110
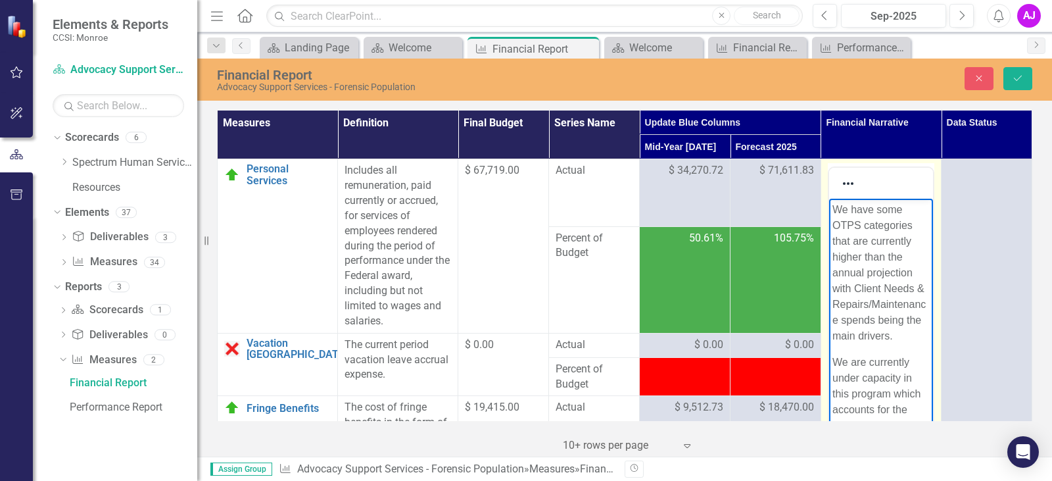
click at [851, 305] on p "We have some OTPS categories that are currently higher than the annual projecti…" at bounding box center [880, 273] width 97 height 142
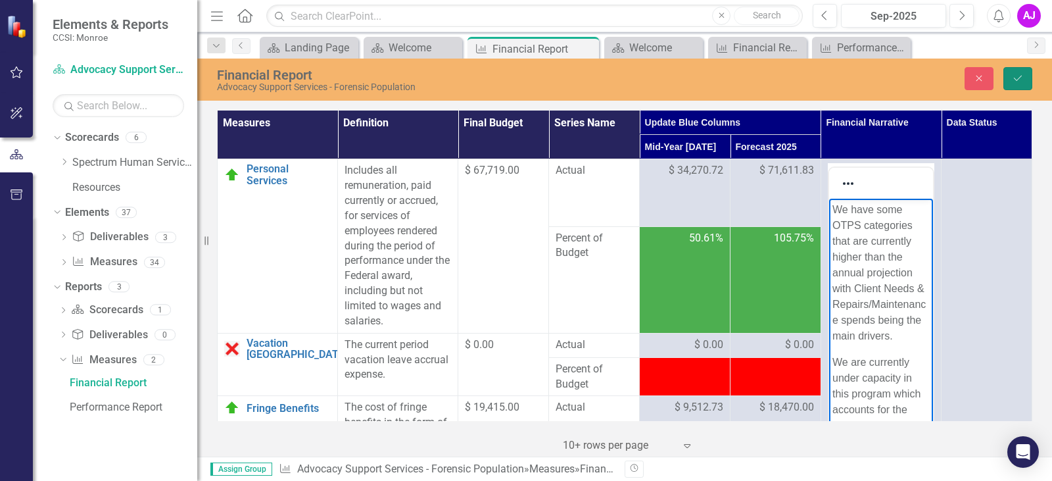
click at [1019, 77] on icon "Save" at bounding box center [1018, 78] width 12 height 9
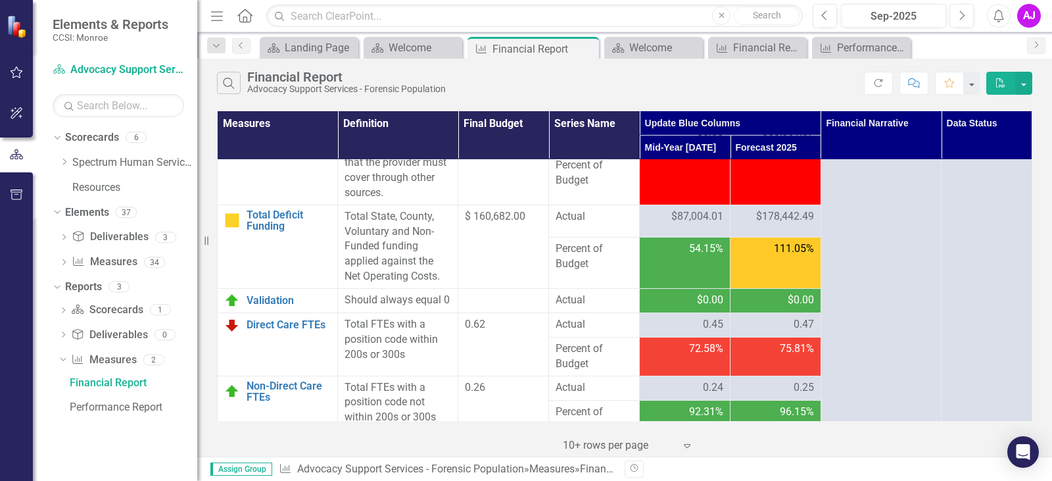
scroll to position [2451, 0]
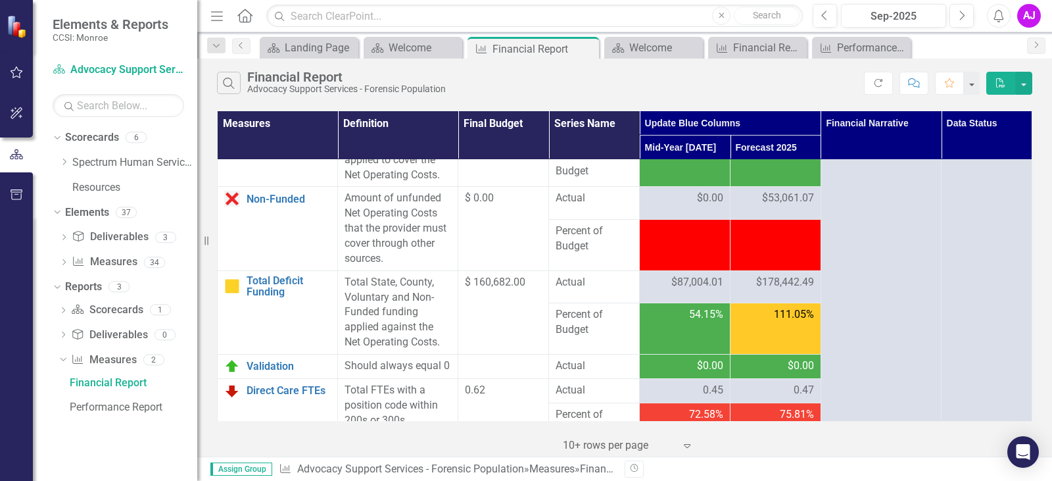
click at [784, 206] on span "$53,061.07" at bounding box center [788, 198] width 52 height 15
click at [762, 206] on span "$53,061.07" at bounding box center [788, 198] width 52 height 15
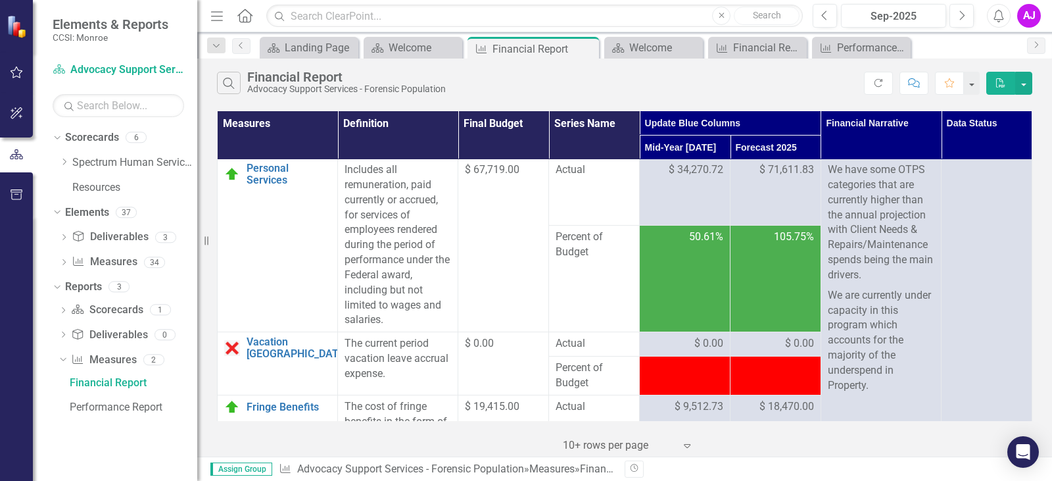
scroll to position [0, 0]
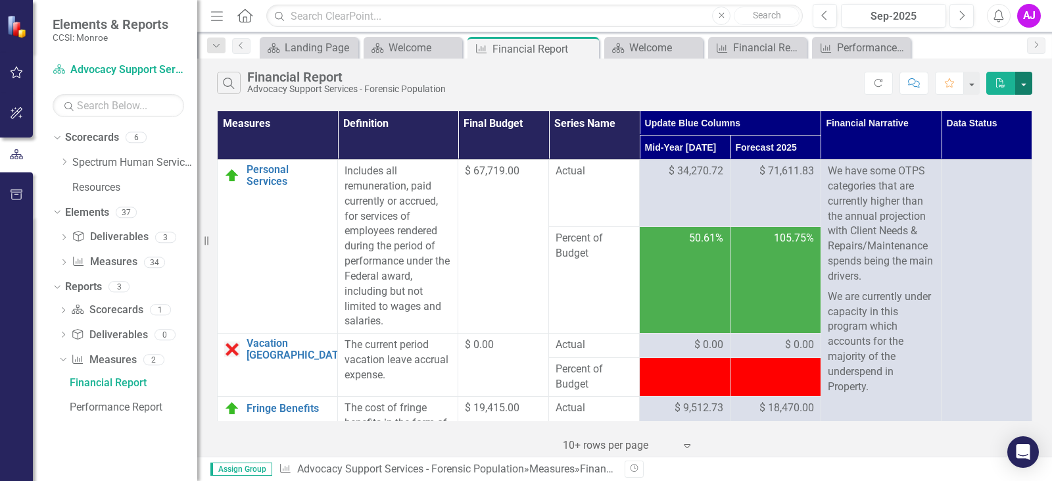
click at [1017, 85] on button "button" at bounding box center [1023, 83] width 17 height 23
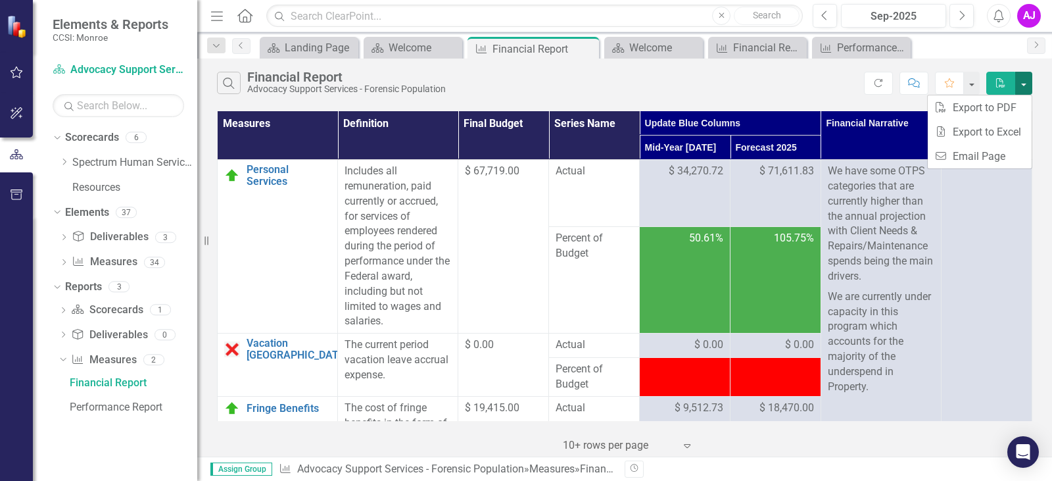
click at [1027, 84] on button "button" at bounding box center [1023, 83] width 17 height 23
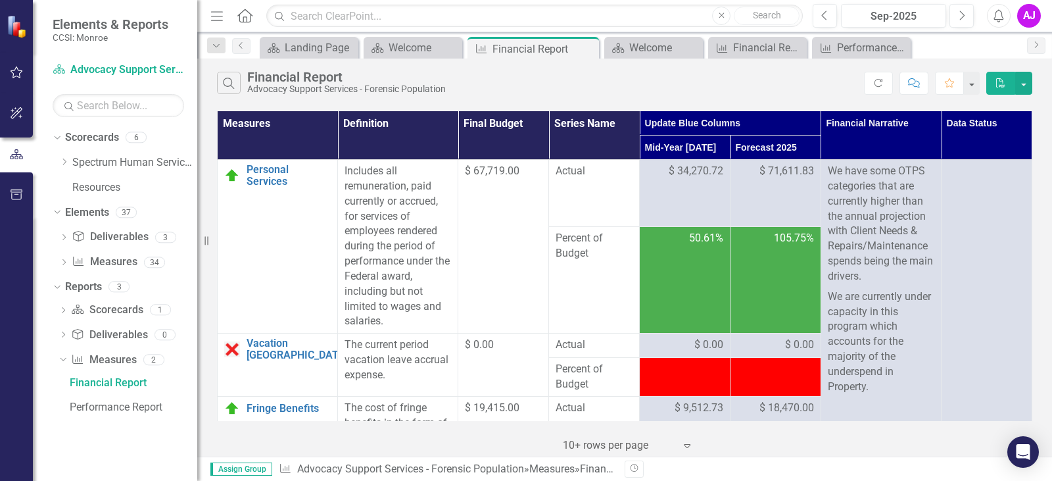
click at [972, 121] on th "Data Status" at bounding box center [987, 135] width 91 height 49
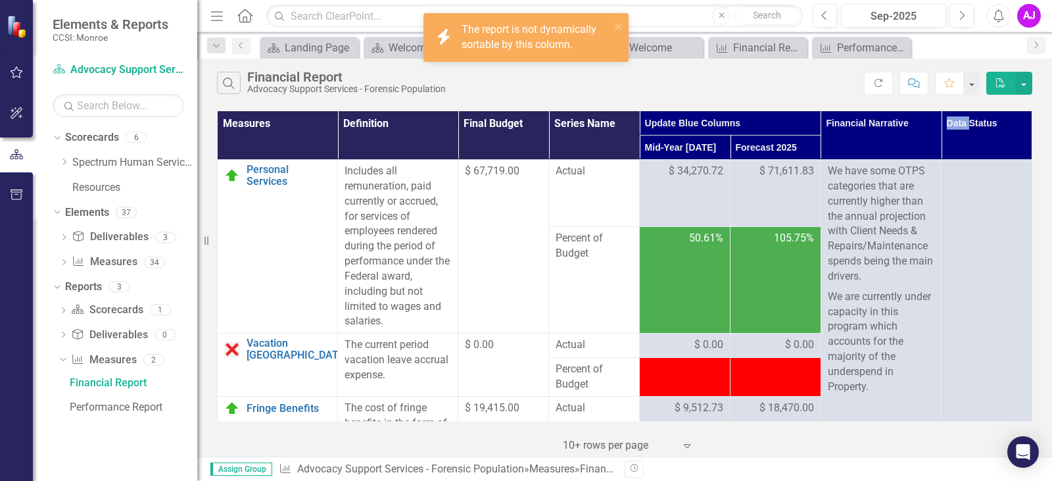
click at [973, 120] on th "Data Status" at bounding box center [987, 135] width 91 height 49
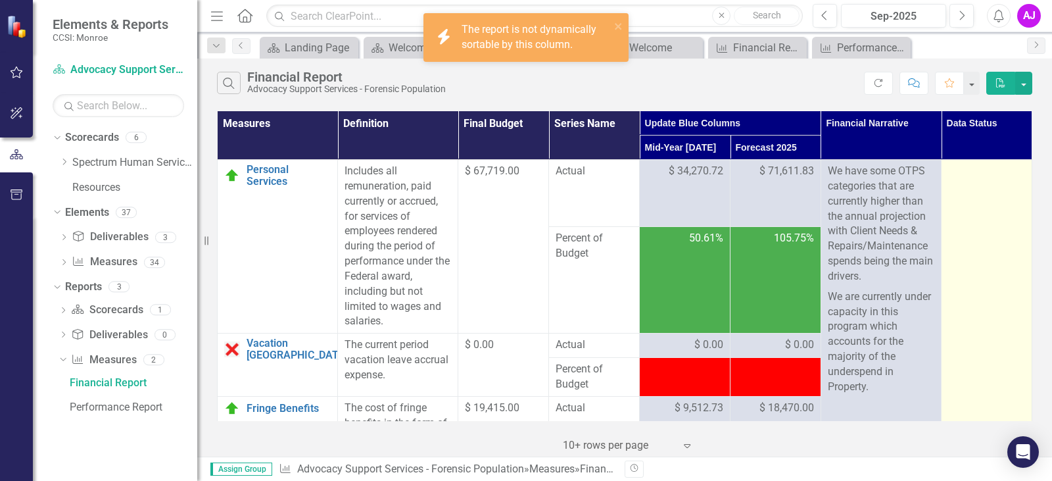
click at [975, 172] on div at bounding box center [986, 172] width 77 height 16
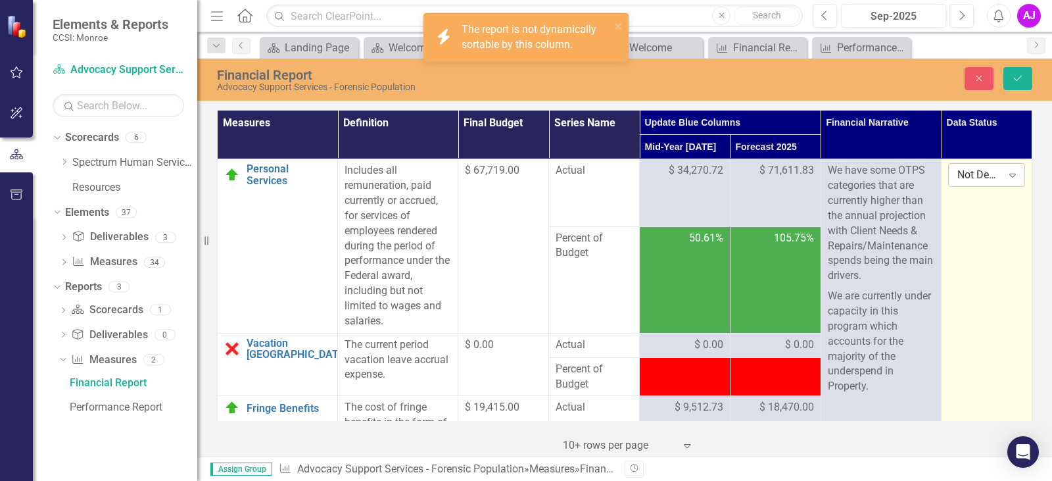
click at [1001, 178] on div "Expand" at bounding box center [1013, 174] width 24 height 21
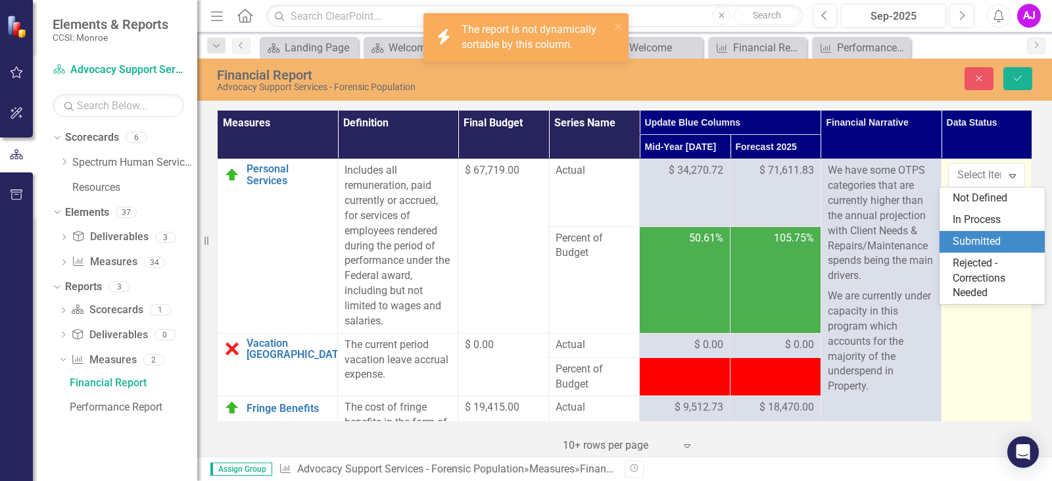
click at [992, 246] on div "Submitted" at bounding box center [995, 241] width 84 height 15
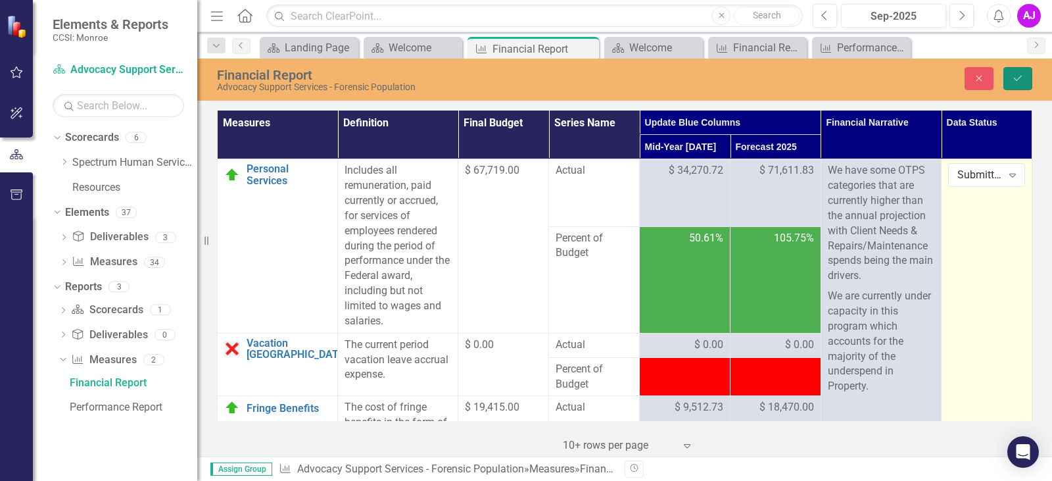
click at [1021, 76] on icon "Save" at bounding box center [1018, 78] width 12 height 9
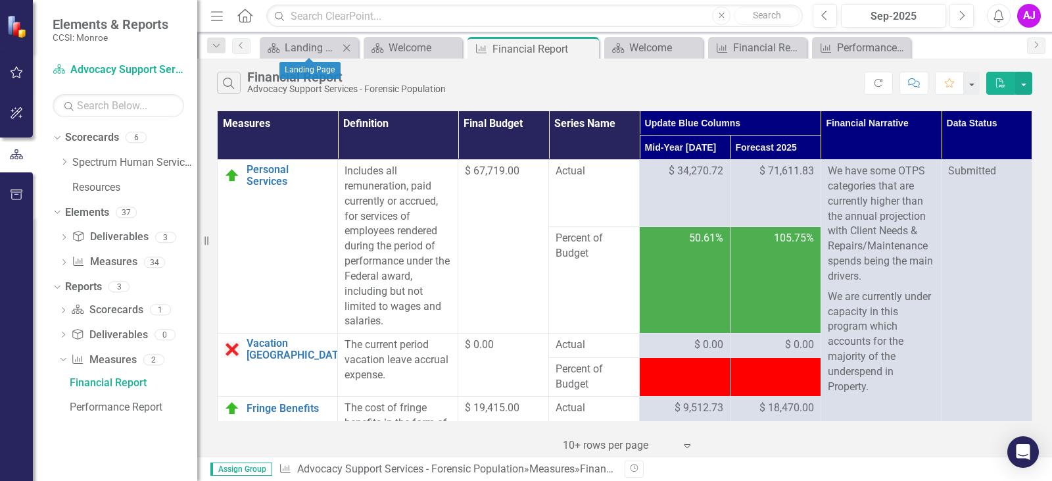
click at [346, 47] on icon at bounding box center [346, 47] width 7 height 7
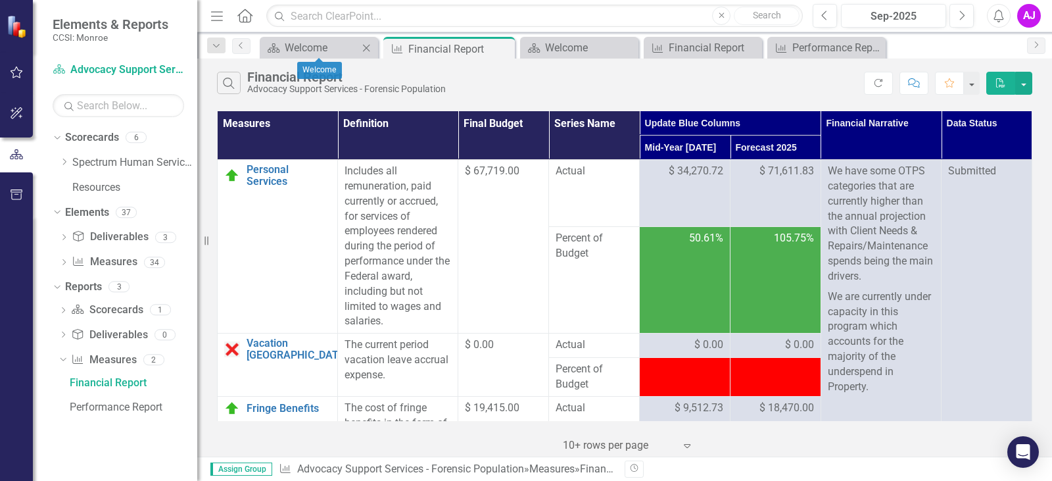
click at [365, 49] on icon "Close" at bounding box center [366, 48] width 13 height 11
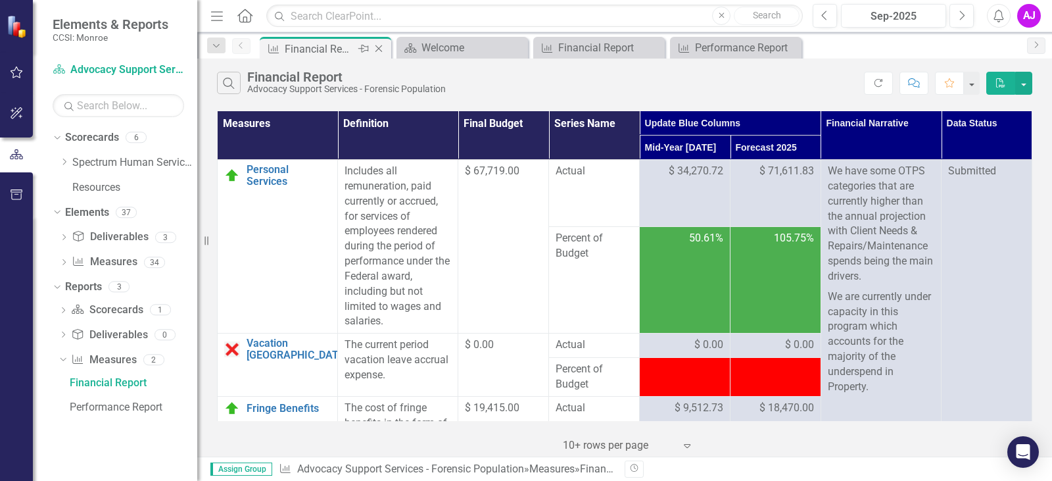
click at [383, 47] on icon "Close" at bounding box center [378, 48] width 13 height 11
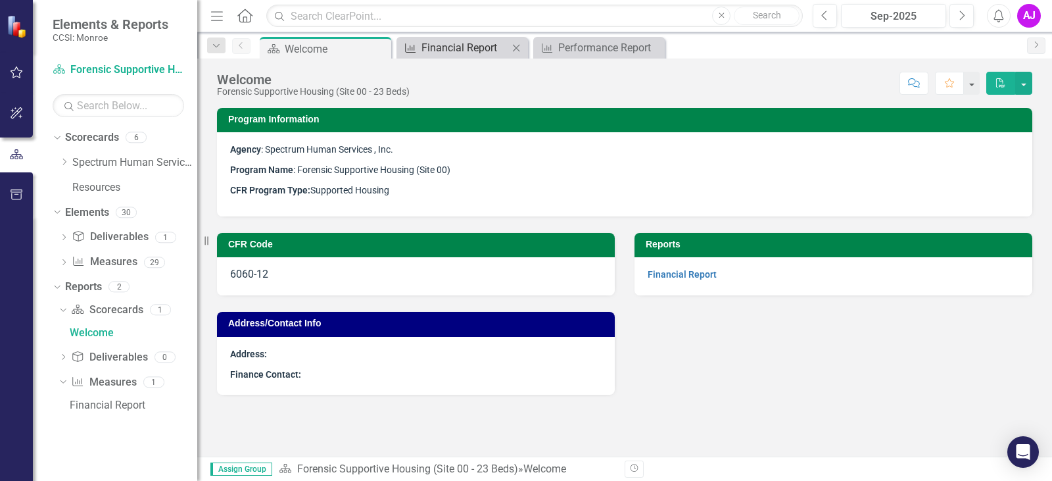
click at [460, 48] on div "Financial Report" at bounding box center [465, 47] width 87 height 16
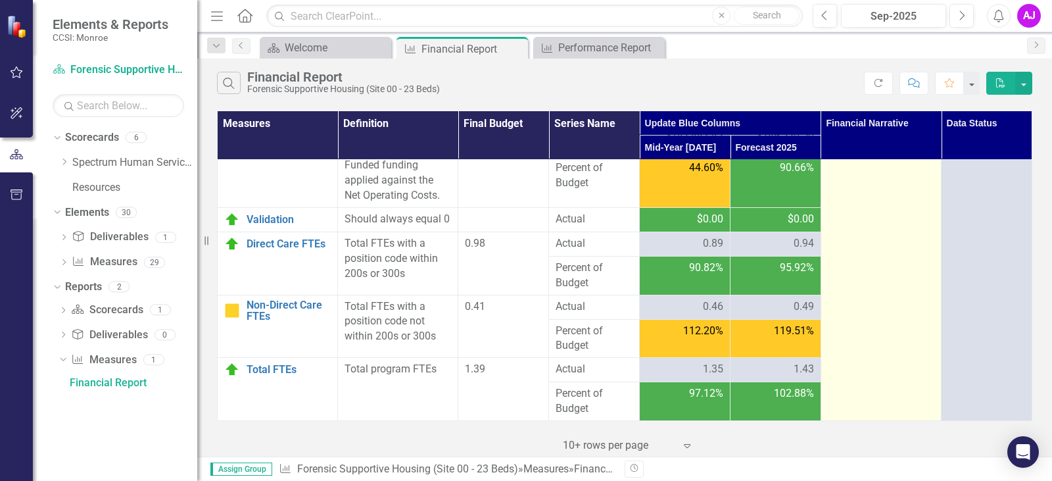
scroll to position [2648, 0]
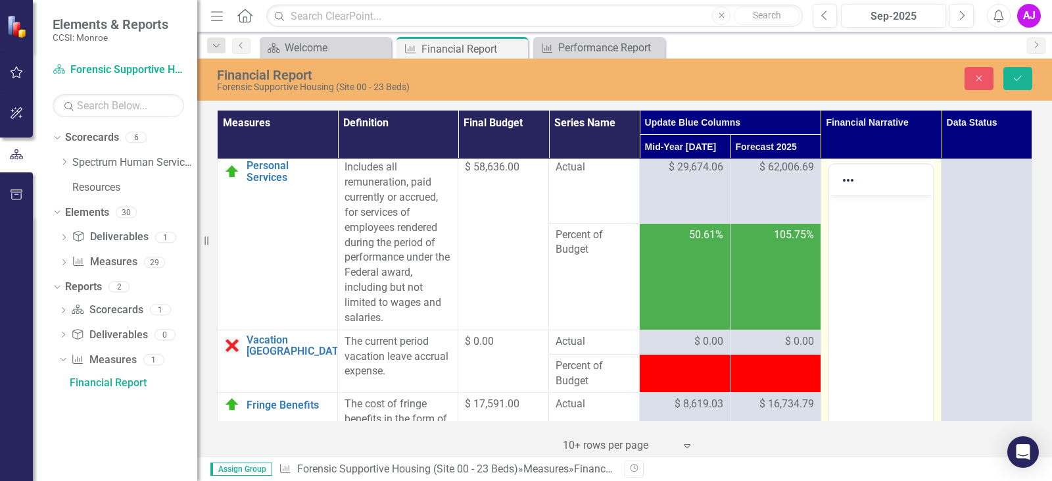
scroll to position [0, 0]
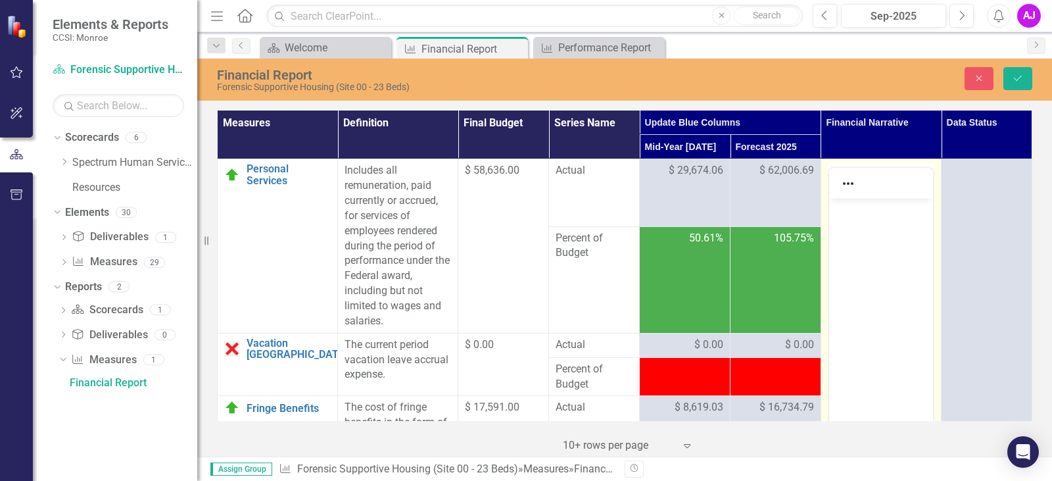
click at [883, 199] on body "Rich Text Area. Press ALT-0 for help." at bounding box center [881, 297] width 104 height 197
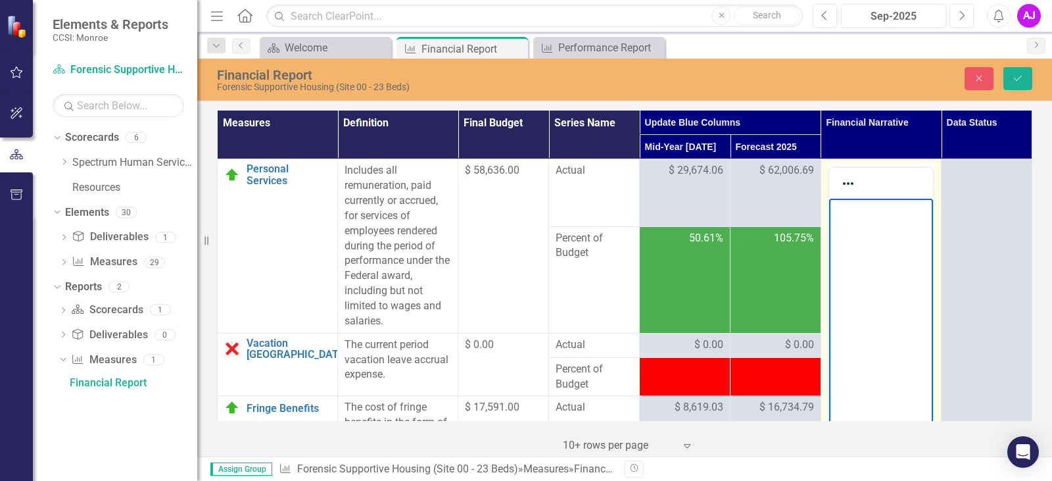
paste body "Rich Text Area. Press ALT-0 for help."
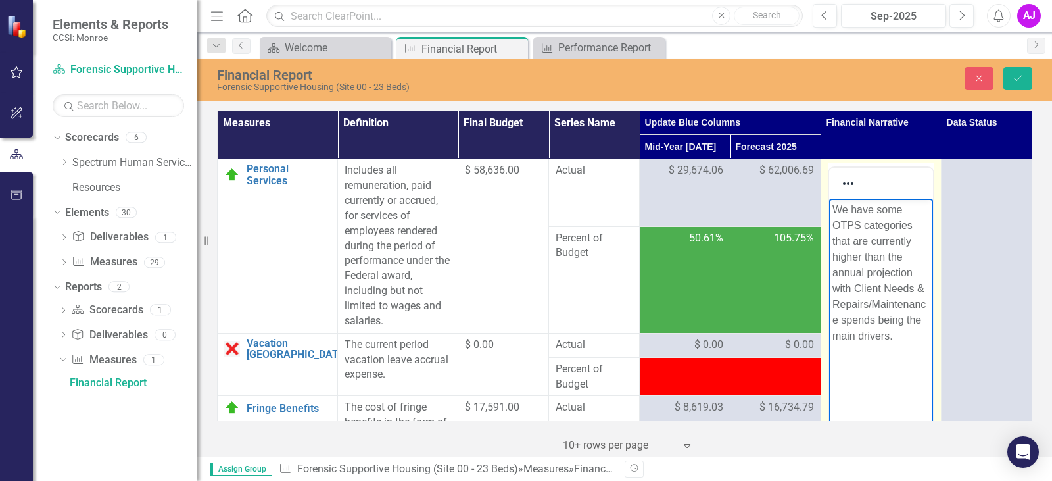
click at [874, 368] on p "Rich Text Area. Press ALT-0 for help." at bounding box center [880, 362] width 97 height 16
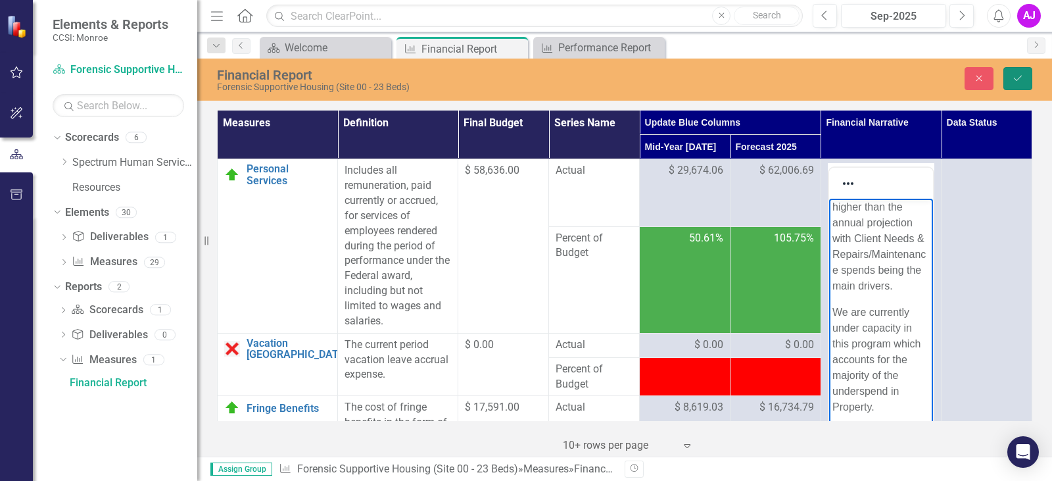
click at [1019, 82] on icon "Save" at bounding box center [1018, 78] width 12 height 9
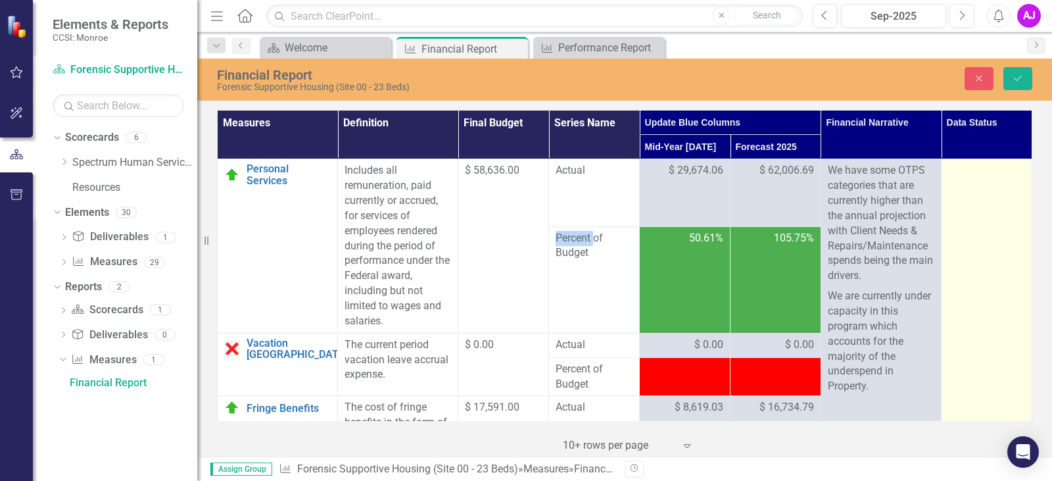
click at [949, 175] on div at bounding box center [986, 171] width 77 height 16
click at [957, 175] on div "Select Item..." at bounding box center [979, 175] width 44 height 15
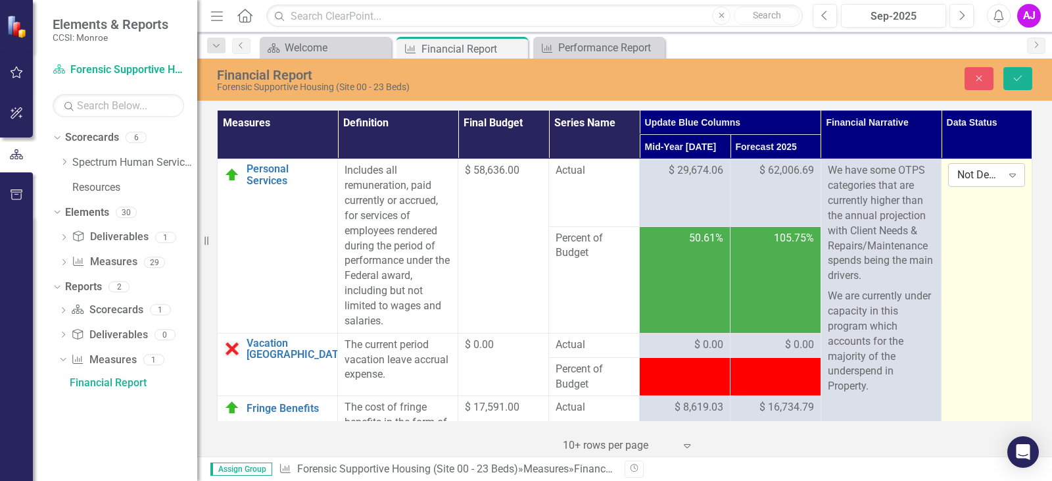
click at [1006, 176] on icon "Expand" at bounding box center [1012, 175] width 13 height 11
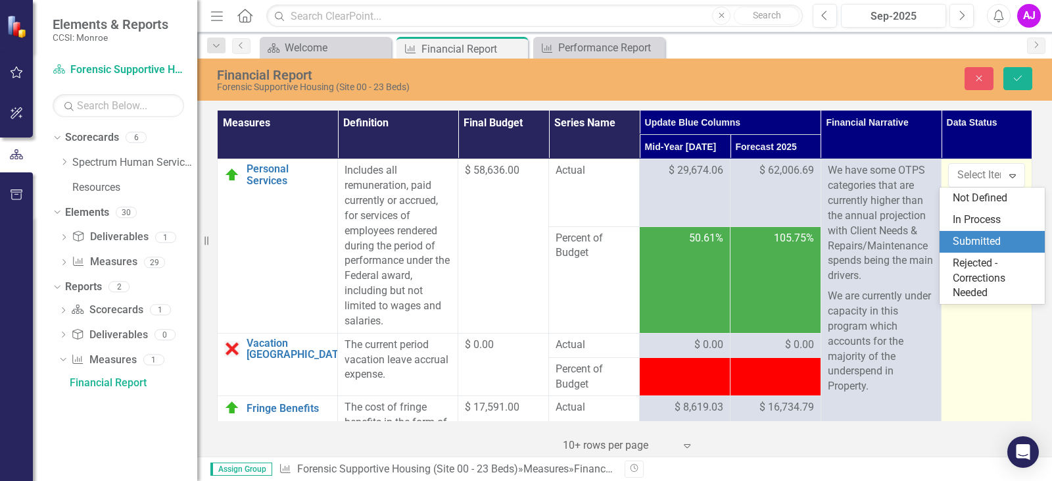
click at [980, 239] on div "Submitted" at bounding box center [995, 241] width 84 height 15
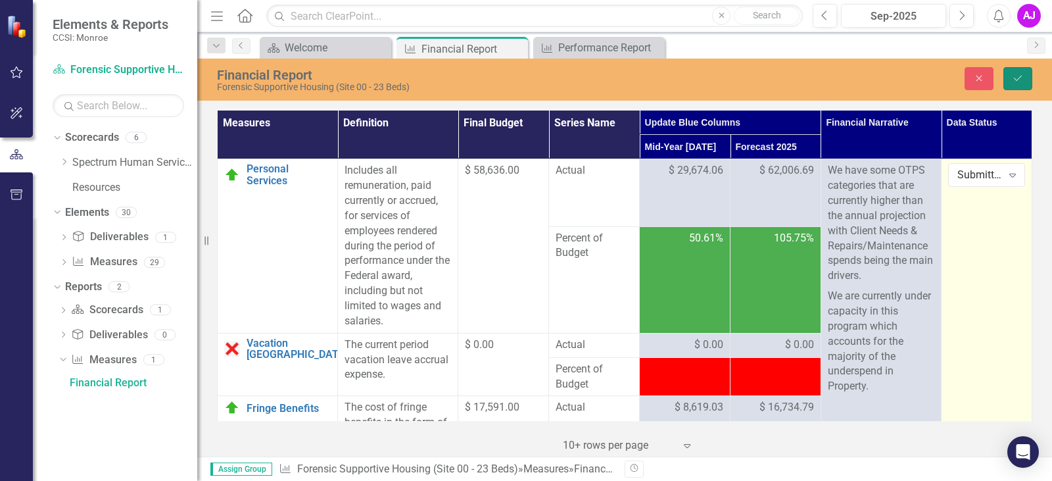
click at [1025, 78] on button "Save" at bounding box center [1017, 78] width 29 height 23
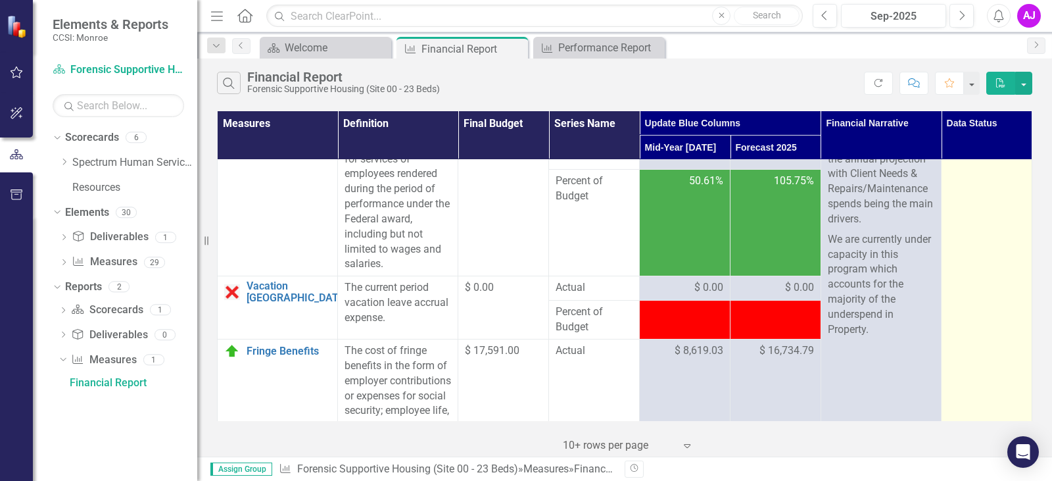
scroll to position [0, 0]
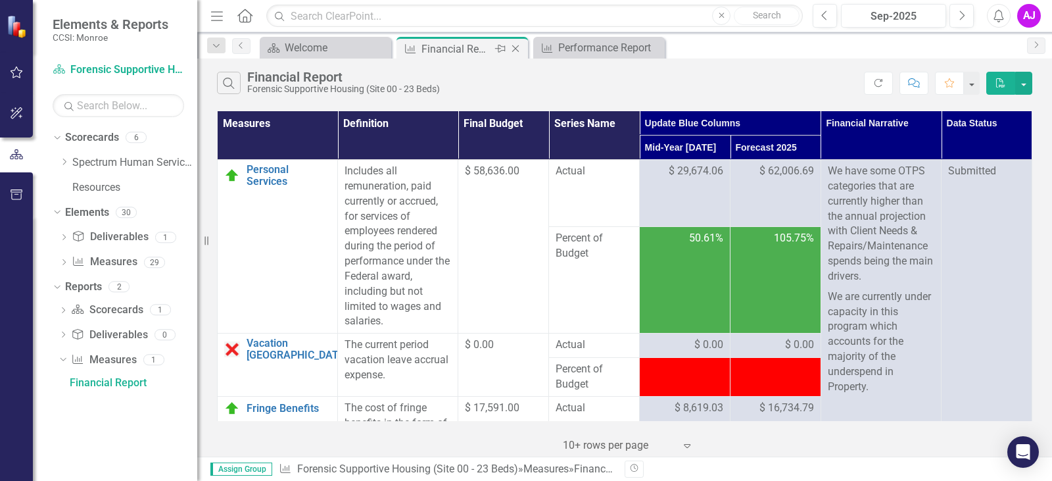
click at [517, 48] on icon "Close" at bounding box center [515, 48] width 13 height 11
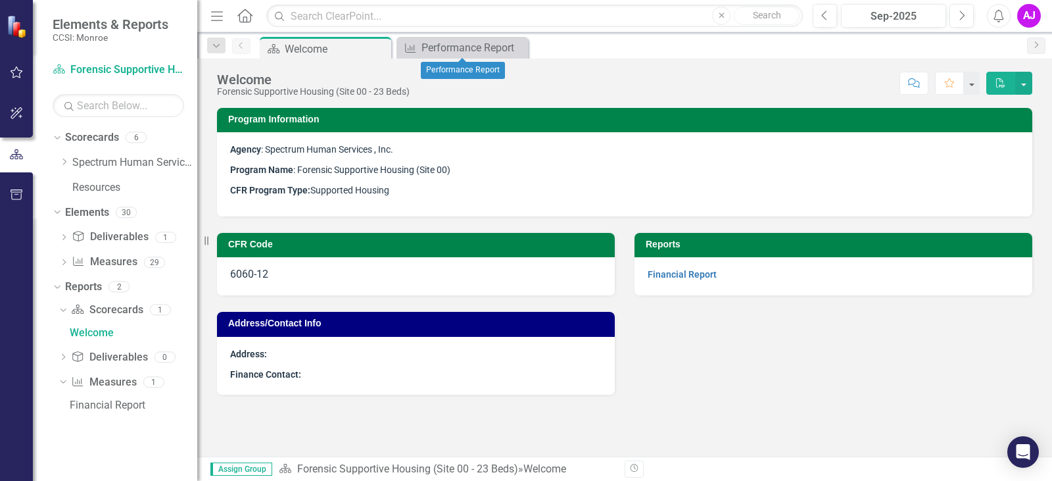
drag, startPoint x: 515, startPoint y: 49, endPoint x: 491, endPoint y: 53, distance: 24.6
click at [0, 0] on icon "Close" at bounding box center [0, 0] width 0 height 0
click at [62, 162] on icon "Dropdown" at bounding box center [64, 162] width 10 height 8
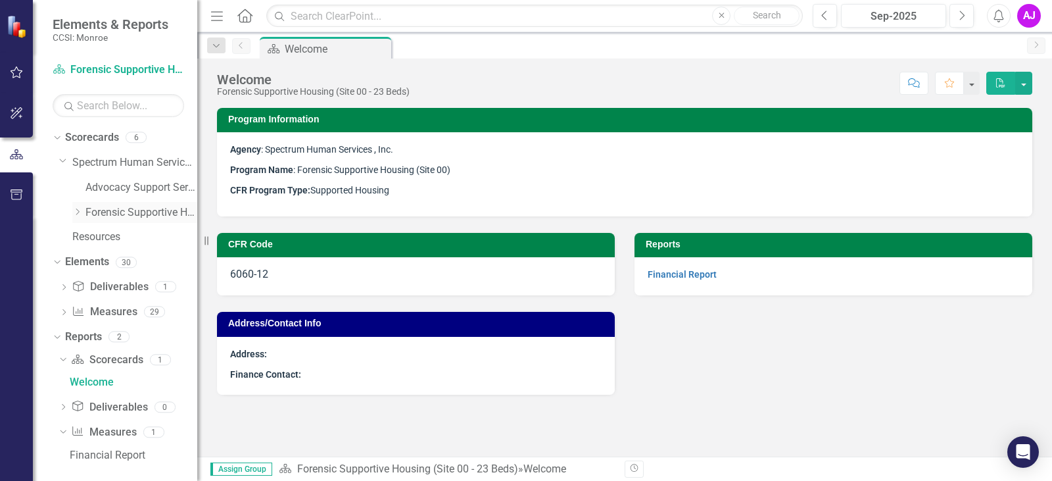
click at [74, 212] on icon "Dropdown" at bounding box center [77, 212] width 10 height 8
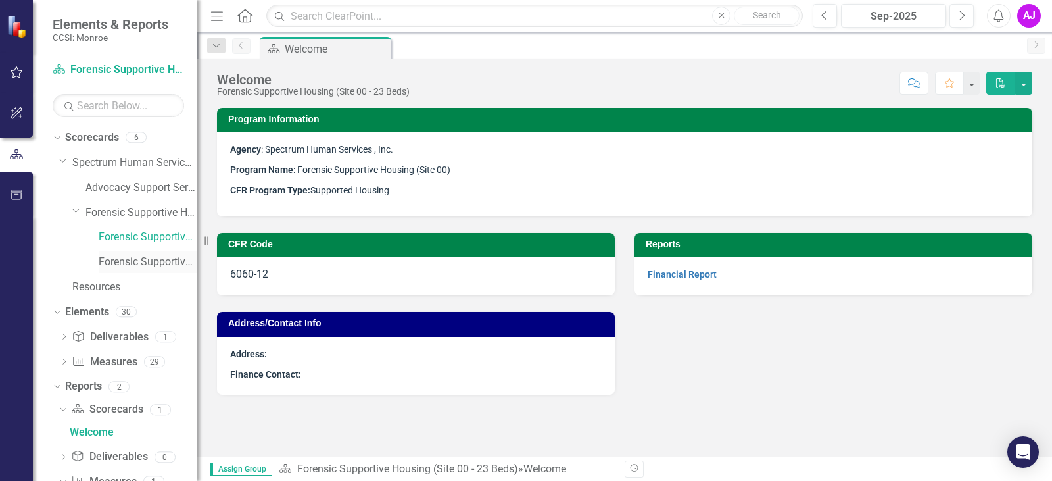
click at [134, 266] on link "Forensic Supportive Housing (Site A2 - 10 Beds)" at bounding box center [148, 261] width 99 height 15
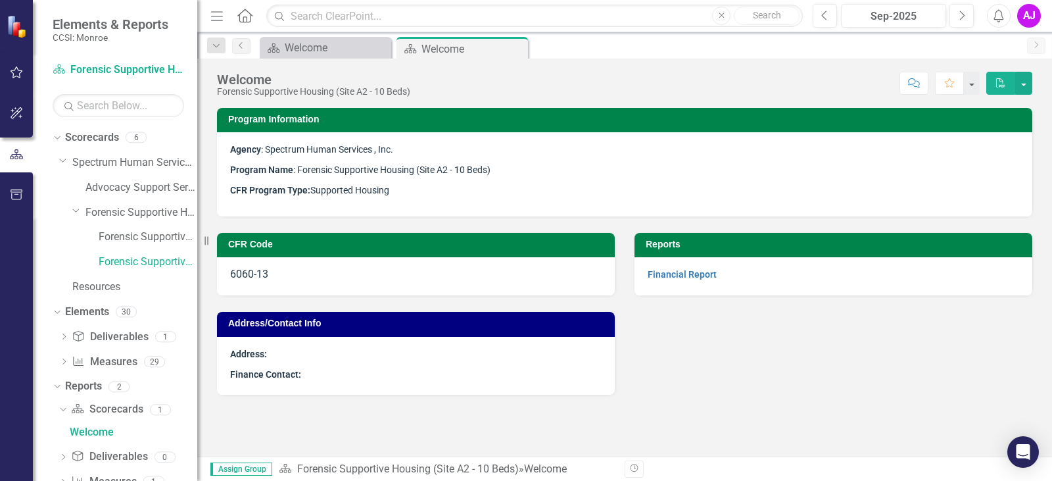
click at [767, 322] on div "CFR Code 6060-13 Address/Contact Info Address: Finance Contact: Reports Financi…" at bounding box center [624, 305] width 835 height 178
click at [682, 281] on p "Financial Report" at bounding box center [834, 274] width 372 height 15
click at [681, 279] on link "Financial Report" at bounding box center [682, 274] width 69 height 11
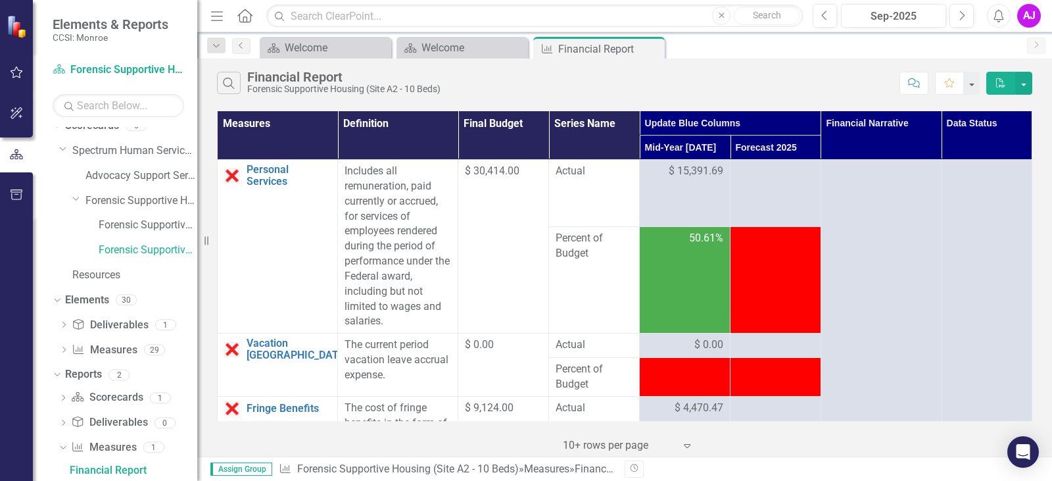
click at [777, 192] on td at bounding box center [776, 193] width 91 height 67
click at [759, 172] on div at bounding box center [775, 172] width 77 height 16
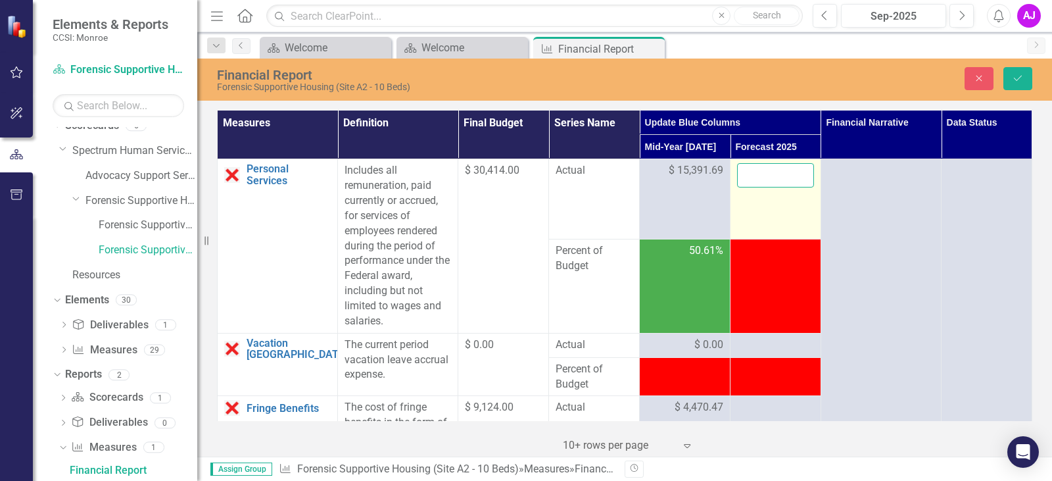
click at [766, 180] on input "number" at bounding box center [775, 175] width 77 height 24
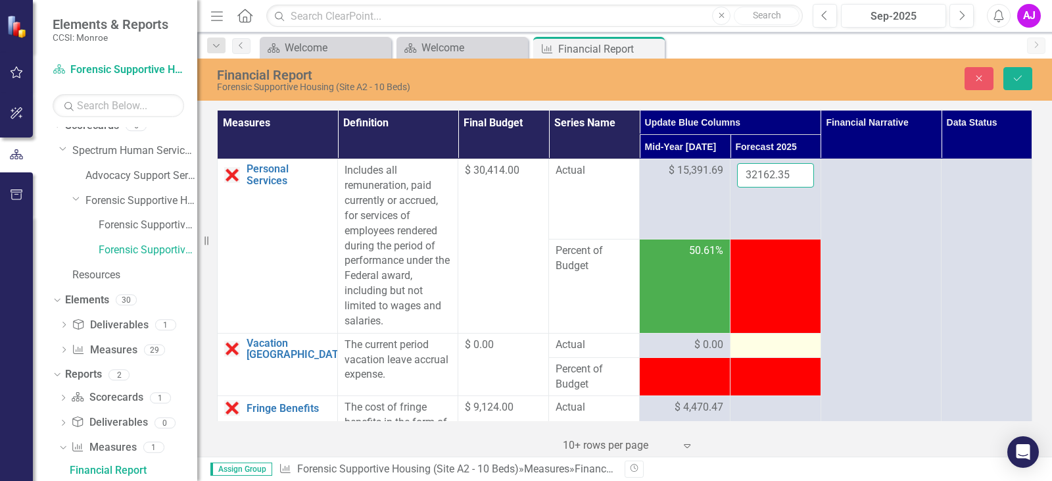
type input "32162.35"
click at [747, 340] on div at bounding box center [775, 345] width 77 height 16
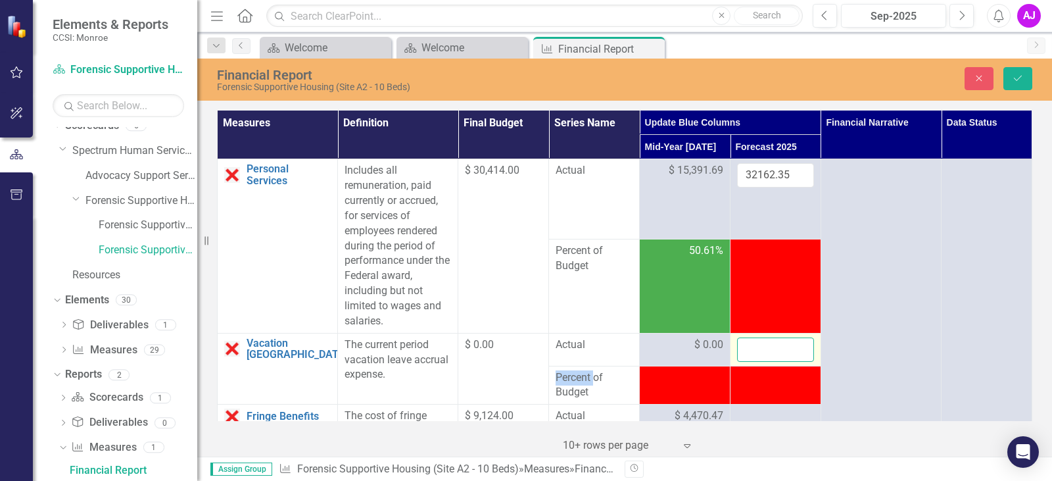
click at [767, 341] on input "number" at bounding box center [775, 349] width 77 height 24
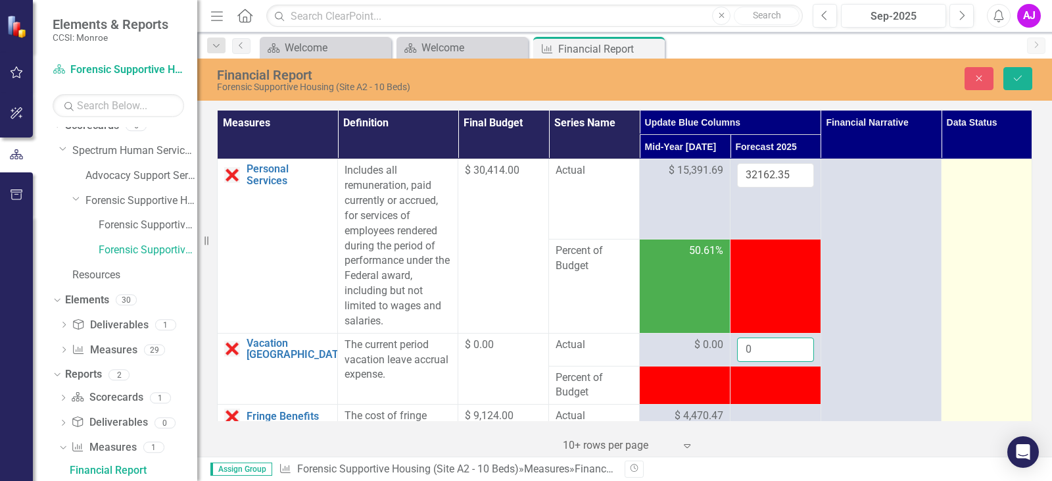
type input "0"
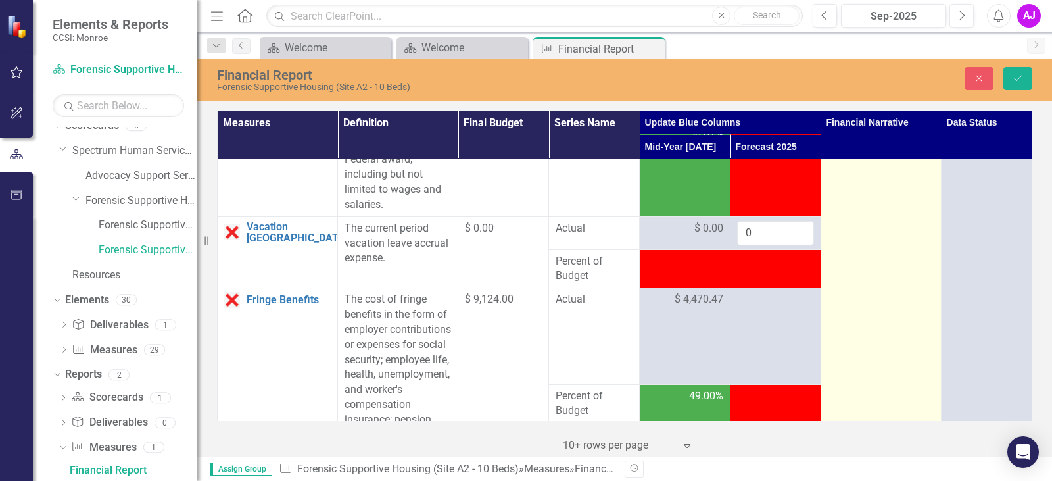
scroll to position [132, 0]
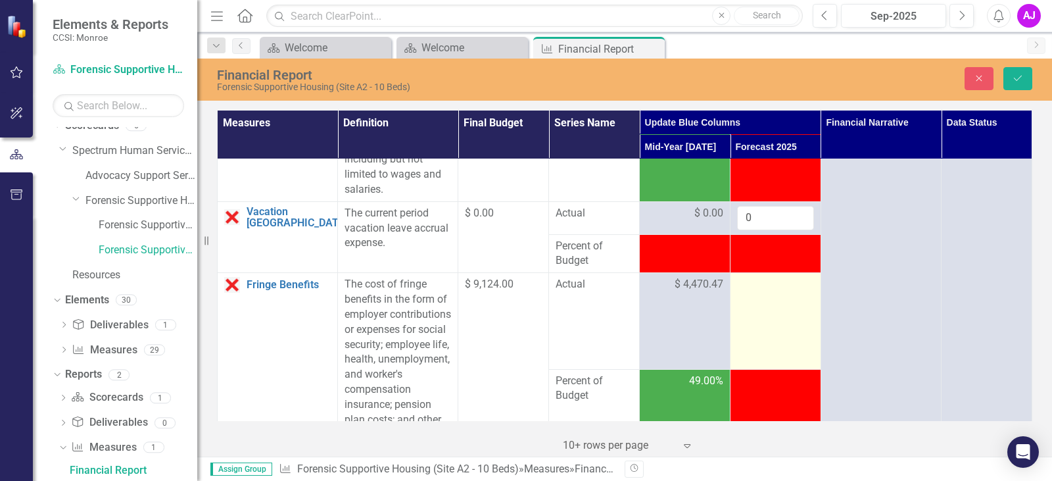
click at [789, 316] on td at bounding box center [776, 321] width 91 height 96
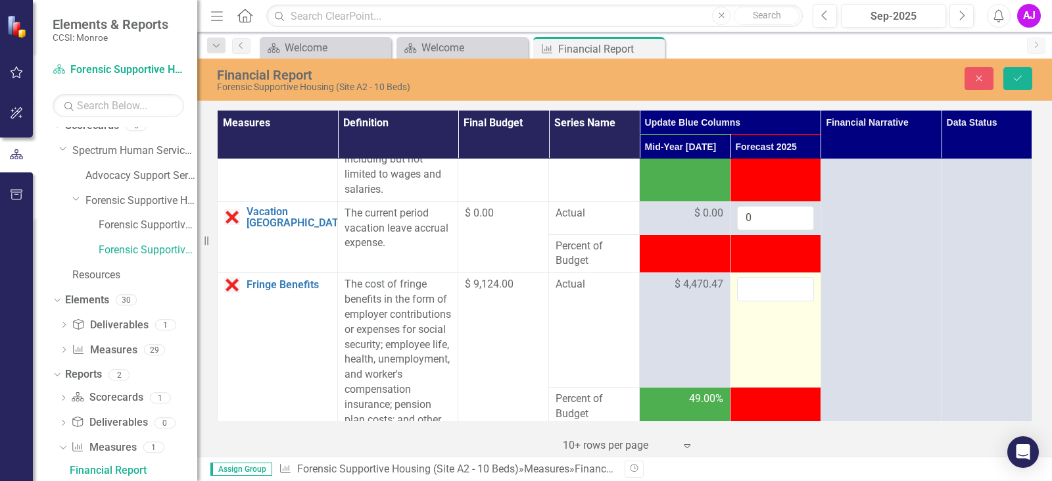
click at [771, 285] on input "number" at bounding box center [775, 289] width 77 height 24
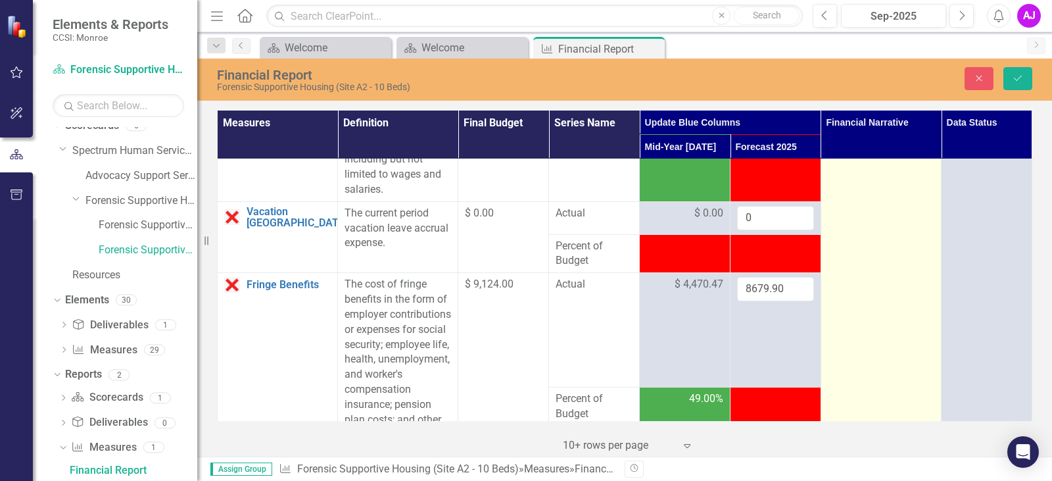
type input "8679.90"
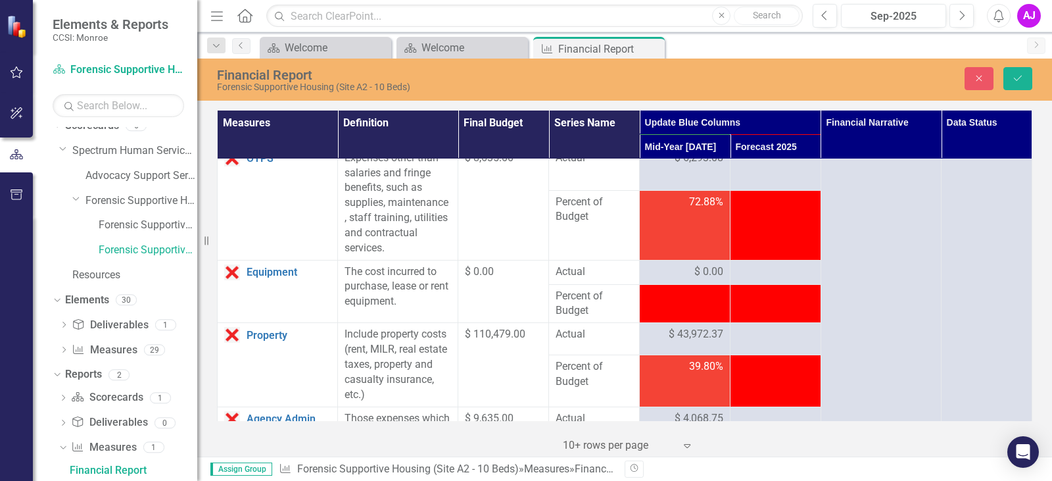
scroll to position [526, 0]
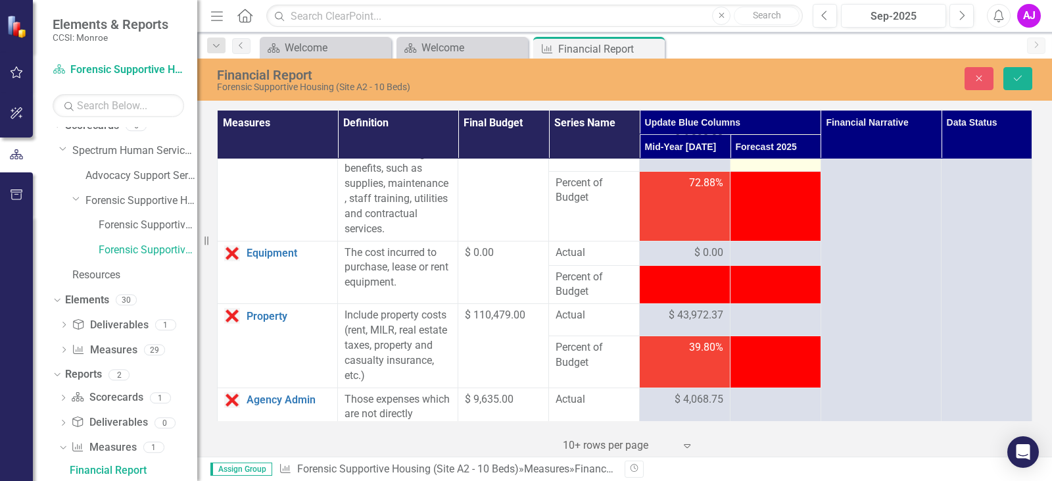
click at [760, 147] on div at bounding box center [775, 140] width 77 height 16
click at [746, 156] on input "number" at bounding box center [775, 144] width 77 height 24
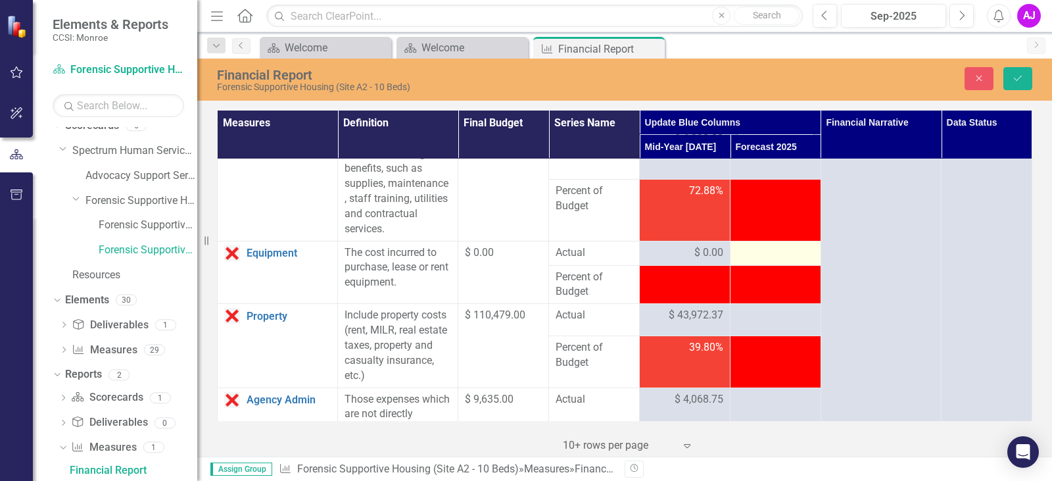
type input "10875.60"
click at [731, 265] on td at bounding box center [776, 253] width 91 height 24
click at [769, 261] on div at bounding box center [775, 253] width 77 height 16
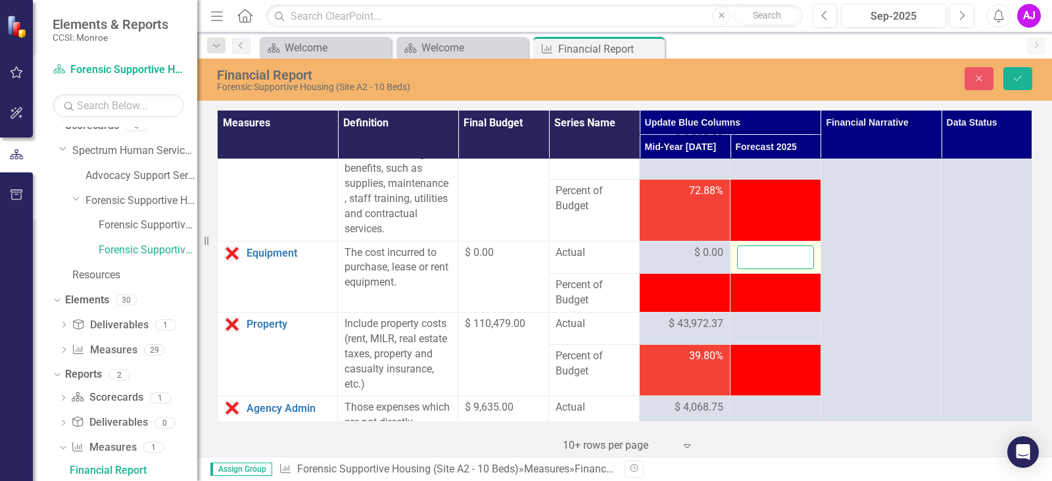
click at [763, 270] on input "number" at bounding box center [775, 257] width 77 height 24
type input "0"
click at [741, 332] on div at bounding box center [775, 324] width 77 height 16
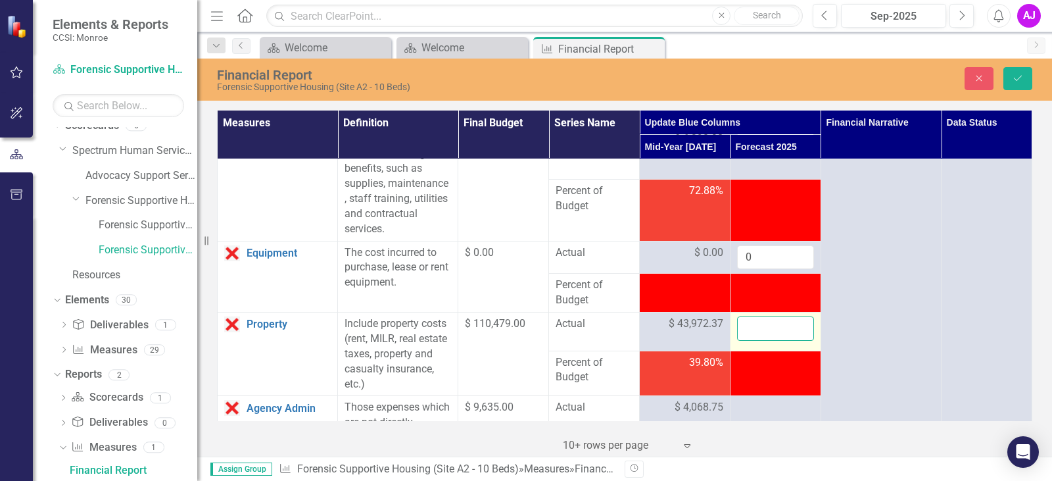
click at [759, 341] on input "number" at bounding box center [775, 328] width 77 height 24
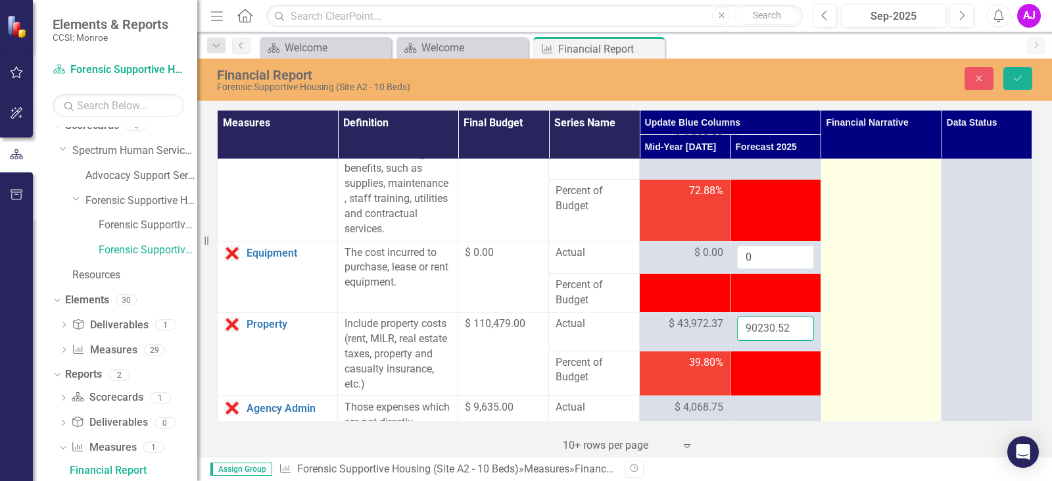
type input "90230.52"
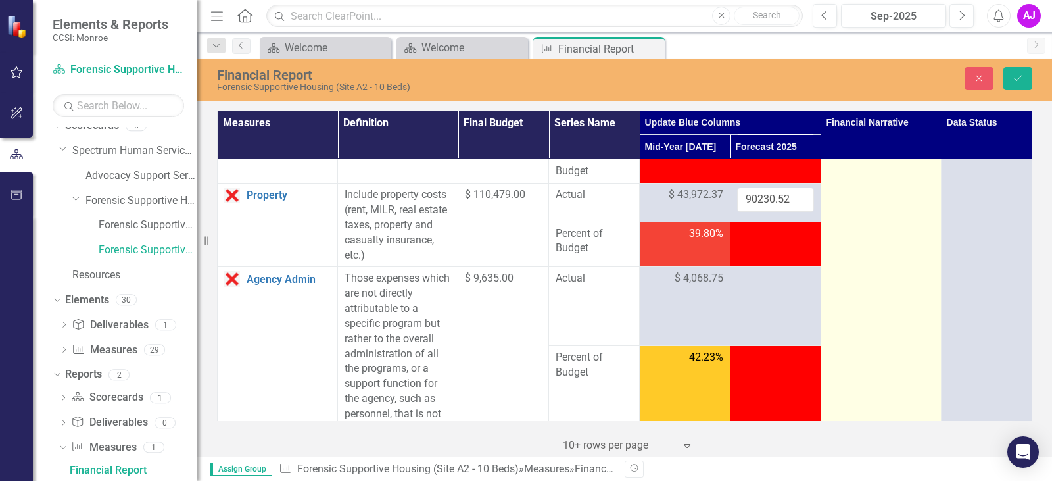
scroll to position [658, 0]
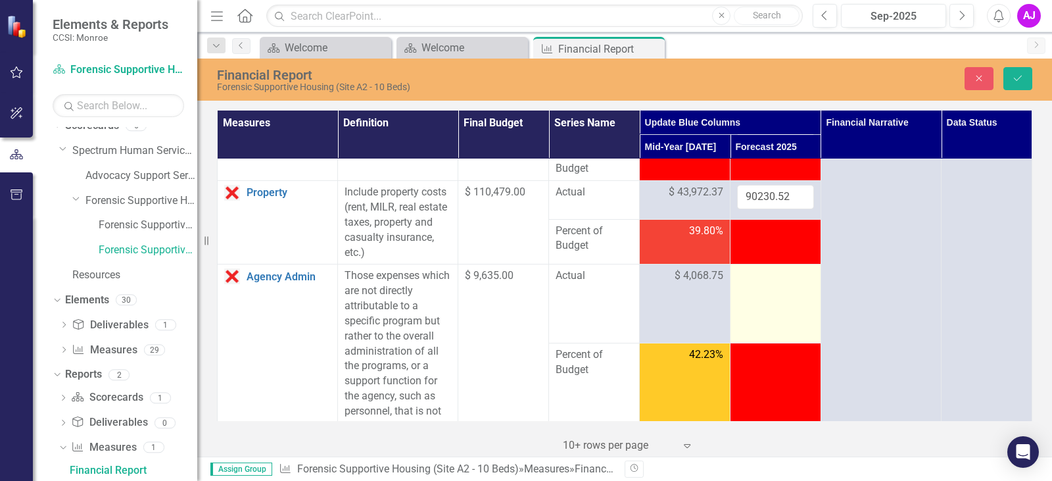
click at [790, 326] on td at bounding box center [776, 303] width 91 height 79
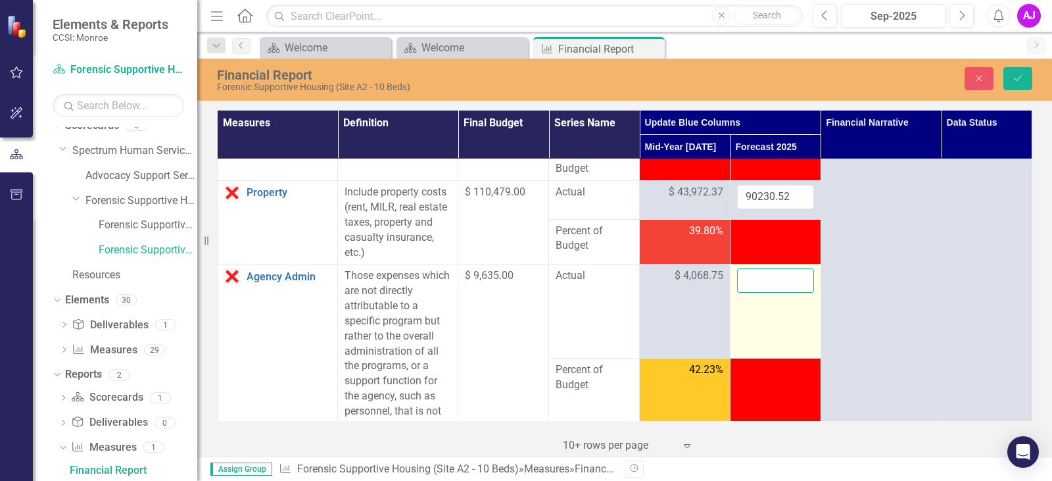
click at [765, 293] on input "number" at bounding box center [775, 280] width 77 height 24
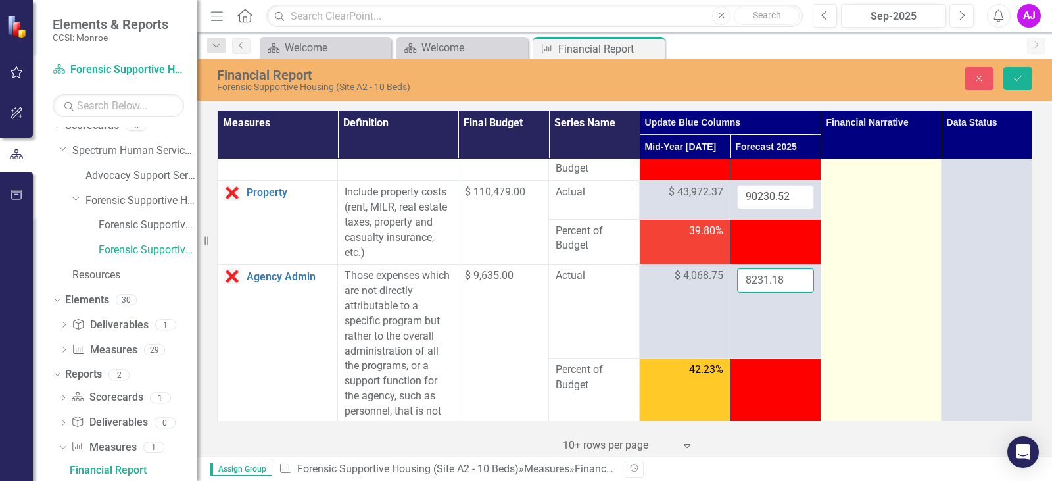
type input "8231.18"
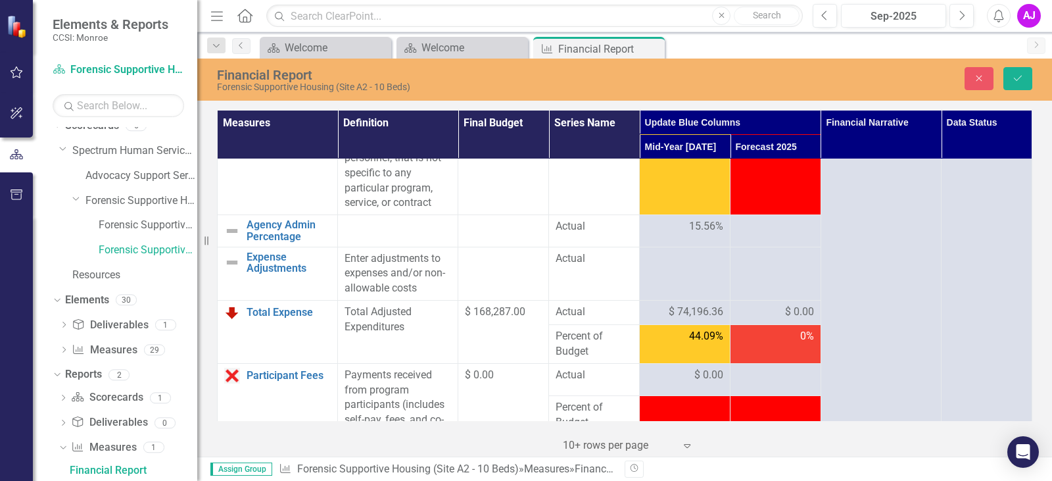
scroll to position [921, 0]
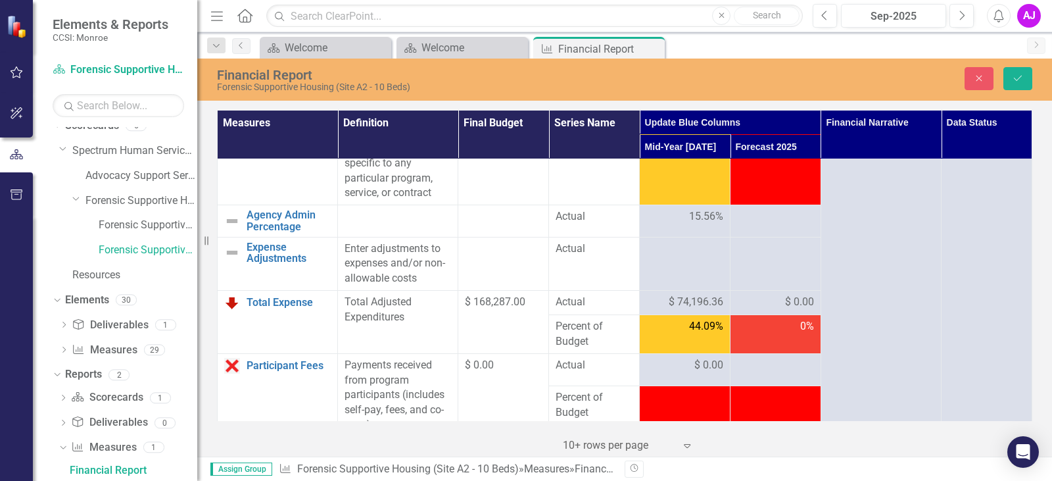
click at [760, 225] on div at bounding box center [775, 217] width 77 height 16
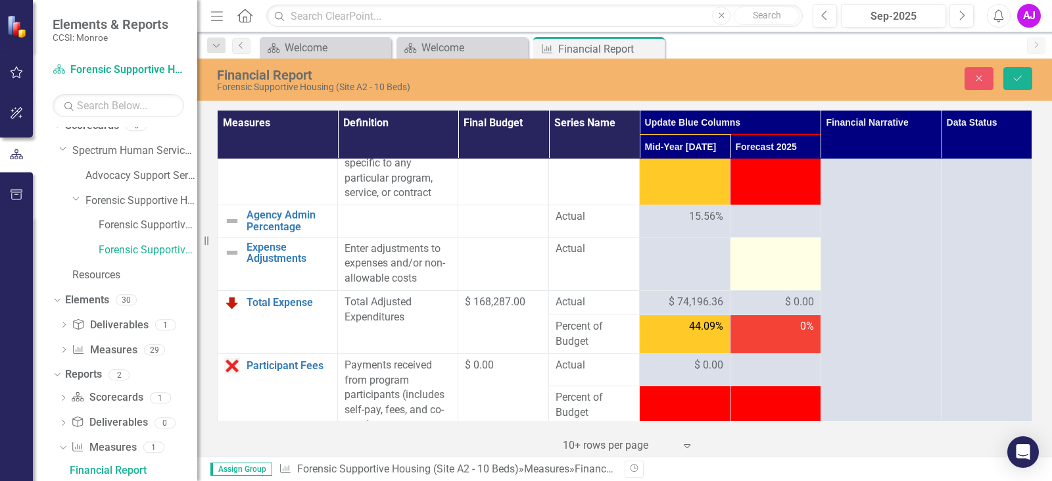
click at [782, 291] on td at bounding box center [776, 264] width 91 height 54
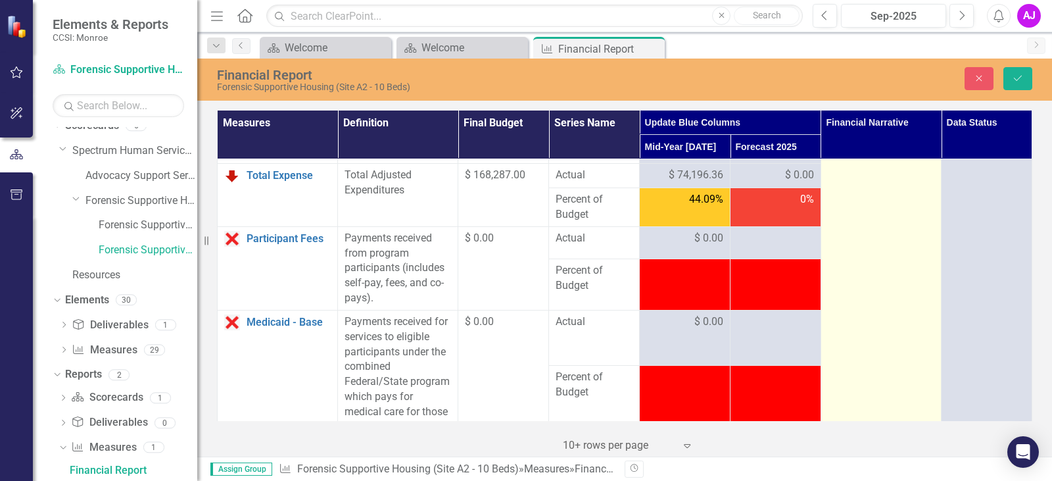
scroll to position [1052, 0]
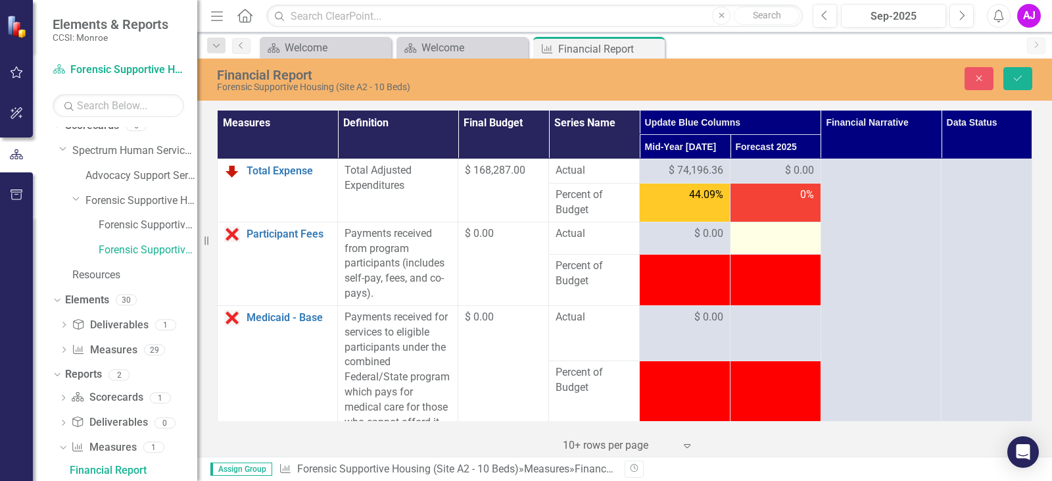
click at [775, 242] on div at bounding box center [775, 234] width 77 height 16
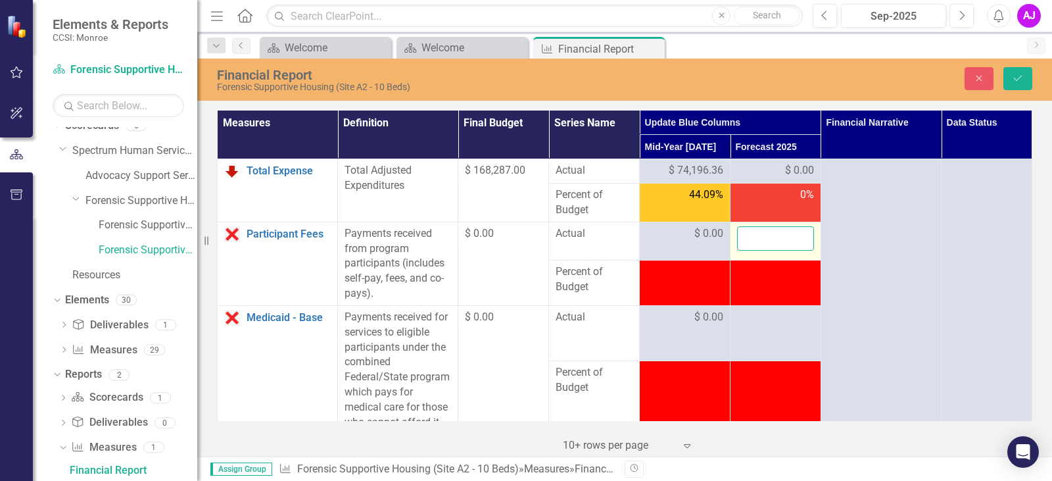
click at [757, 251] on input "number" at bounding box center [775, 238] width 77 height 24
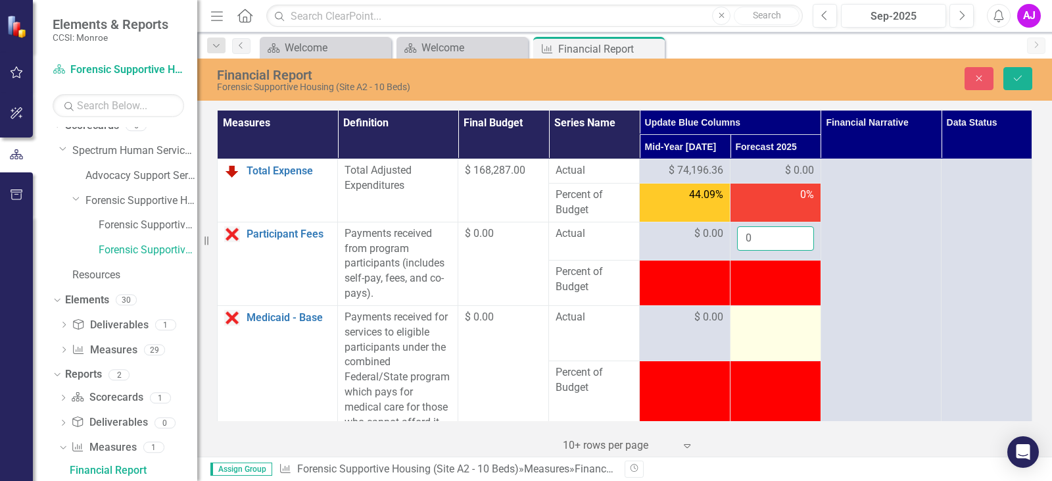
type input "0"
click at [769, 361] on td at bounding box center [776, 333] width 91 height 56
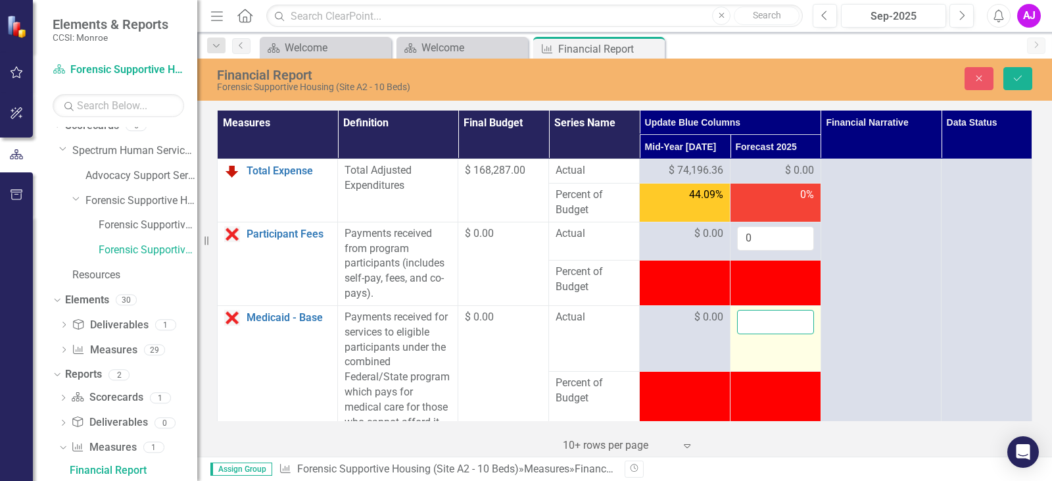
click at [753, 334] on input "number" at bounding box center [775, 322] width 77 height 24
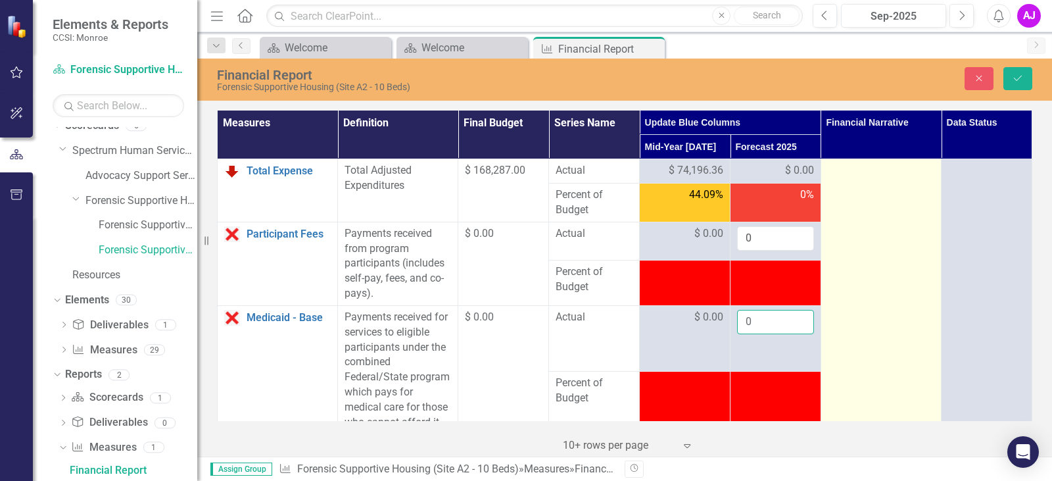
type input "0"
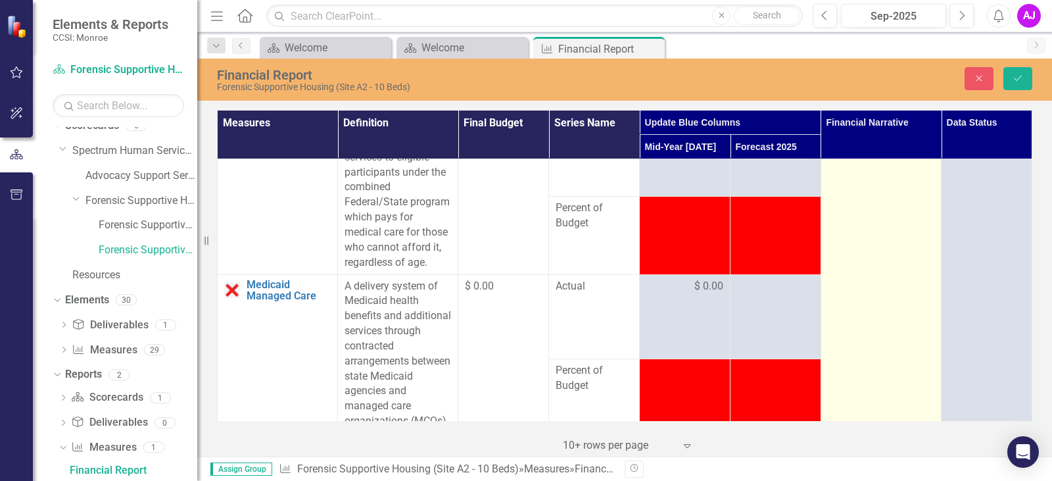
scroll to position [1249, 0]
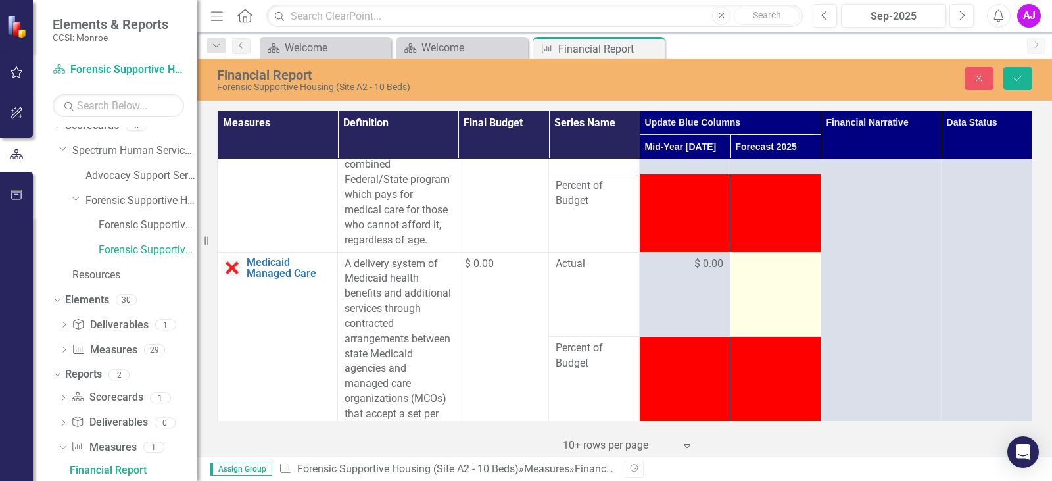
click at [776, 272] on div at bounding box center [775, 264] width 77 height 16
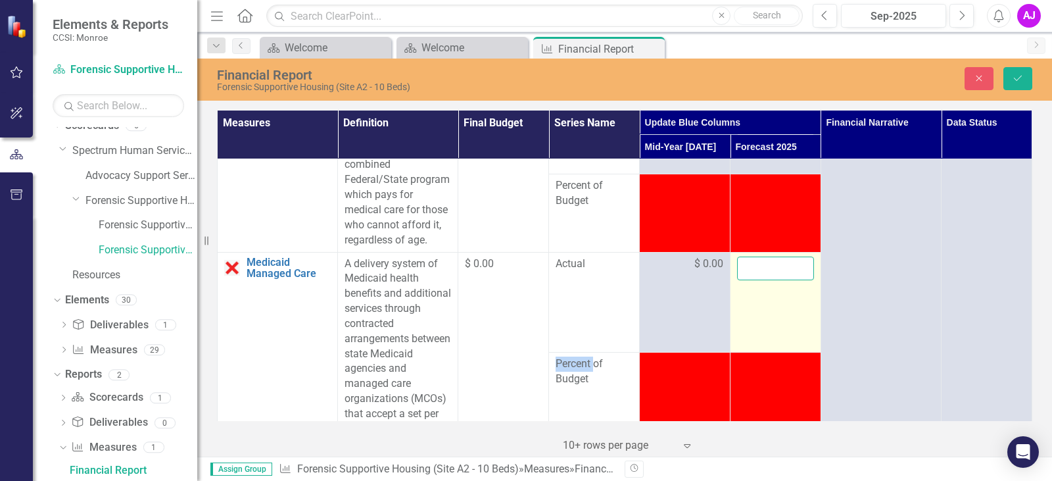
click at [765, 281] on input "number" at bounding box center [775, 268] width 77 height 24
click at [805, 281] on input "0" at bounding box center [775, 268] width 77 height 24
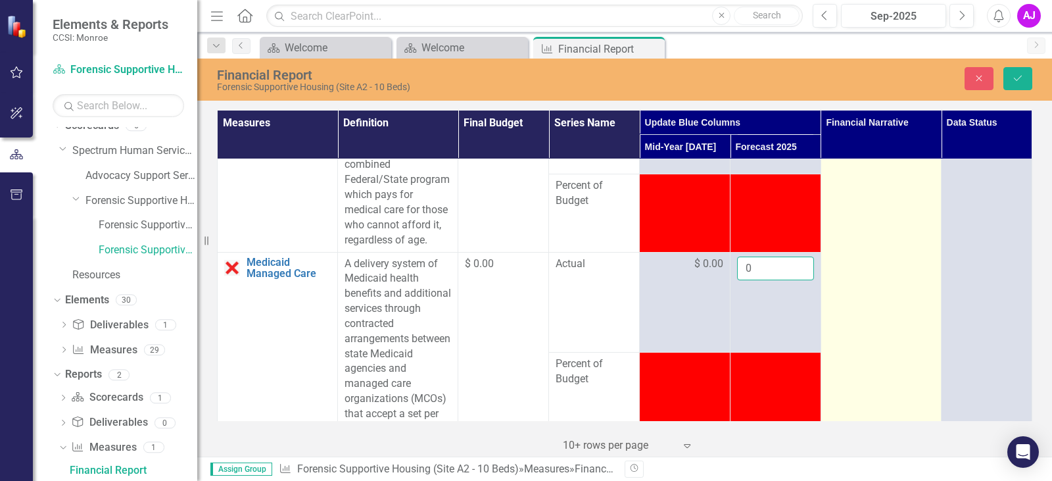
type input "0"
click at [829, 310] on td at bounding box center [881, 348] width 120 height 2876
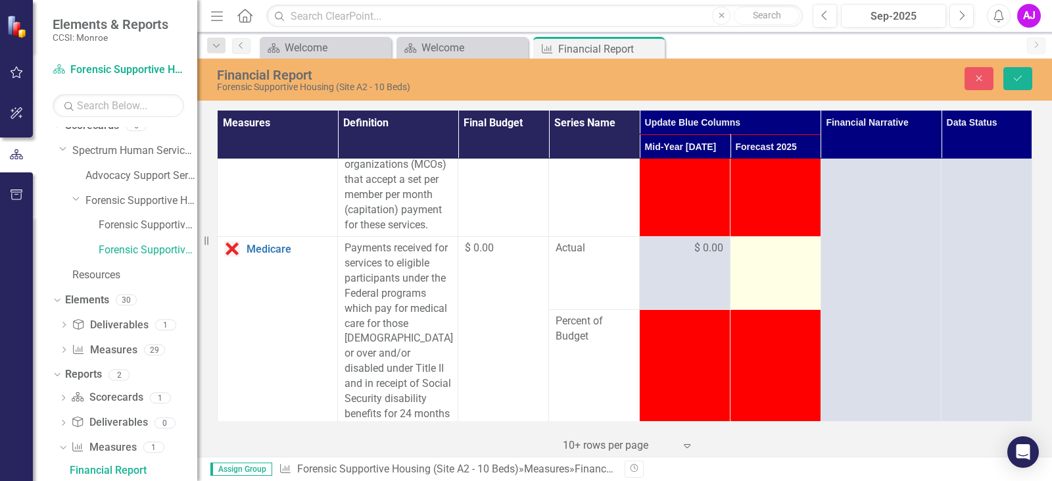
scroll to position [1512, 0]
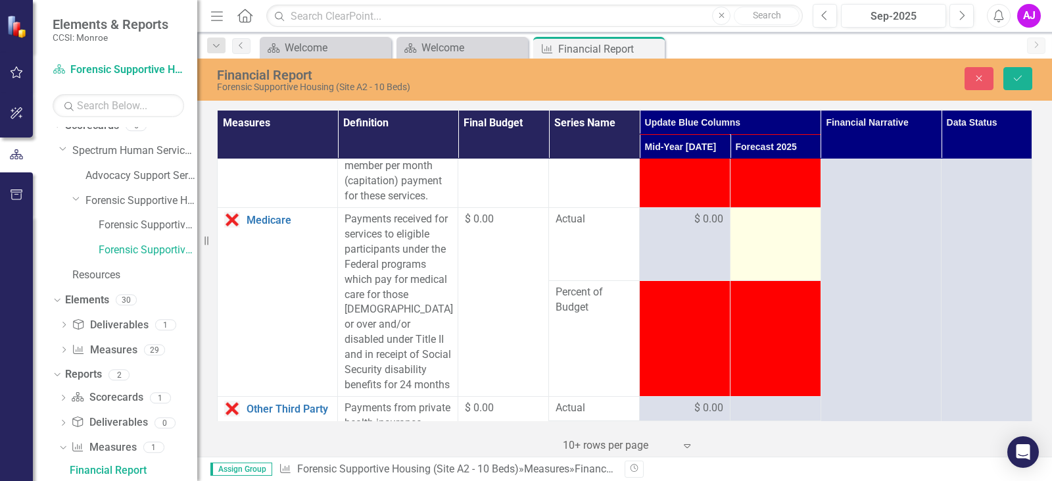
click at [766, 276] on td at bounding box center [776, 244] width 91 height 73
click at [767, 256] on td at bounding box center [776, 244] width 91 height 73
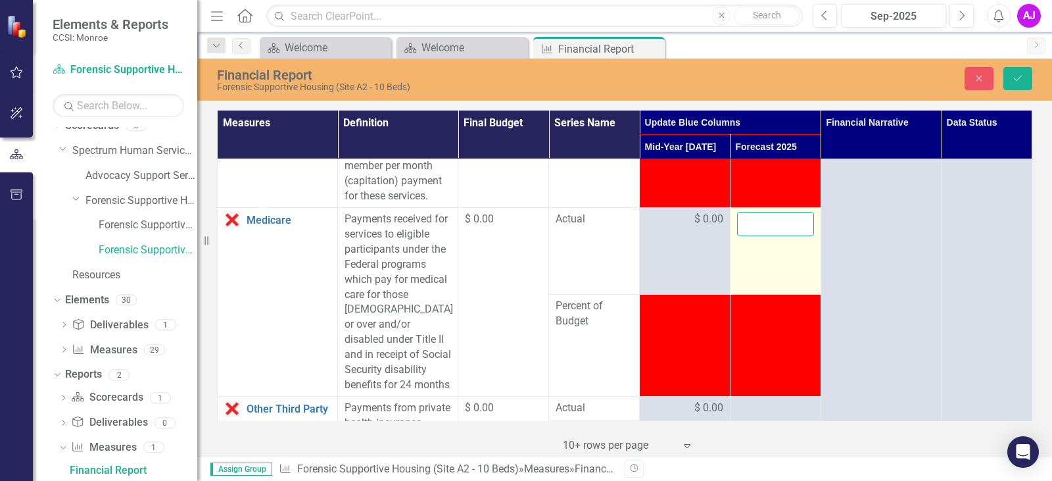
click at [765, 236] on input "number" at bounding box center [775, 224] width 77 height 24
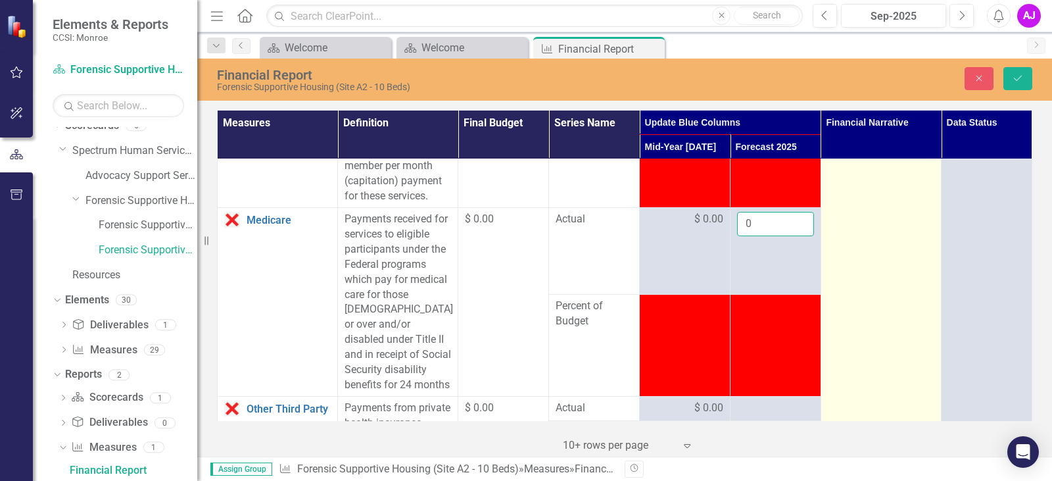
type input "0"
click at [855, 280] on td at bounding box center [881, 85] width 120 height 2876
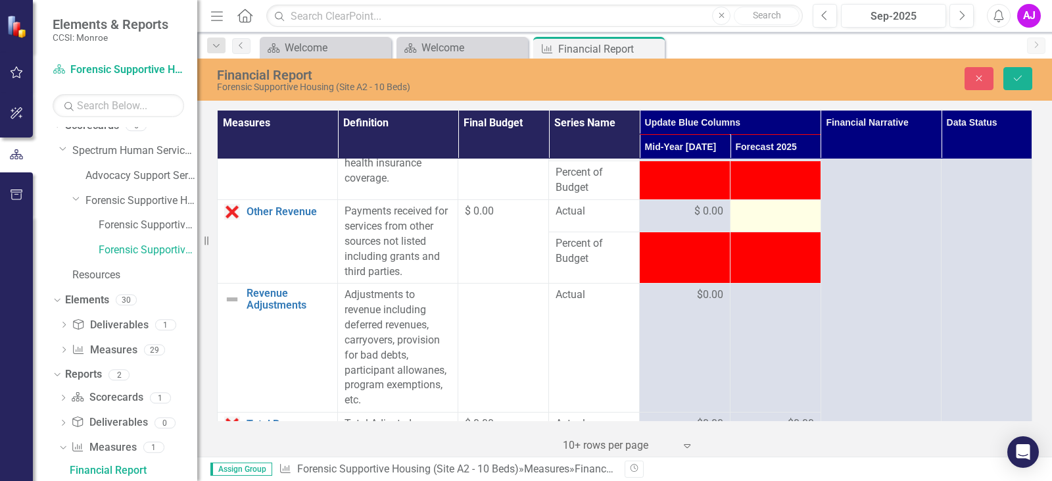
scroll to position [1776, 0]
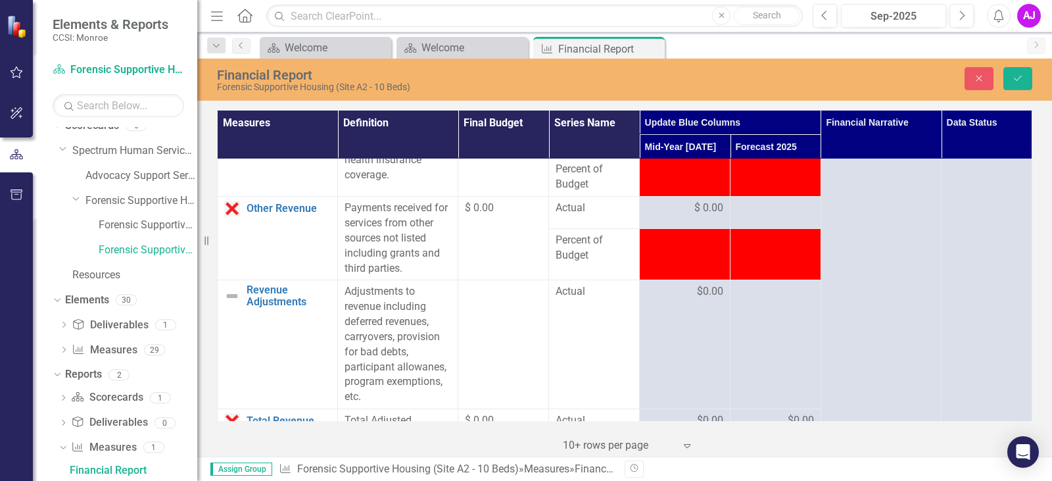
click at [773, 153] on div at bounding box center [775, 145] width 77 height 16
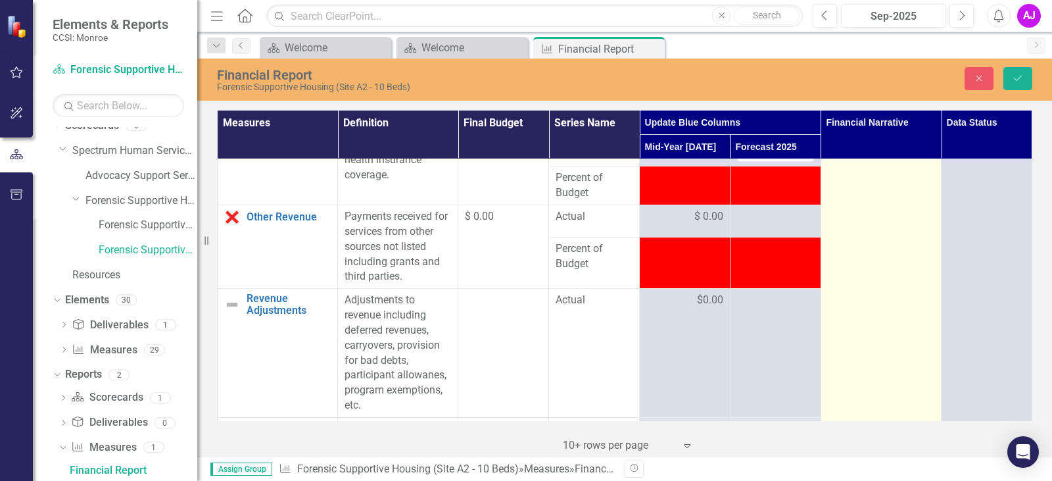
type input "0"
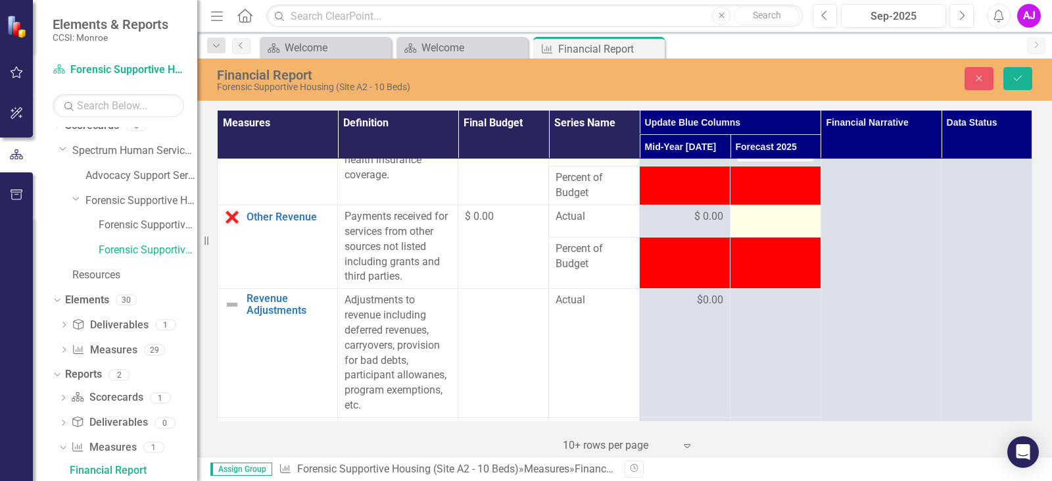
click at [747, 225] on div at bounding box center [775, 217] width 77 height 16
click at [747, 233] on input "number" at bounding box center [775, 221] width 77 height 24
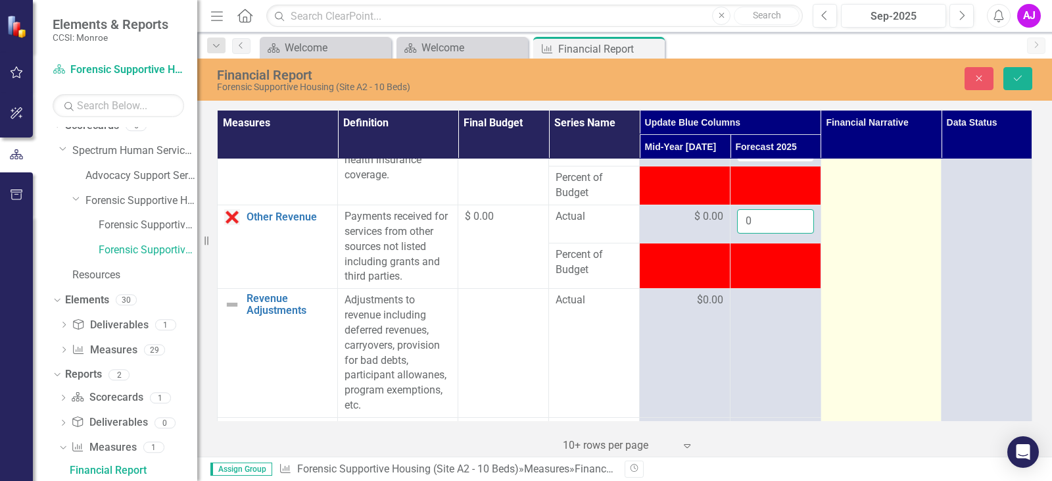
type input "0"
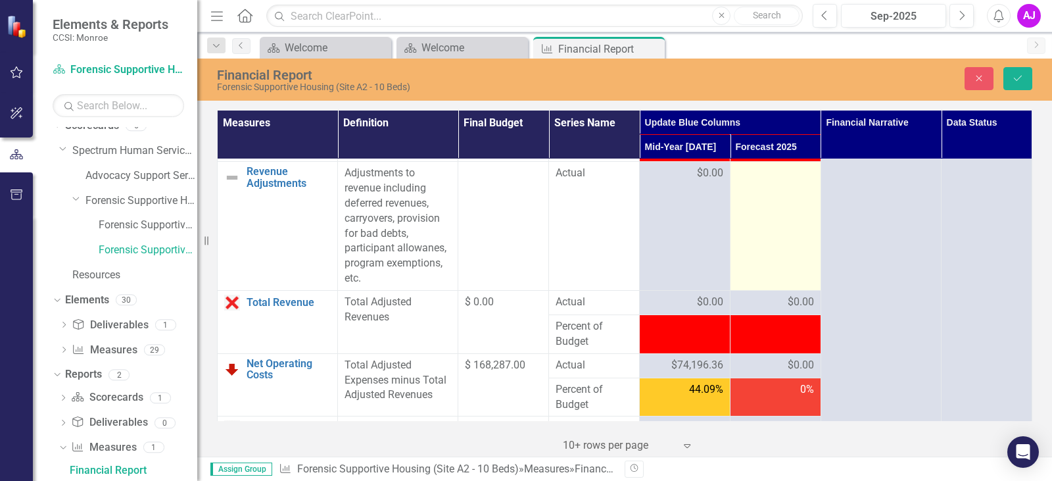
scroll to position [1907, 0]
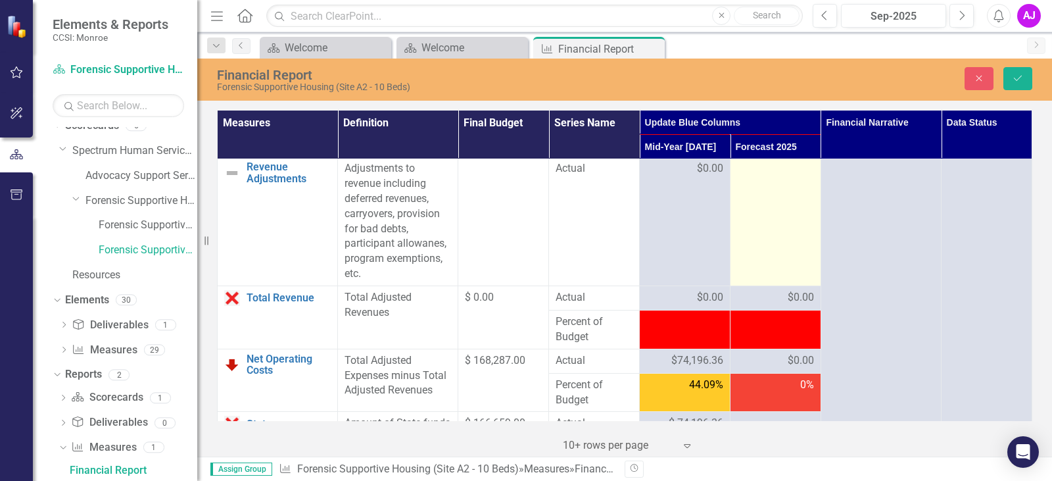
click at [779, 232] on td at bounding box center [776, 221] width 91 height 129
click at [763, 251] on td at bounding box center [776, 221] width 91 height 129
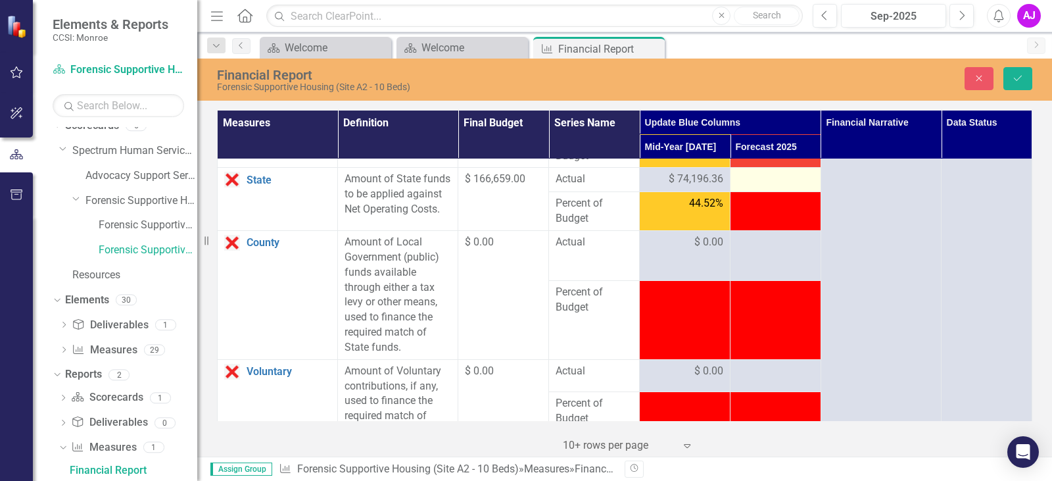
scroll to position [2170, 0]
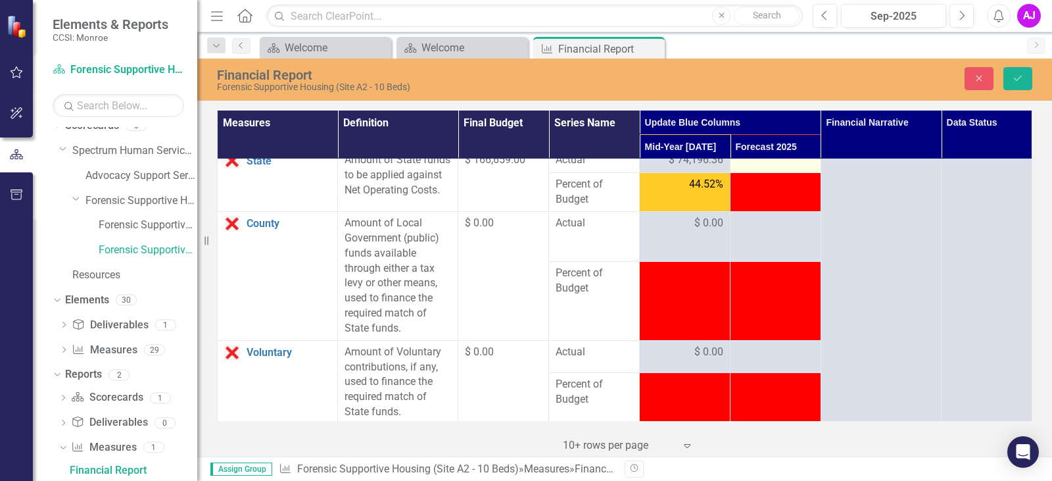
click at [779, 168] on div at bounding box center [775, 161] width 77 height 16
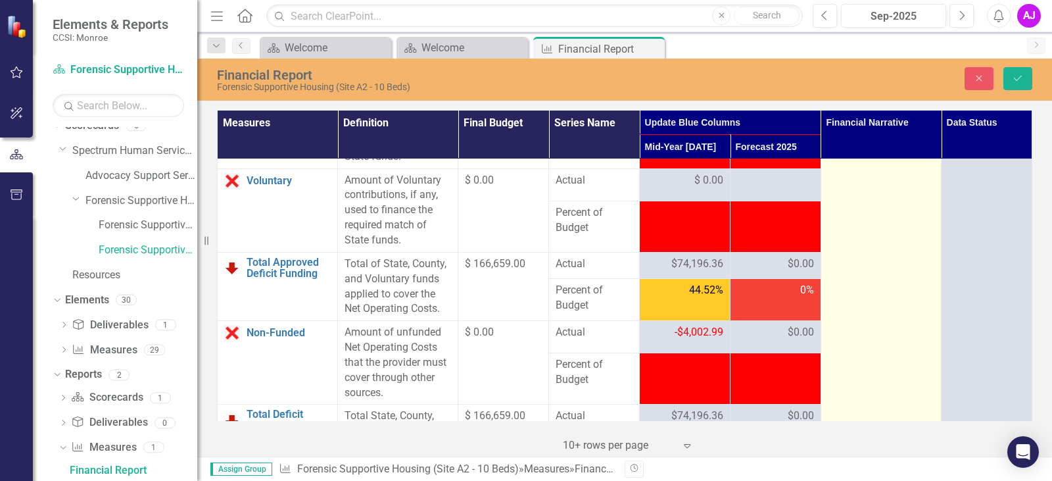
scroll to position [2433, 0]
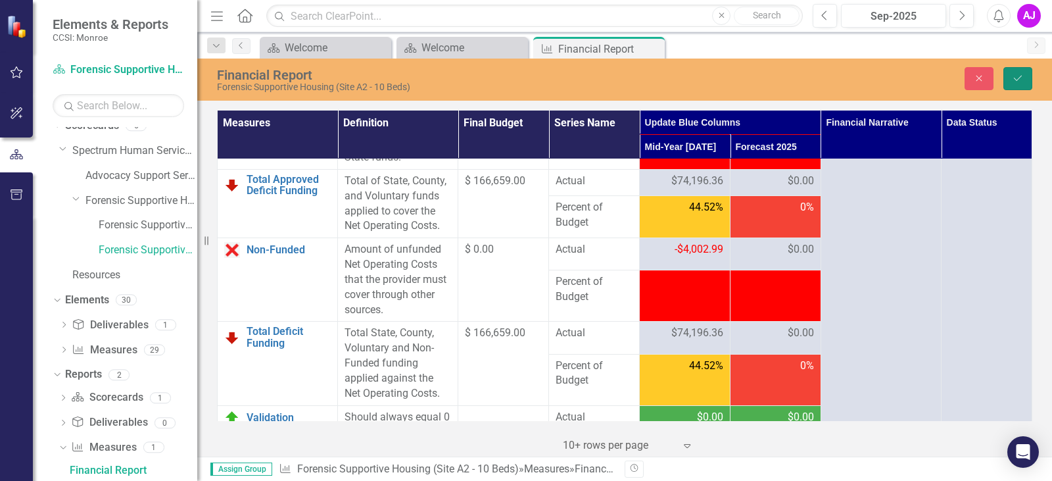
click at [1009, 78] on button "Save" at bounding box center [1017, 78] width 29 height 23
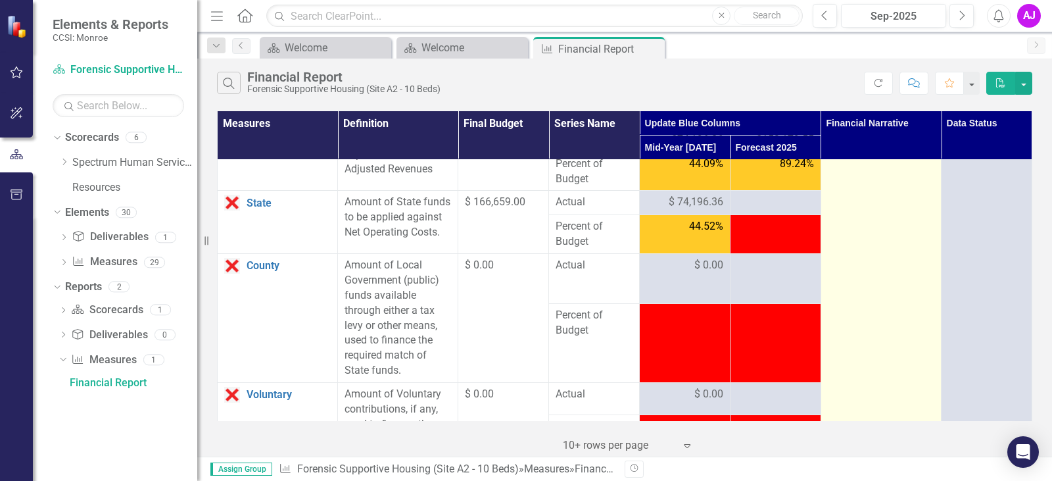
scroll to position [2104, 0]
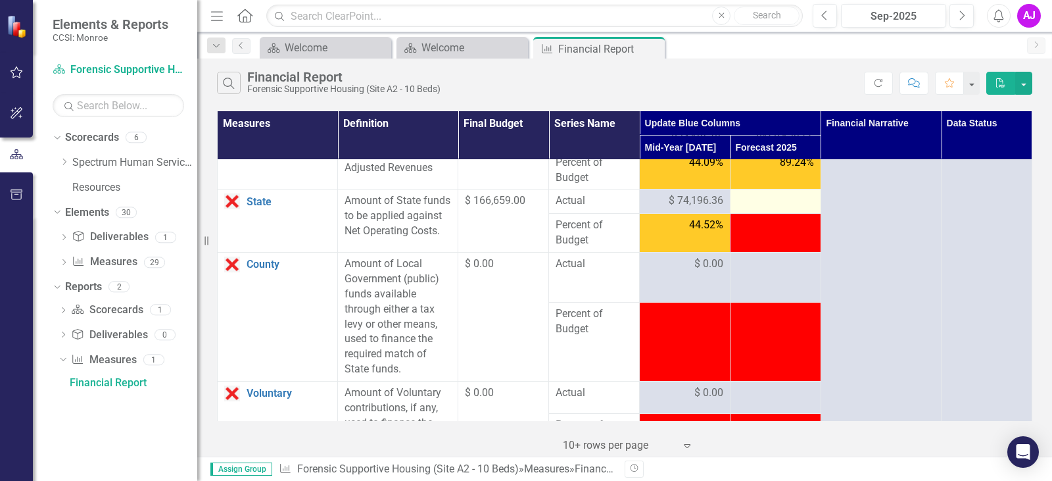
click at [760, 214] on td at bounding box center [776, 201] width 91 height 24
click at [764, 209] on div at bounding box center [775, 201] width 77 height 16
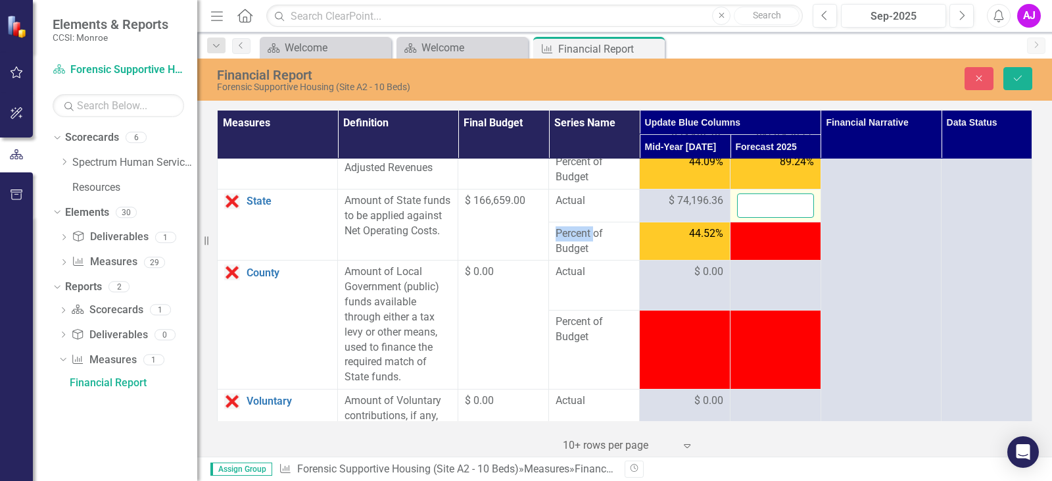
click at [770, 218] on input "number" at bounding box center [775, 205] width 77 height 24
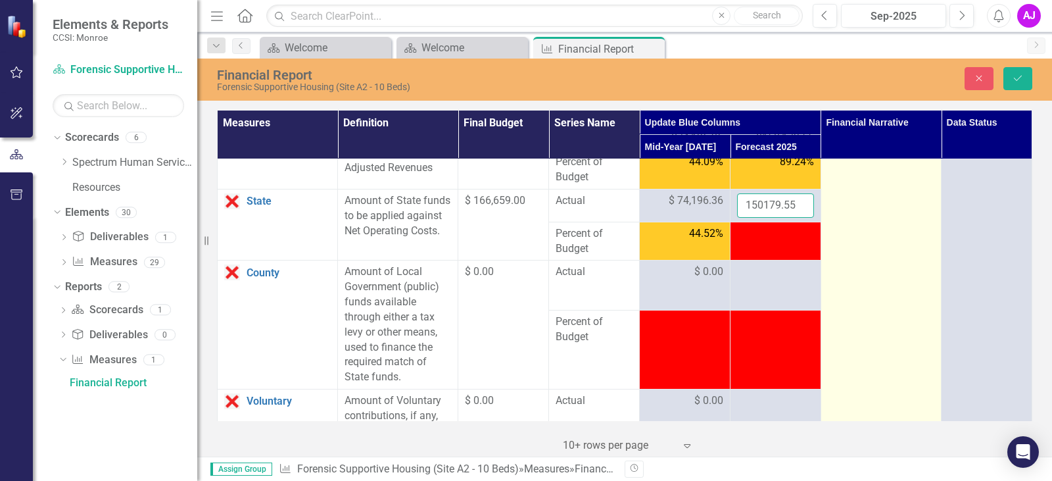
type input "150179.55"
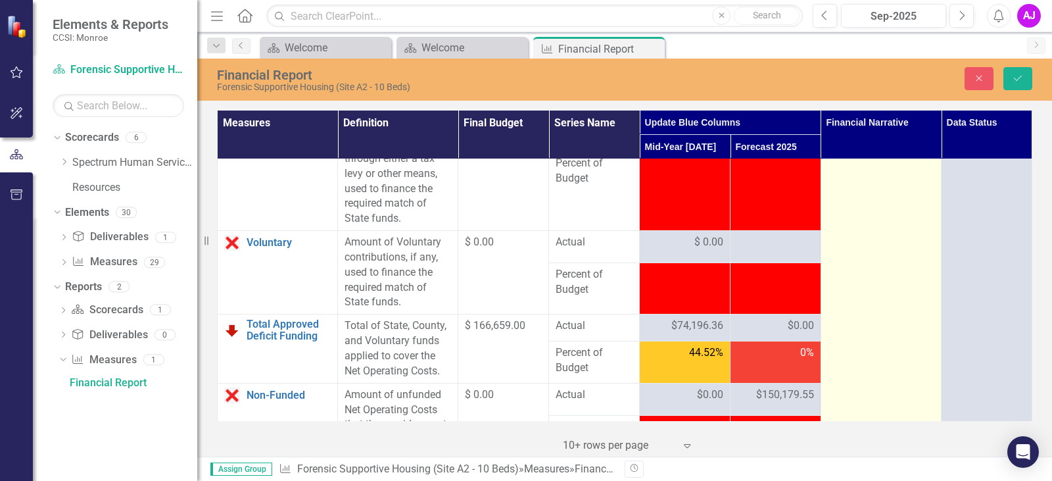
scroll to position [2302, 0]
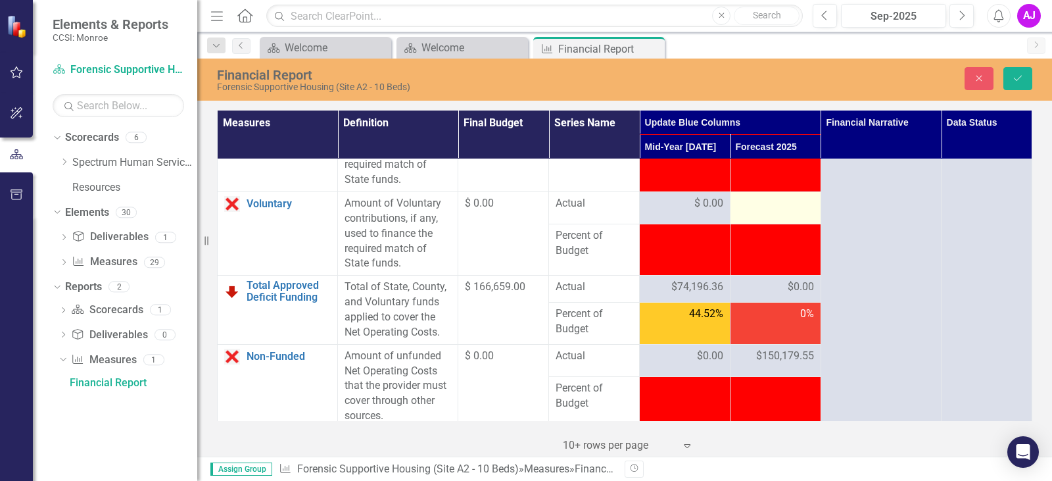
click at [771, 212] on div at bounding box center [775, 204] width 77 height 16
click at [770, 220] on input "number" at bounding box center [775, 208] width 77 height 24
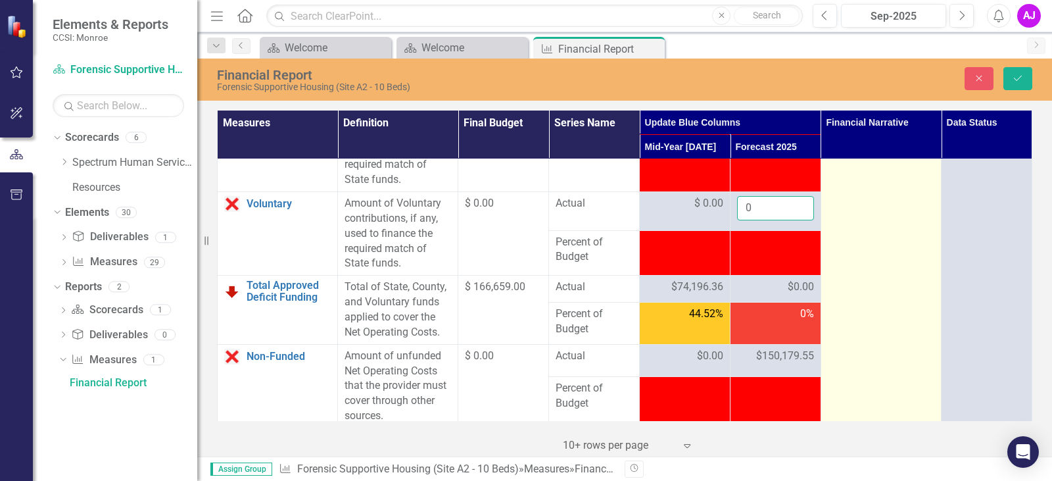
type input "0"
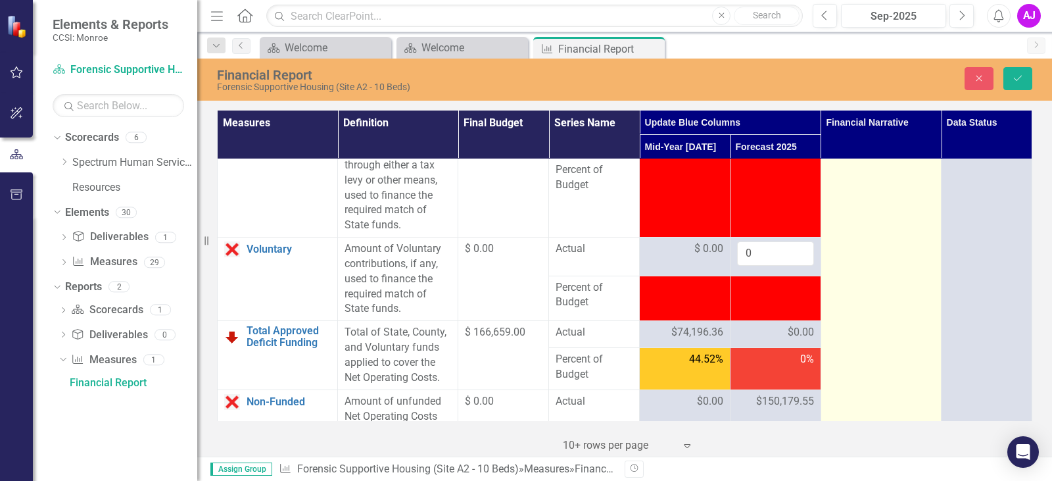
scroll to position [2236, 0]
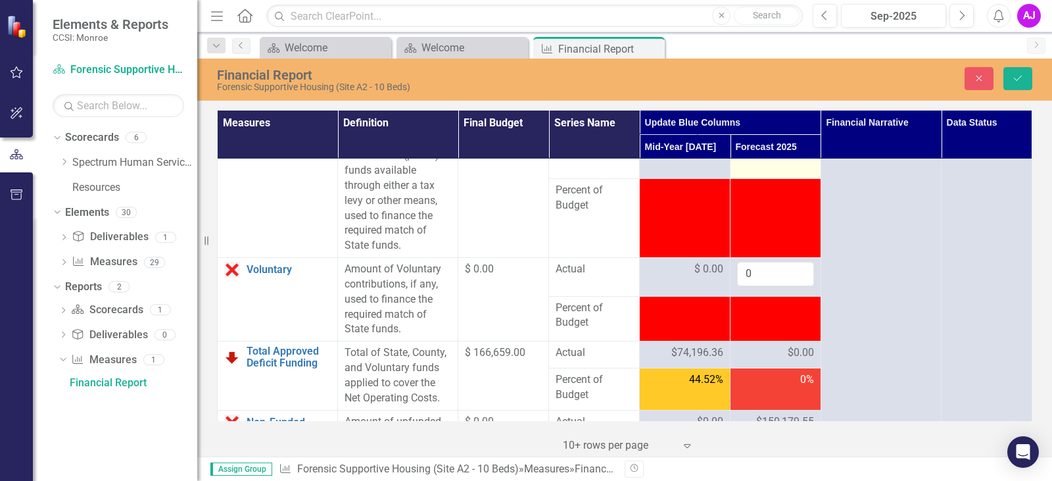
click at [771, 149] on div at bounding box center [775, 141] width 77 height 16
type input "0"
click at [789, 188] on td "0" at bounding box center [776, 158] width 91 height 59
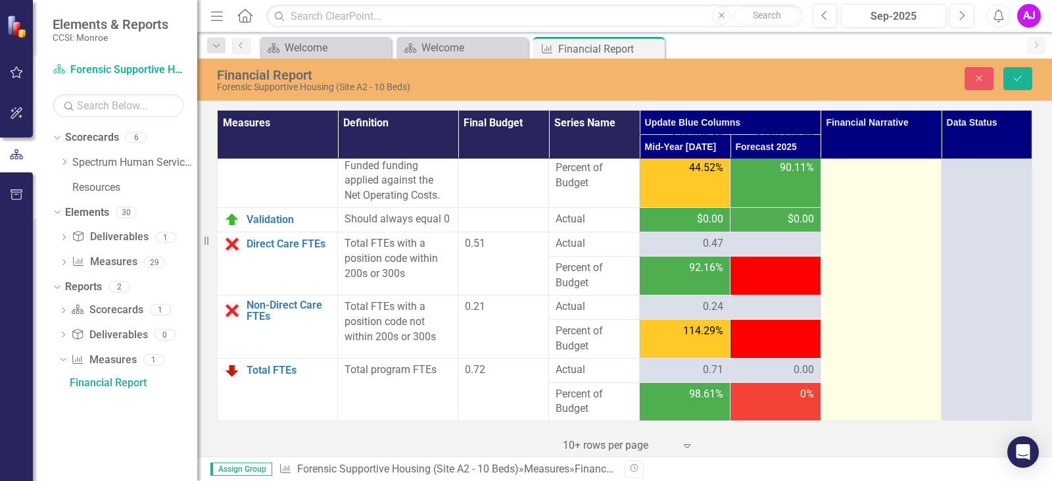
scroll to position [2630, 0]
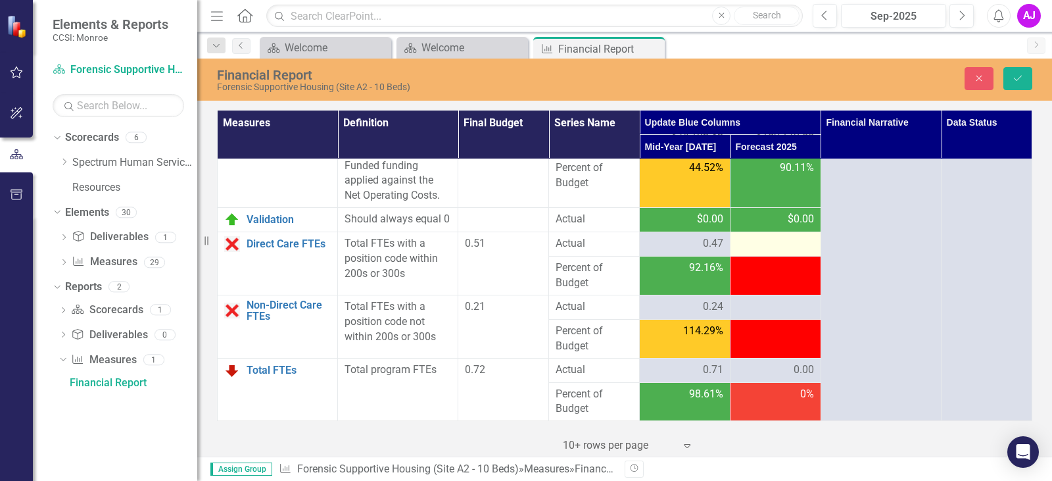
drag, startPoint x: 744, startPoint y: 282, endPoint x: 780, endPoint y: 262, distance: 40.6
click at [744, 276] on div at bounding box center [775, 268] width 77 height 16
click at [780, 252] on div at bounding box center [775, 244] width 77 height 16
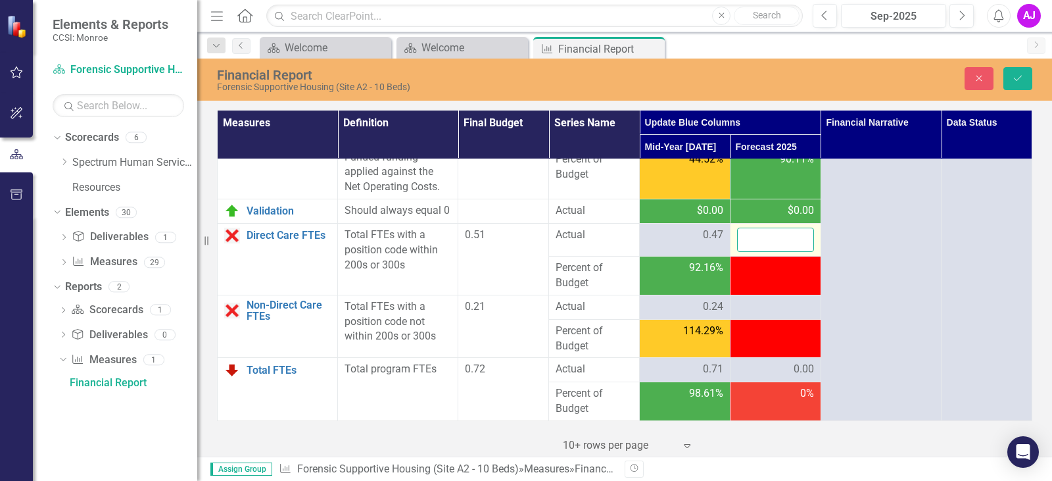
click at [764, 252] on input "number" at bounding box center [775, 240] width 77 height 24
type input "0.49"
click at [755, 315] on div at bounding box center [775, 307] width 77 height 16
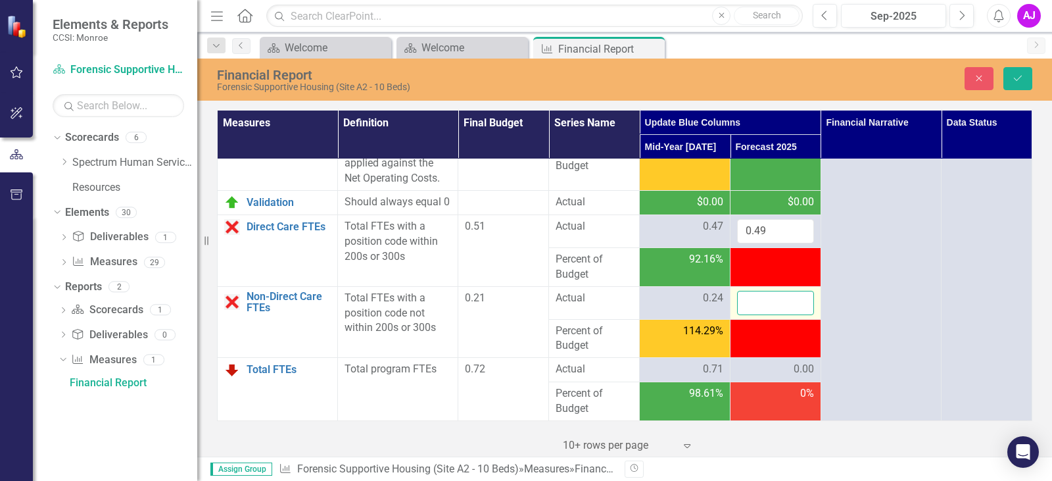
click at [756, 315] on input "number" at bounding box center [775, 303] width 77 height 24
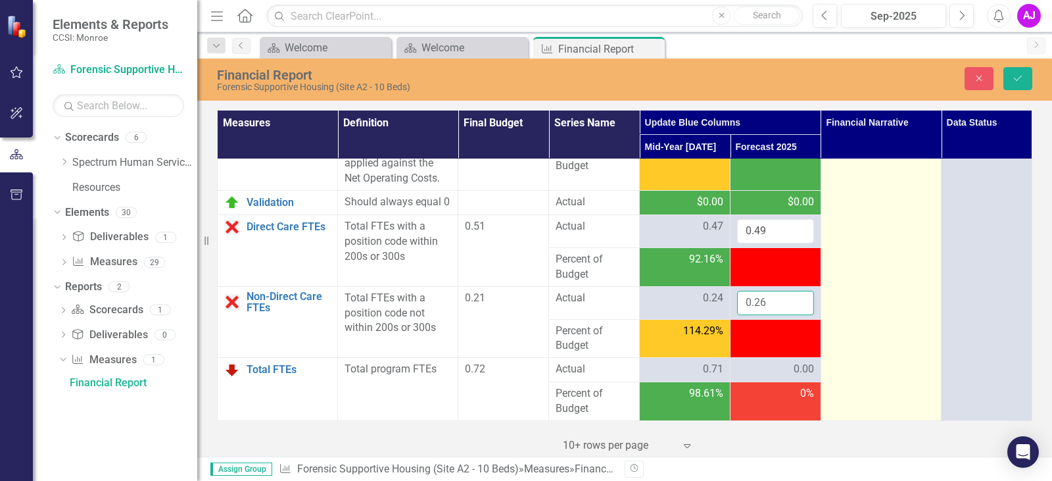
type input "0.26"
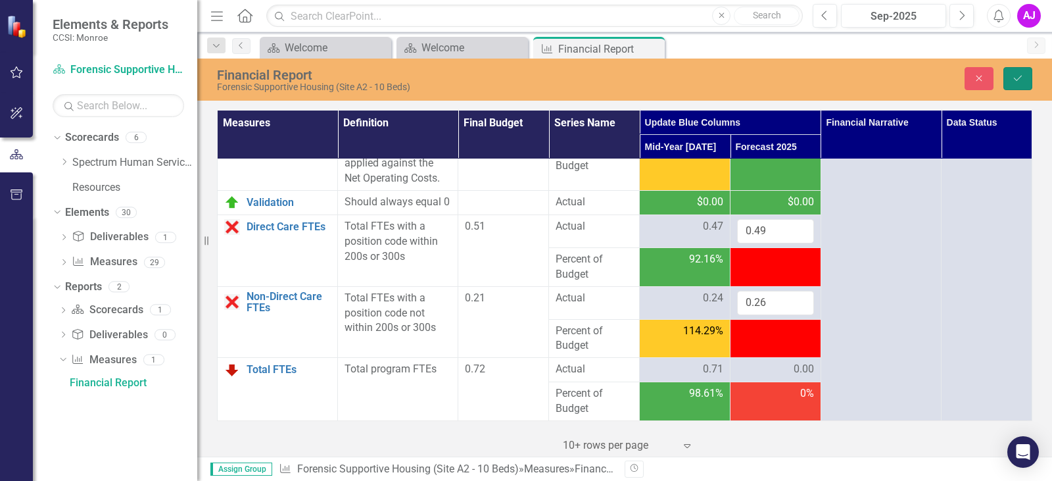
click at [1006, 76] on button "Save" at bounding box center [1017, 78] width 29 height 23
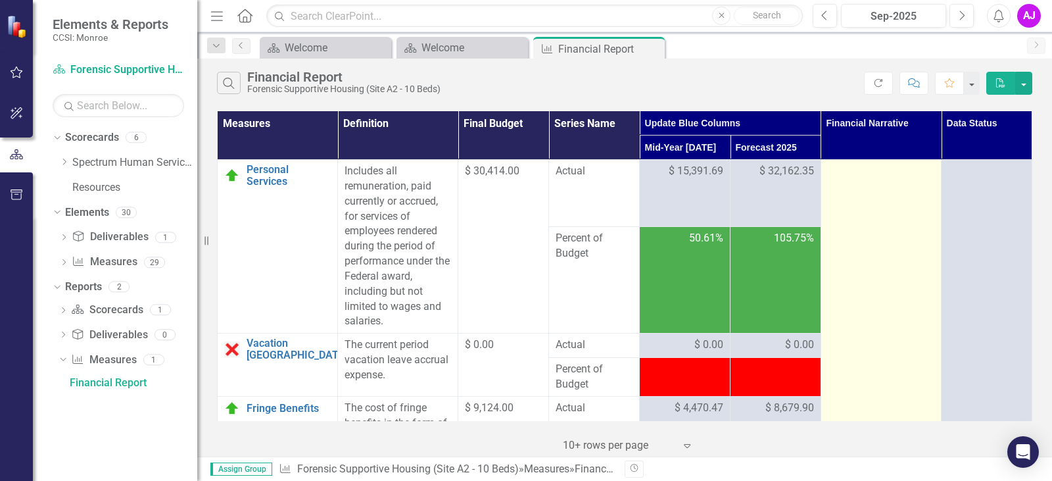
drag, startPoint x: 907, startPoint y: 227, endPoint x: 913, endPoint y: 216, distance: 11.8
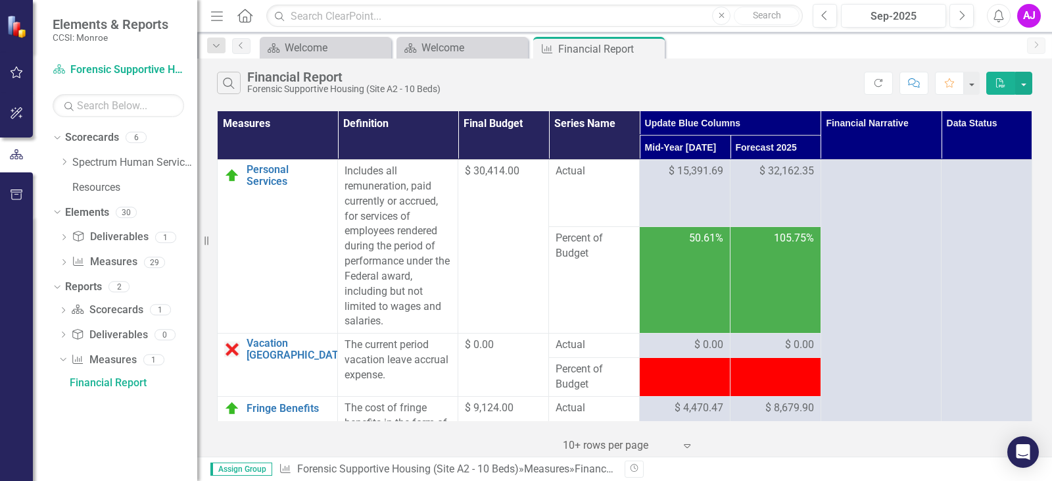
click at [884, 155] on th "Financial Narrative" at bounding box center [881, 135] width 120 height 49
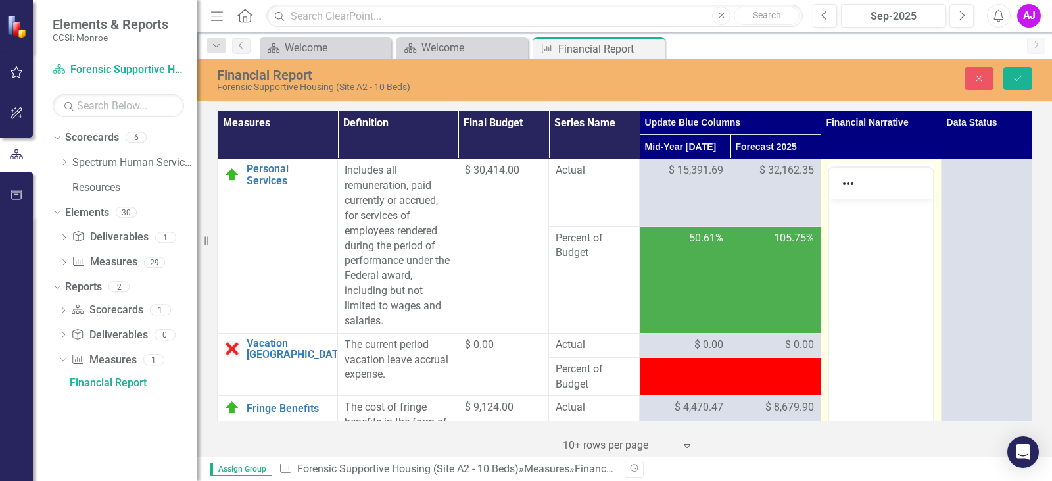
drag, startPoint x: 886, startPoint y: 193, endPoint x: 34, endPoint y: 27, distance: 868.9
click at [886, 191] on div at bounding box center [881, 183] width 104 height 26
click at [862, 226] on body "Rich Text Area. Press ALT-0 for help." at bounding box center [881, 297] width 104 height 197
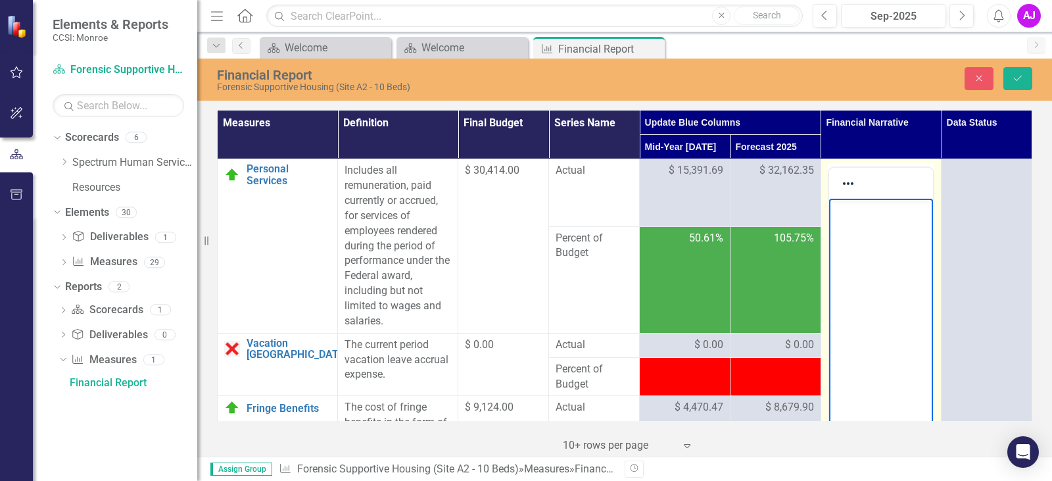
paste body "Rich Text Area. Press ALT-0 for help."
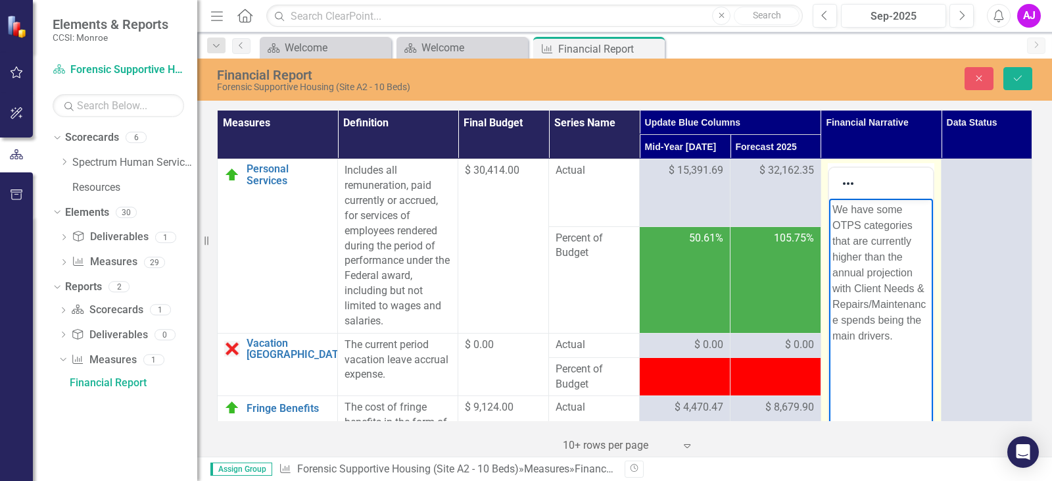
click at [854, 360] on p "Rich Text Area. Press ALT-0 for help." at bounding box center [880, 362] width 97 height 16
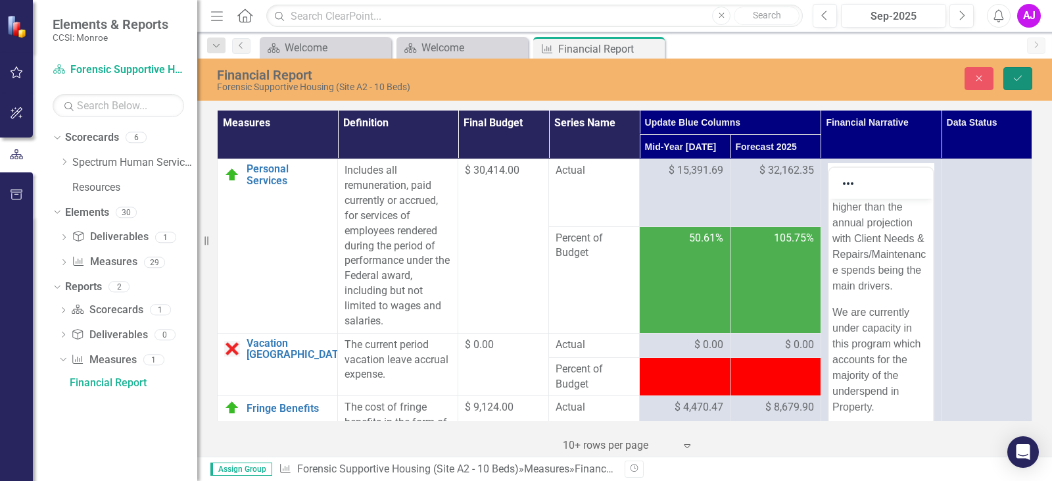
click at [1020, 82] on icon "Save" at bounding box center [1018, 78] width 12 height 9
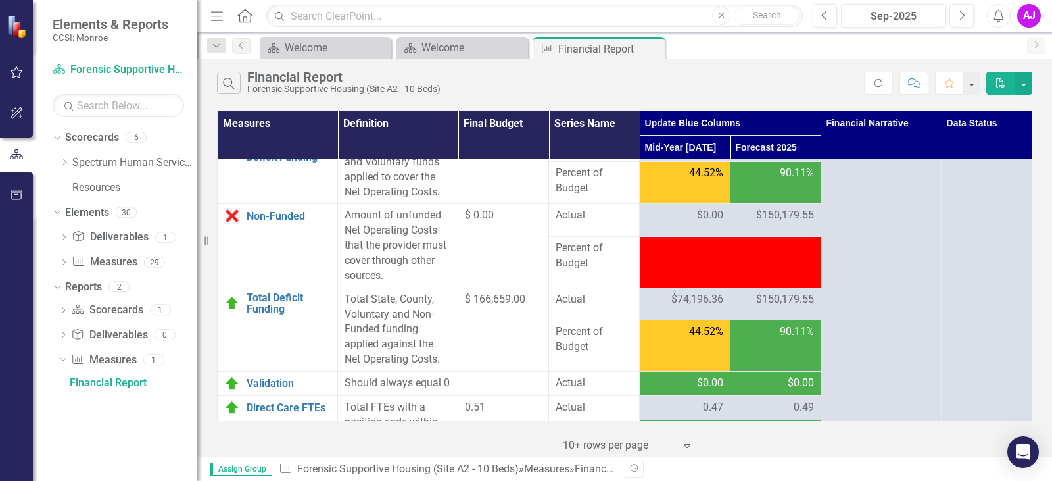
scroll to position [2433, 0]
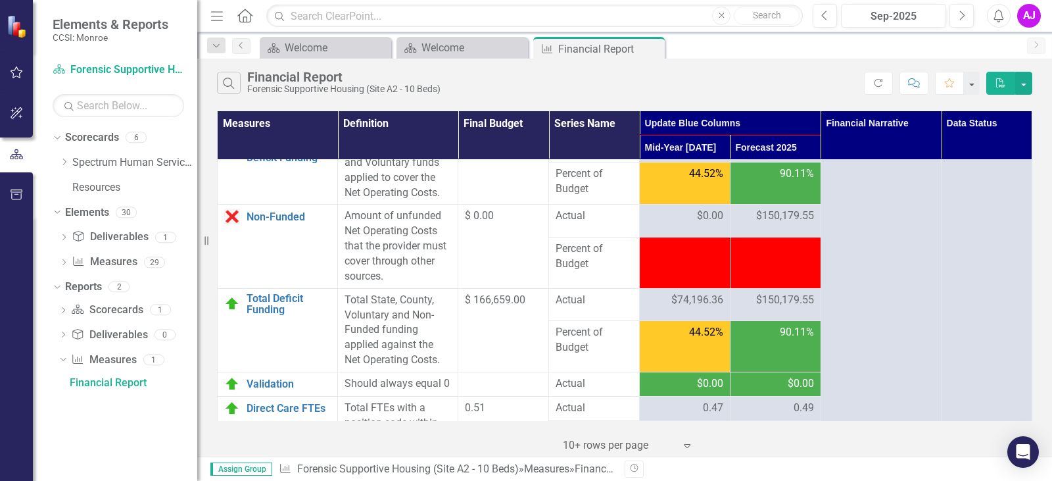
click at [789, 224] on span "$150,179.55" at bounding box center [785, 215] width 58 height 15
click at [788, 224] on span "$150,179.55" at bounding box center [785, 215] width 58 height 15
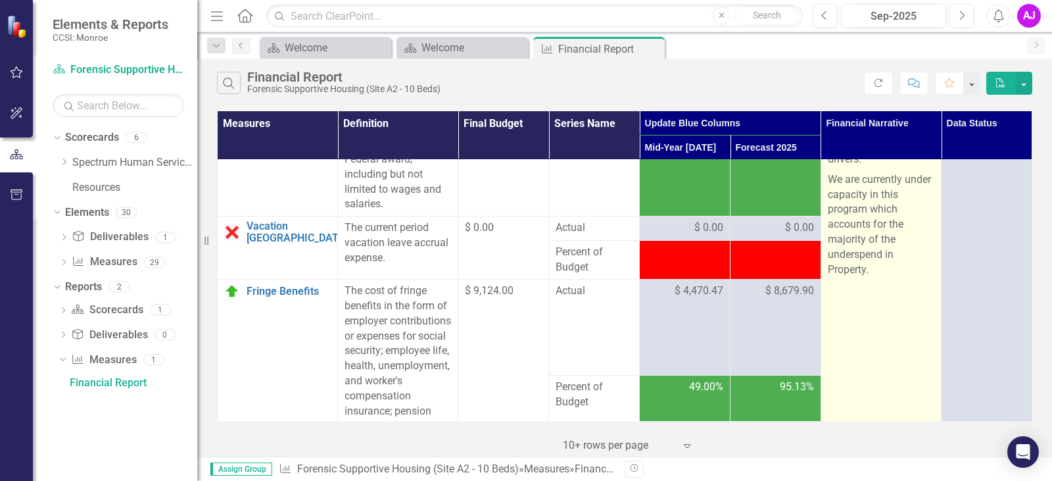
scroll to position [0, 0]
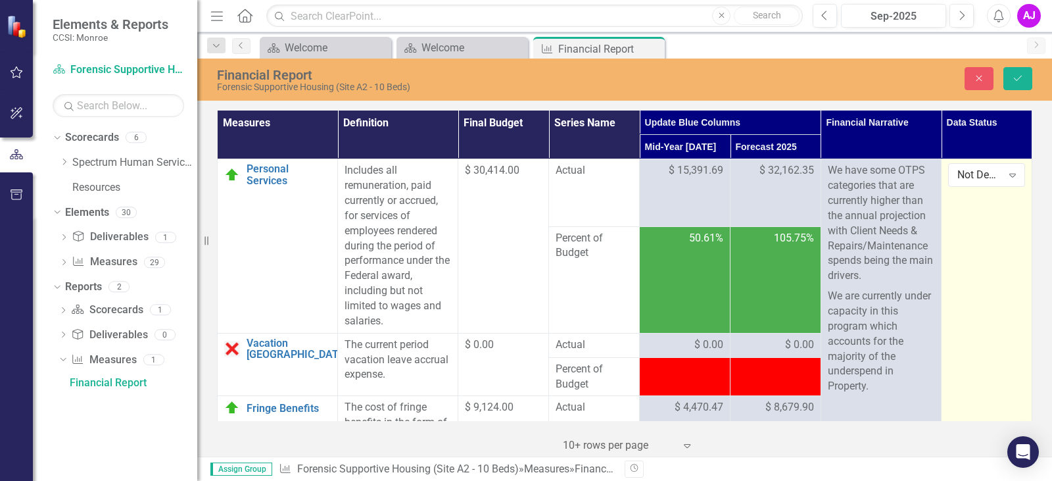
click at [979, 176] on div "Not Defined" at bounding box center [979, 175] width 44 height 15
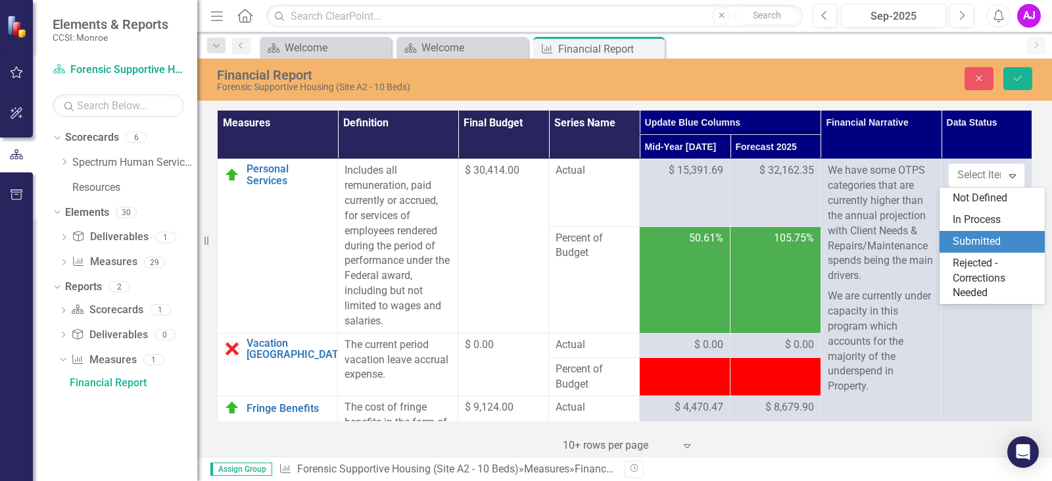
click at [991, 232] on div "Submitted" at bounding box center [992, 242] width 105 height 22
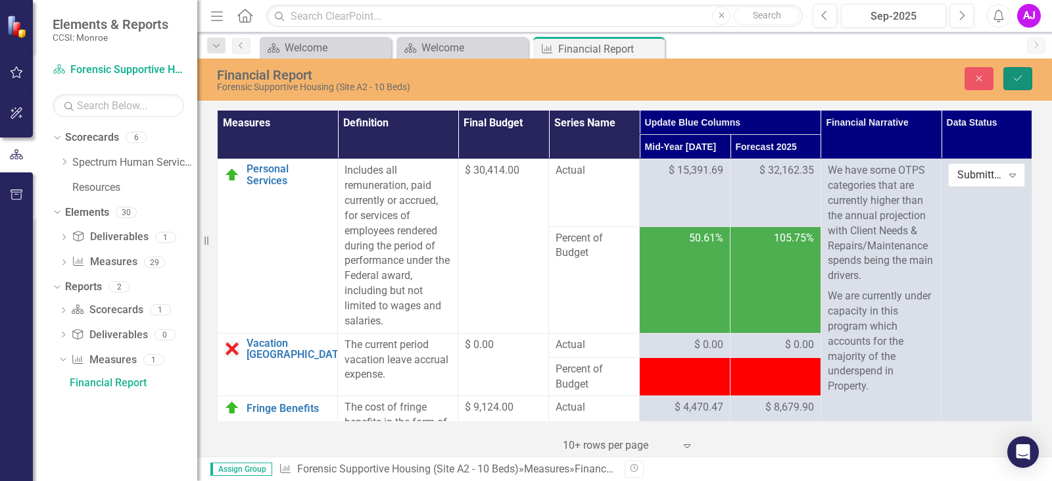
click at [1015, 74] on icon "Save" at bounding box center [1018, 78] width 12 height 9
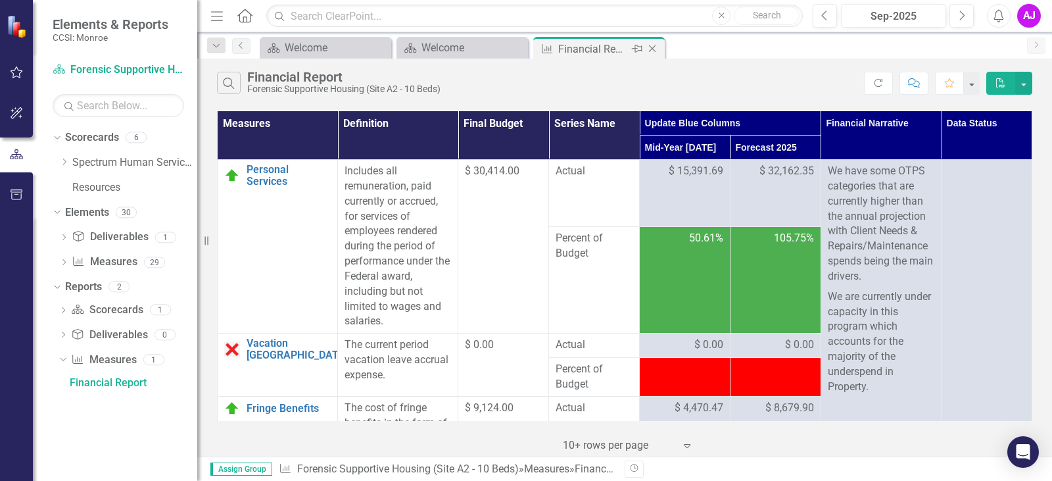
click at [648, 49] on icon "Close" at bounding box center [652, 48] width 13 height 11
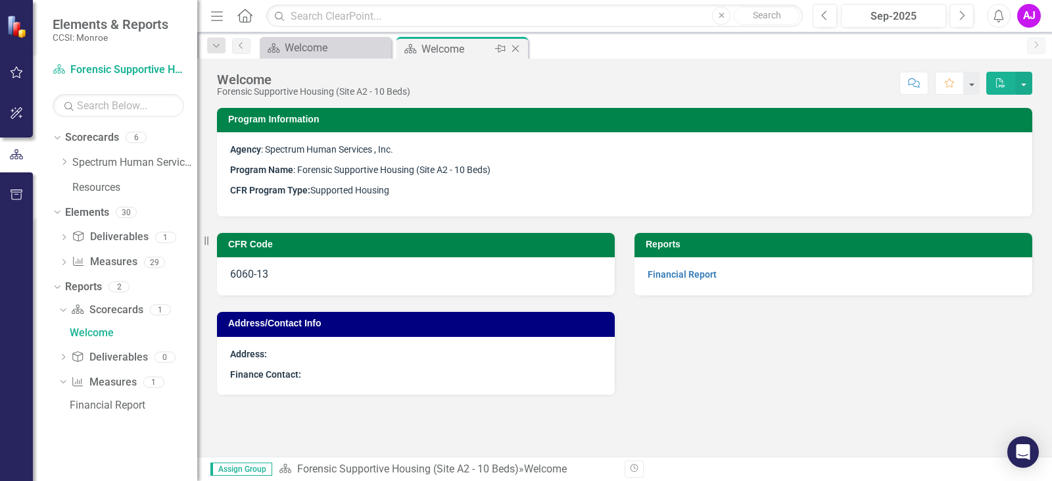
click at [516, 50] on icon "Close" at bounding box center [515, 48] width 13 height 11
click at [66, 160] on icon "Dropdown" at bounding box center [64, 162] width 10 height 8
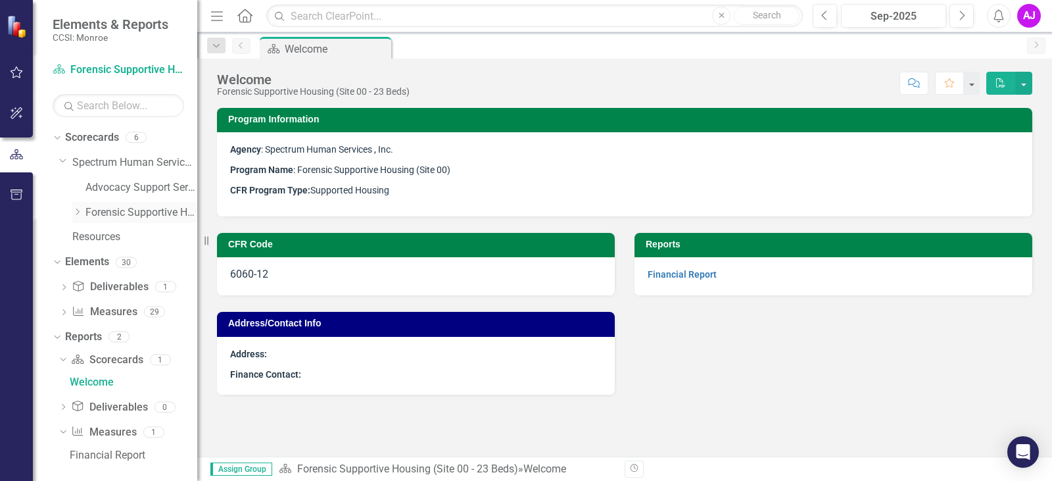
click at [113, 214] on link "Forensic Supportive Housing" at bounding box center [141, 212] width 112 height 15
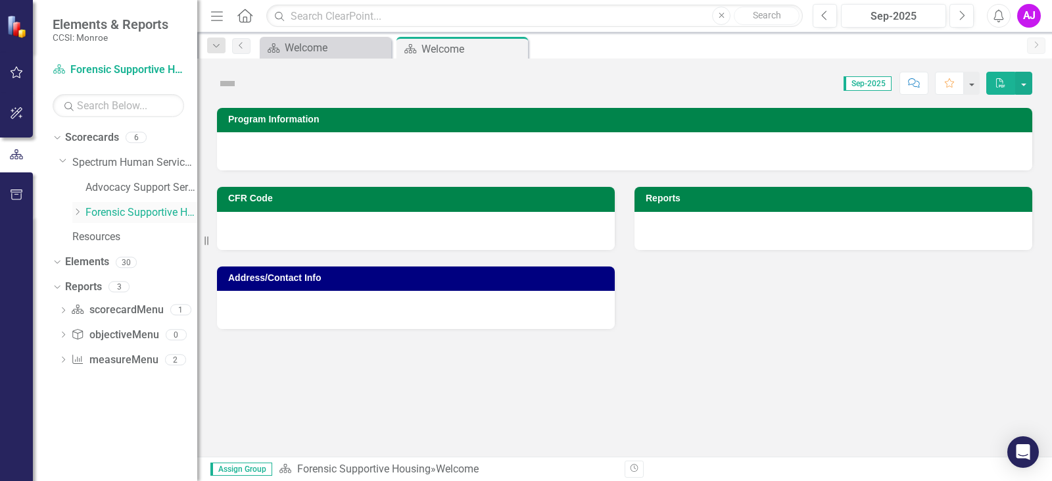
click at [81, 214] on icon "Dropdown" at bounding box center [77, 212] width 10 height 8
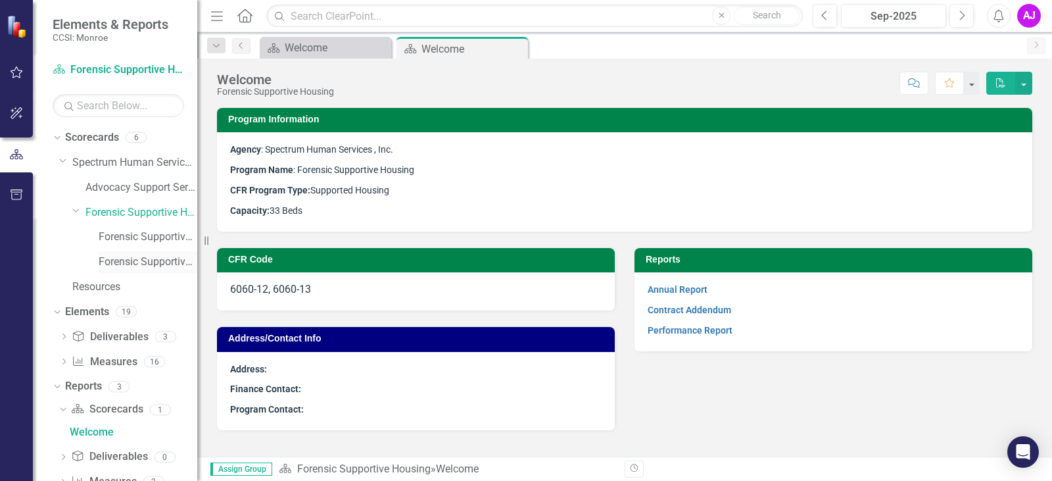
click at [103, 251] on div "Forensic Supportive Housing (Site A2 - 10 Beds)" at bounding box center [148, 262] width 99 height 22
click at [142, 256] on link "Forensic Supportive Housing (Site A2 - 10 Beds)" at bounding box center [148, 261] width 99 height 15
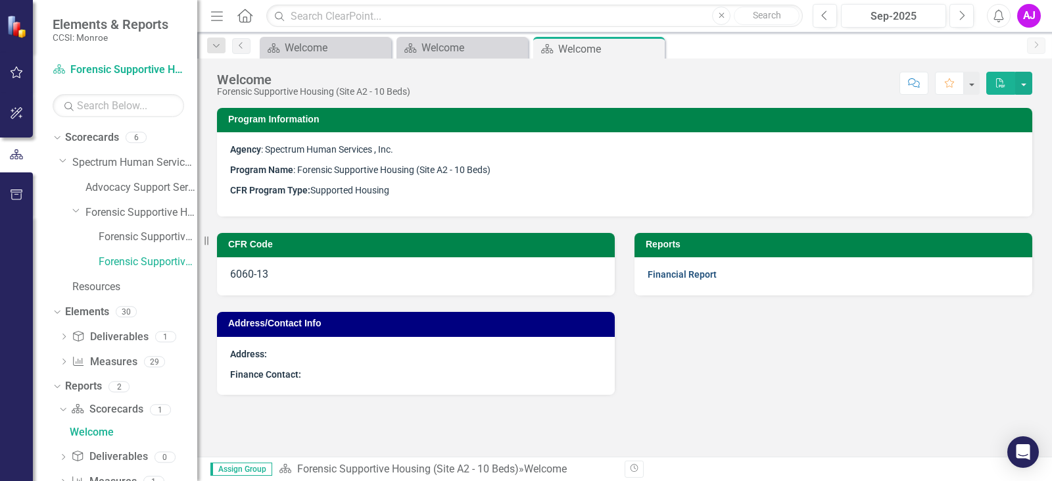
click at [665, 278] on link "Financial Report" at bounding box center [682, 274] width 69 height 11
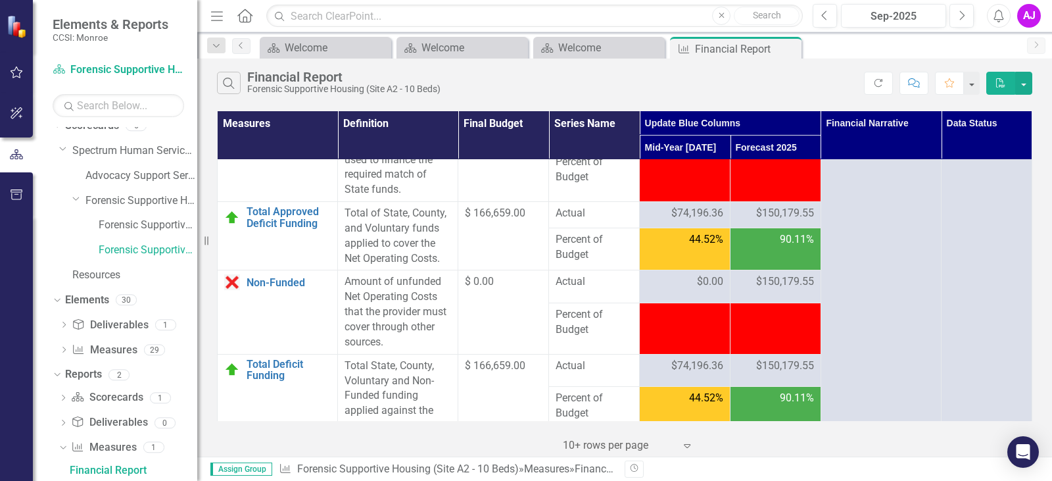
scroll to position [2433, 0]
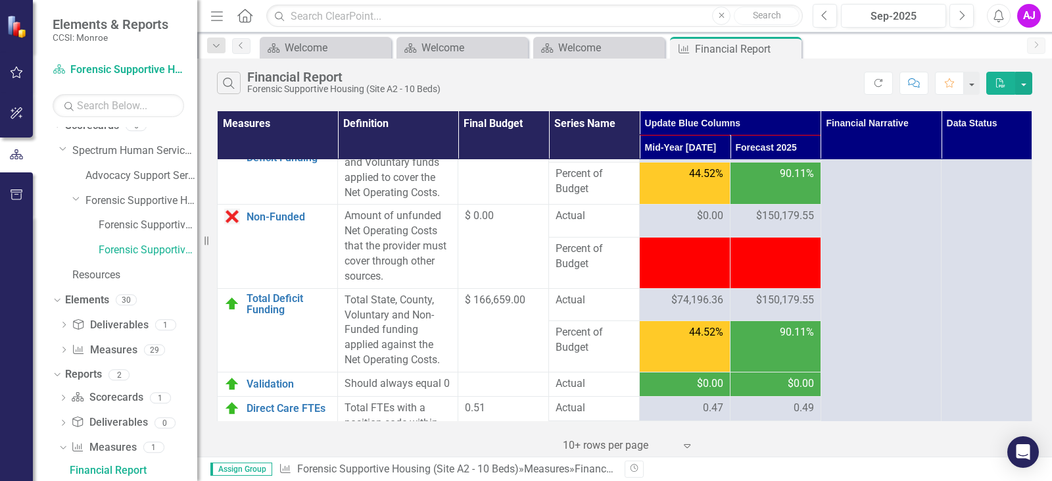
click at [773, 224] on span "$150,179.55" at bounding box center [785, 215] width 58 height 15
click at [785, 51] on icon "Close" at bounding box center [789, 48] width 13 height 11
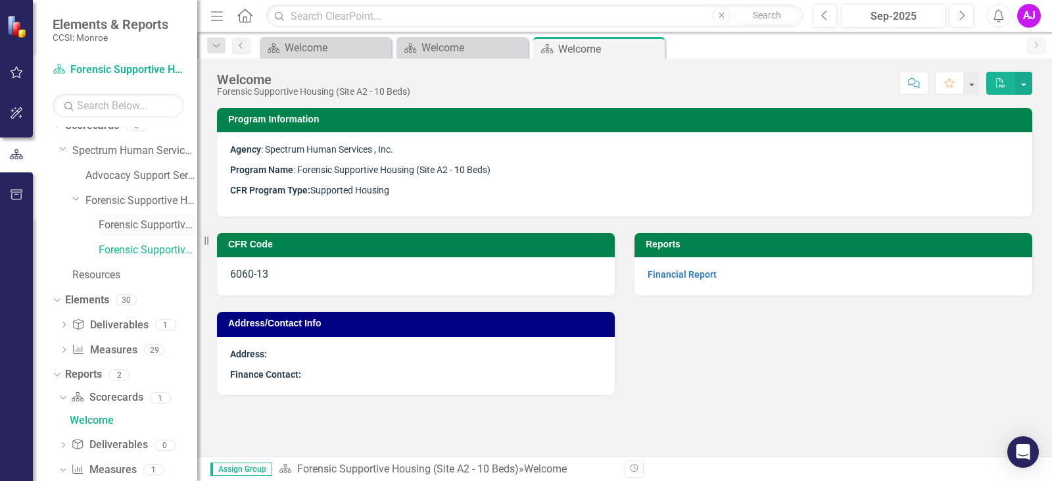
click at [148, 224] on link "Forensic Supportive Housing (Site 00 - 23 Beds)" at bounding box center [148, 225] width 99 height 15
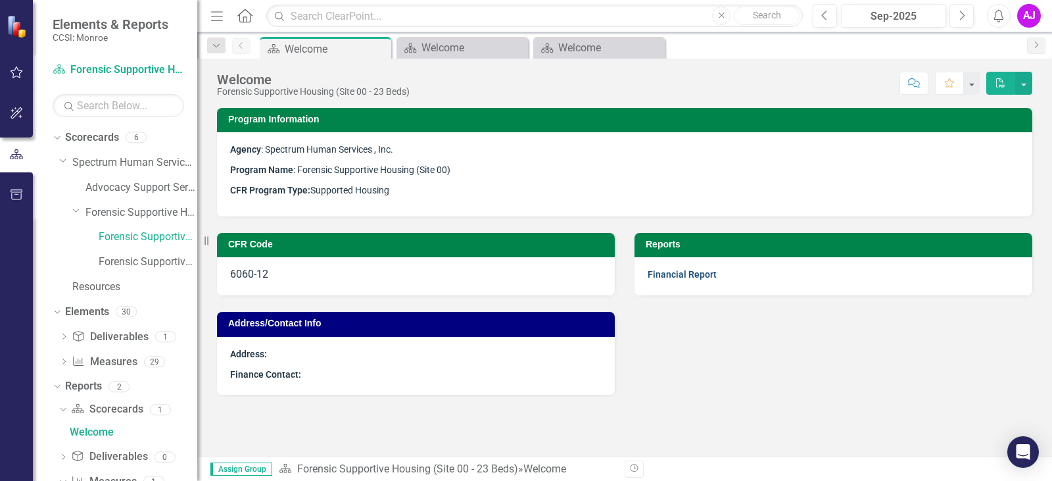
click at [689, 269] on link "Financial Report" at bounding box center [682, 274] width 69 height 11
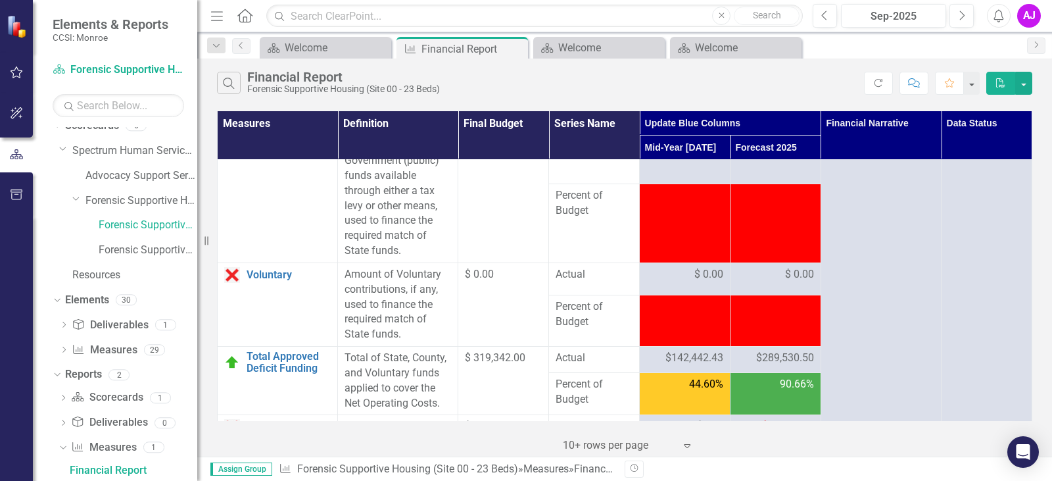
scroll to position [2367, 0]
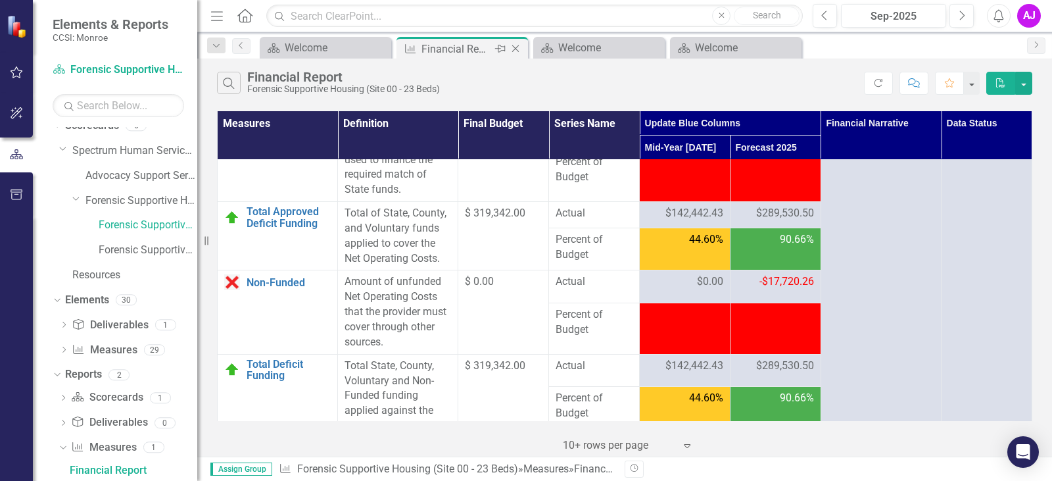
click at [516, 46] on icon "Close" at bounding box center [515, 48] width 13 height 11
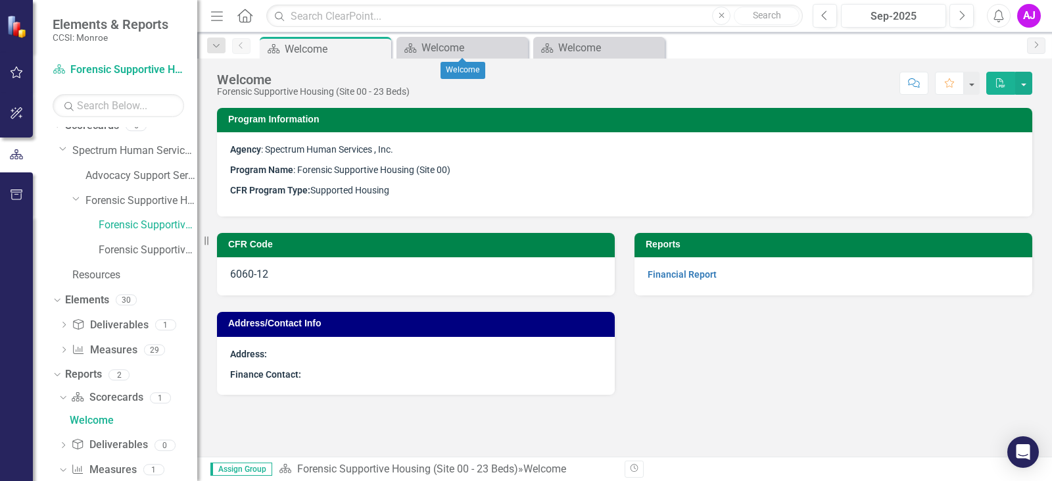
click at [0, 0] on icon "Close" at bounding box center [0, 0] width 0 height 0
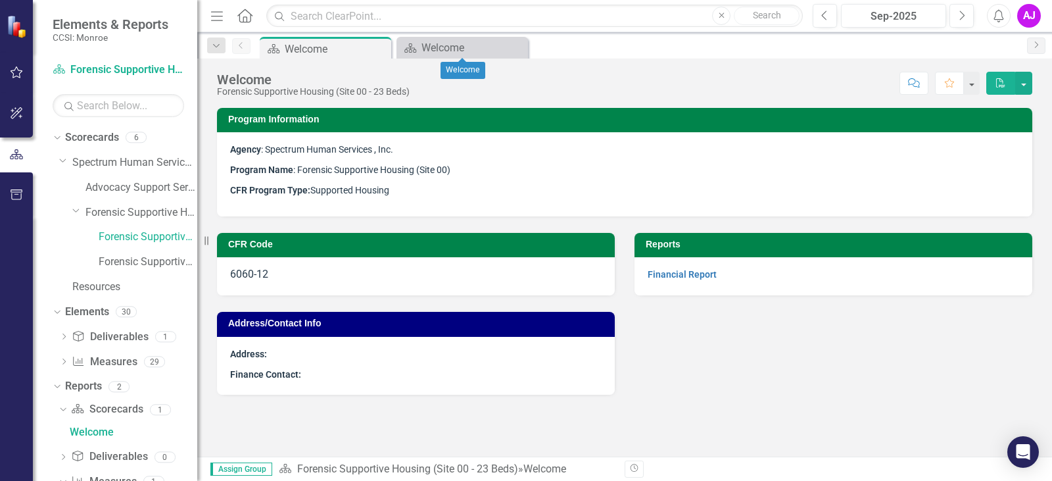
click at [0, 0] on icon "Close" at bounding box center [0, 0] width 0 height 0
click at [125, 194] on link "Advocacy Support Services - Forensic Population" at bounding box center [141, 187] width 112 height 15
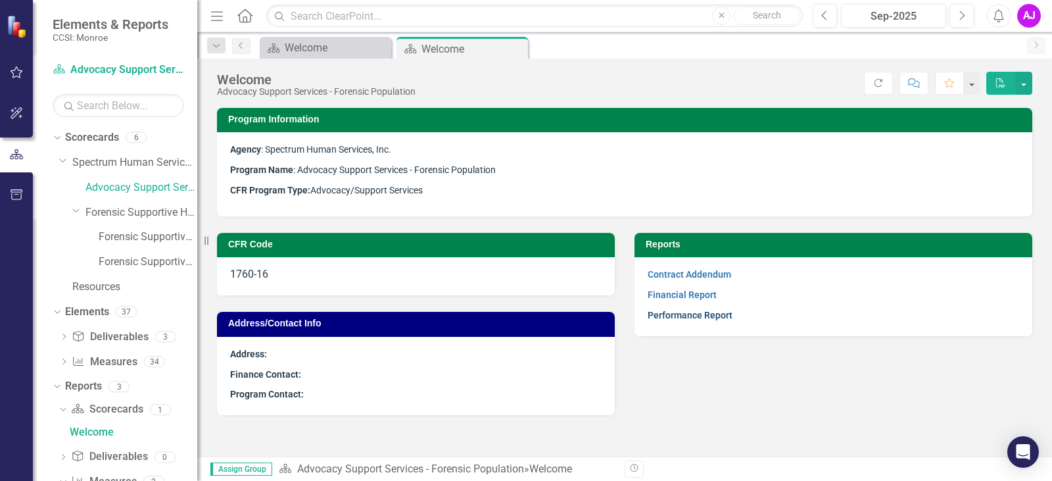
click at [680, 312] on link "Performance Report" at bounding box center [690, 315] width 85 height 11
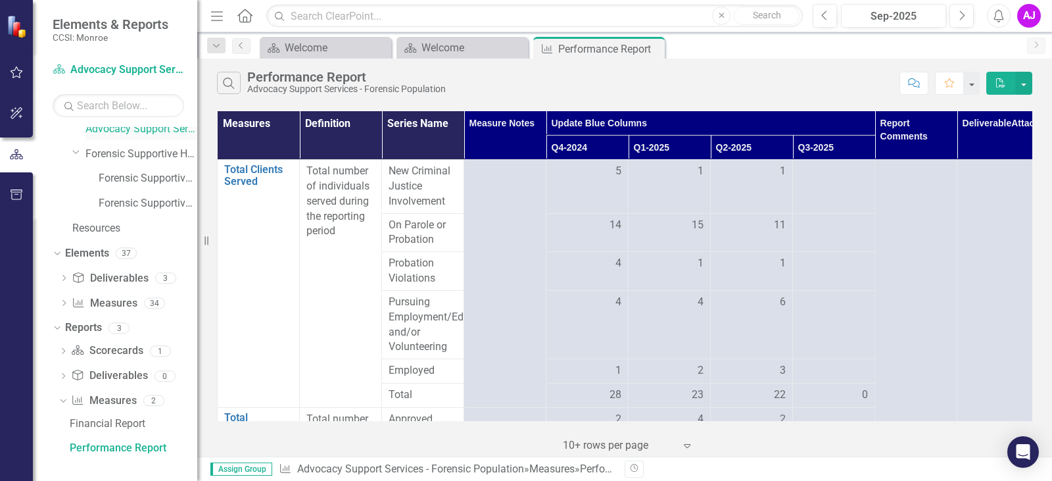
scroll to position [36, 0]
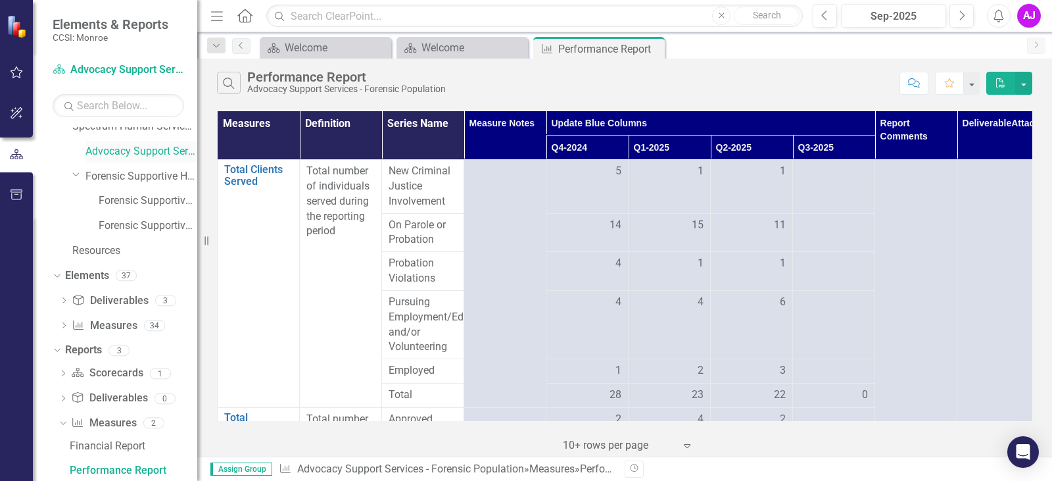
click at [107, 152] on link "Advocacy Support Services - Forensic Population" at bounding box center [141, 151] width 112 height 15
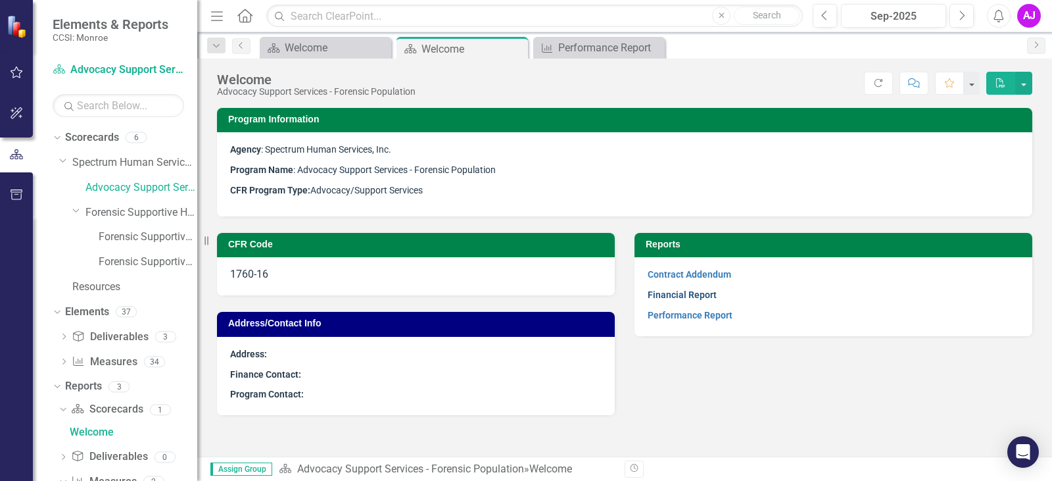
click at [659, 295] on link "Financial Report" at bounding box center [682, 294] width 69 height 11
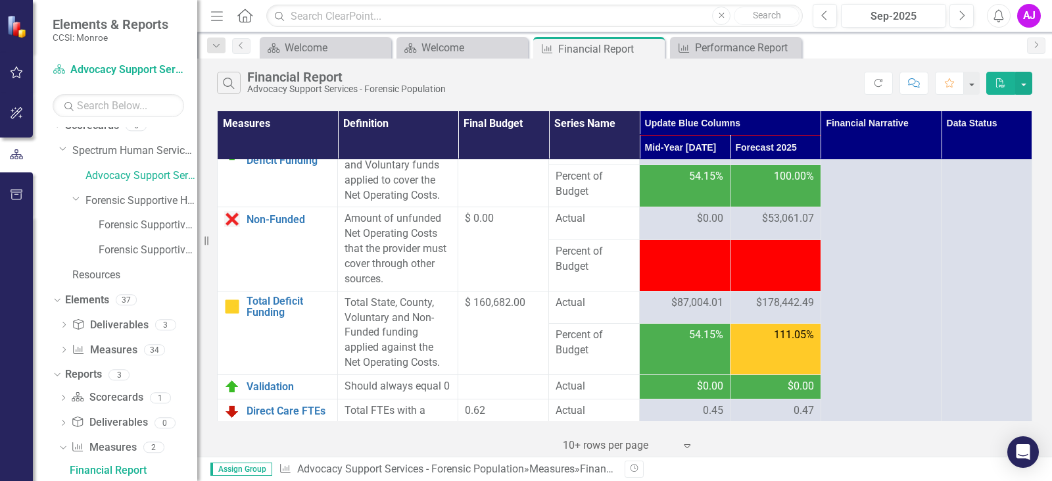
scroll to position [2433, 0]
